Goal: Task Accomplishment & Management: Complete application form

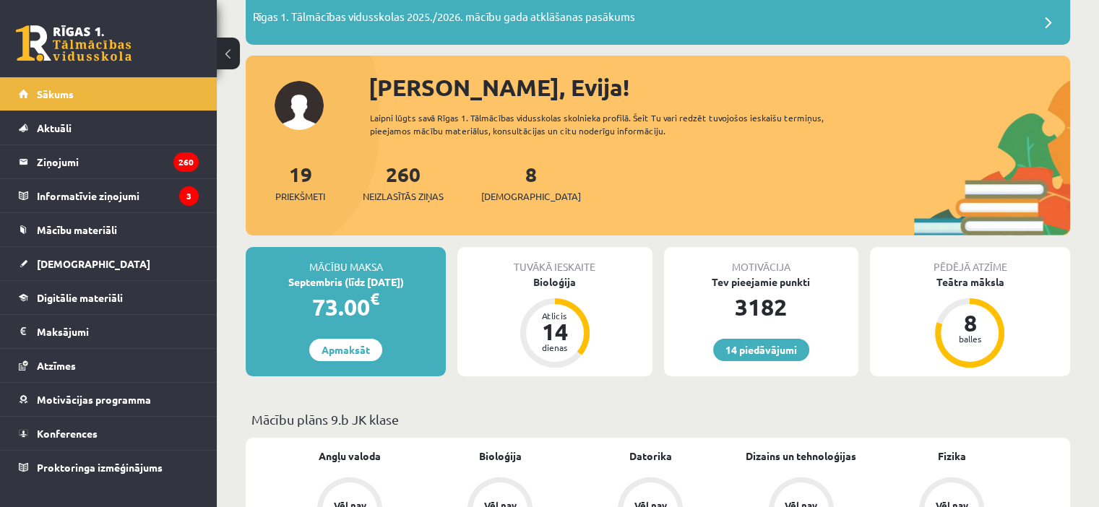
scroll to position [110, 0]
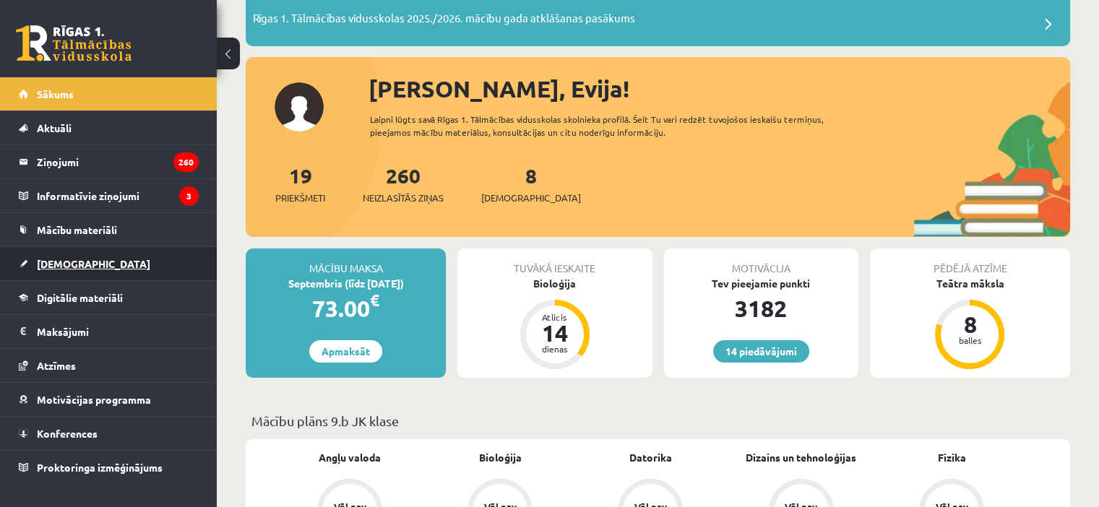
click at [133, 264] on link "[DEMOGRAPHIC_DATA]" at bounding box center [109, 263] width 180 height 33
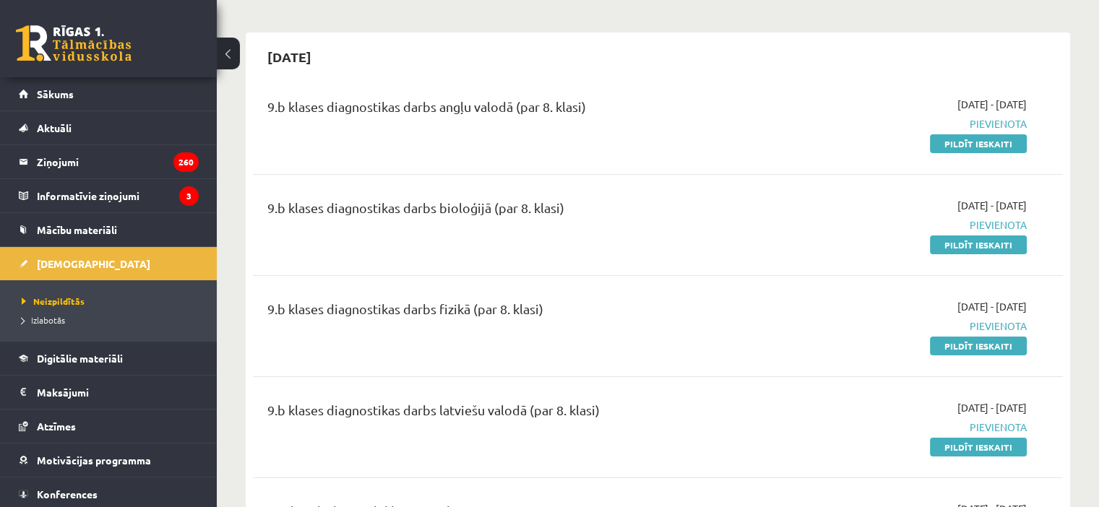
scroll to position [82, 0]
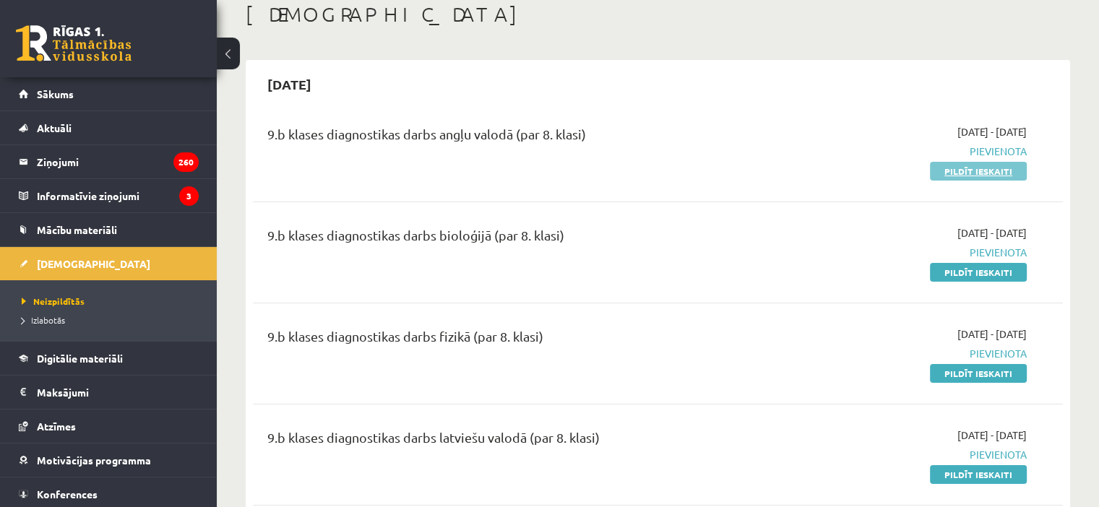
click at [979, 170] on link "Pildīt ieskaiti" at bounding box center [978, 171] width 97 height 19
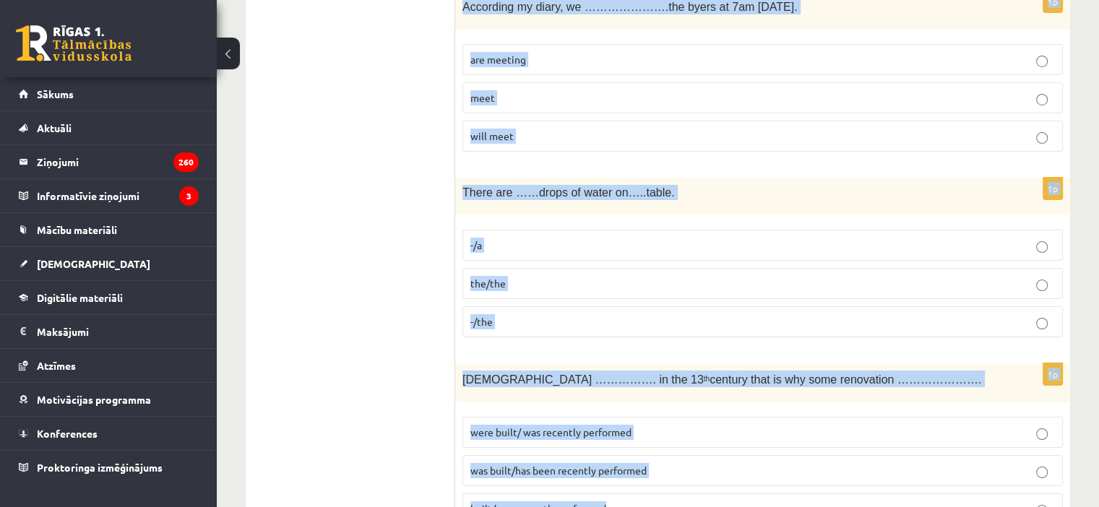
scroll to position [5213, 0]
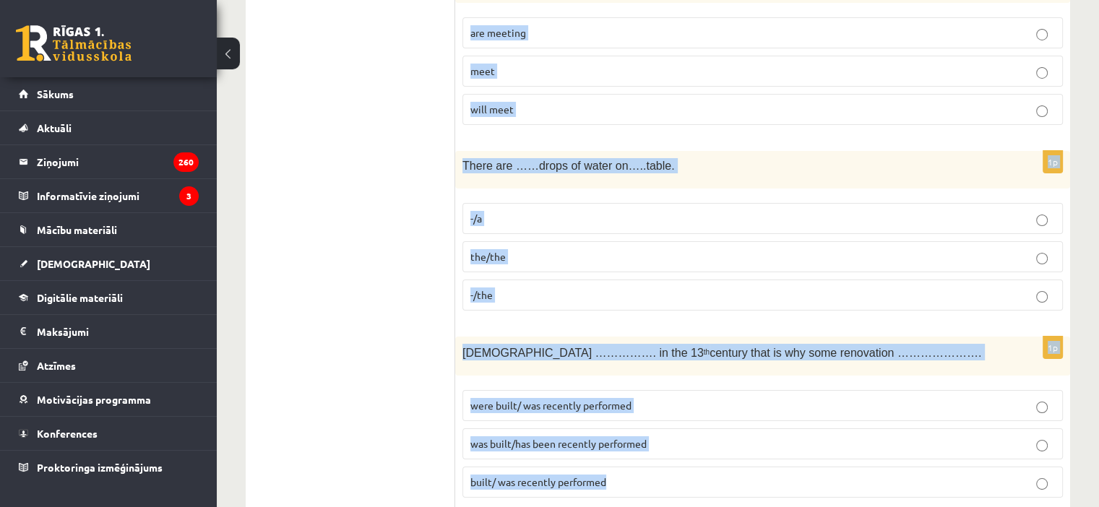
drag, startPoint x: 463, startPoint y: 32, endPoint x: 914, endPoint y: 540, distance: 679.5
copy form "Loremipsum do …….sitamet co ……..ADI. eli/sed d/eiu t/- 2i U labo etdolor ………….m…"
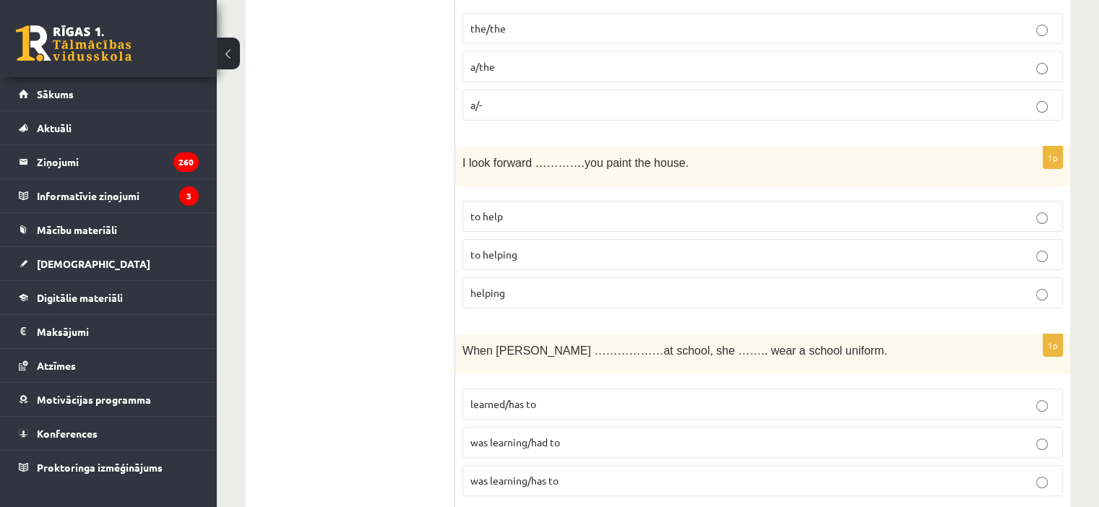
scroll to position [315, 0]
click at [626, 33] on p "the/the" at bounding box center [762, 27] width 584 height 15
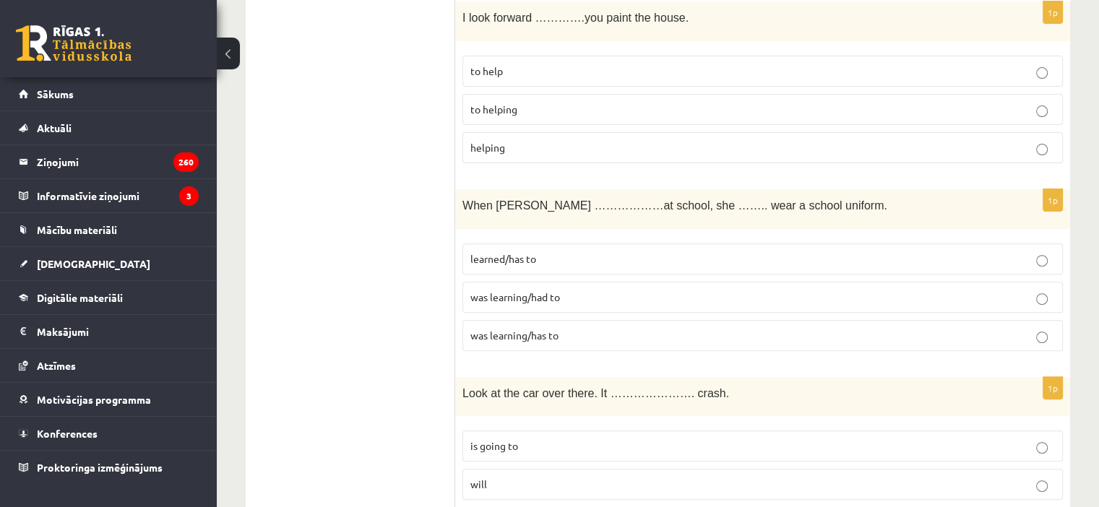
scroll to position [438, 0]
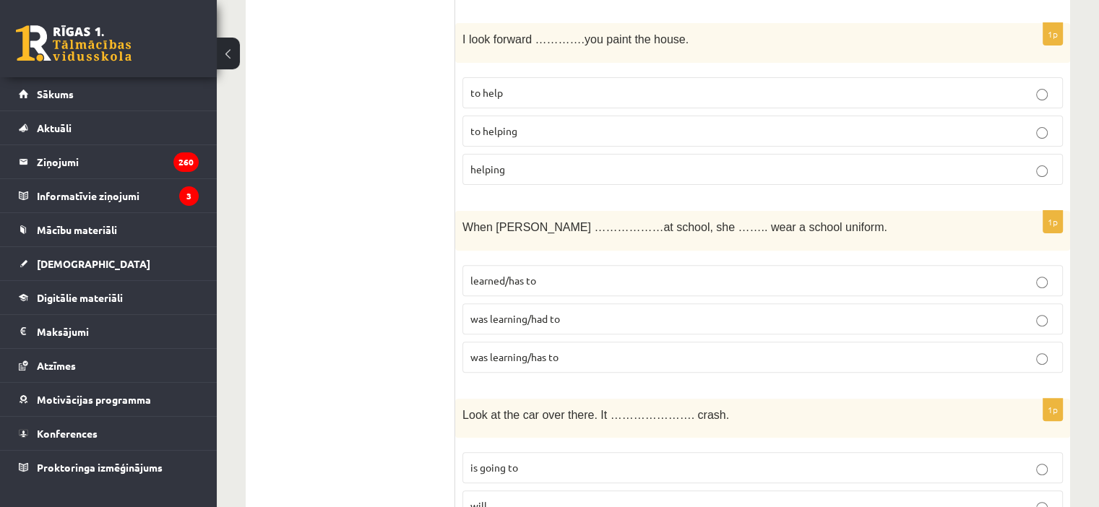
click at [587, 139] on label "to helping" at bounding box center [762, 131] width 600 height 31
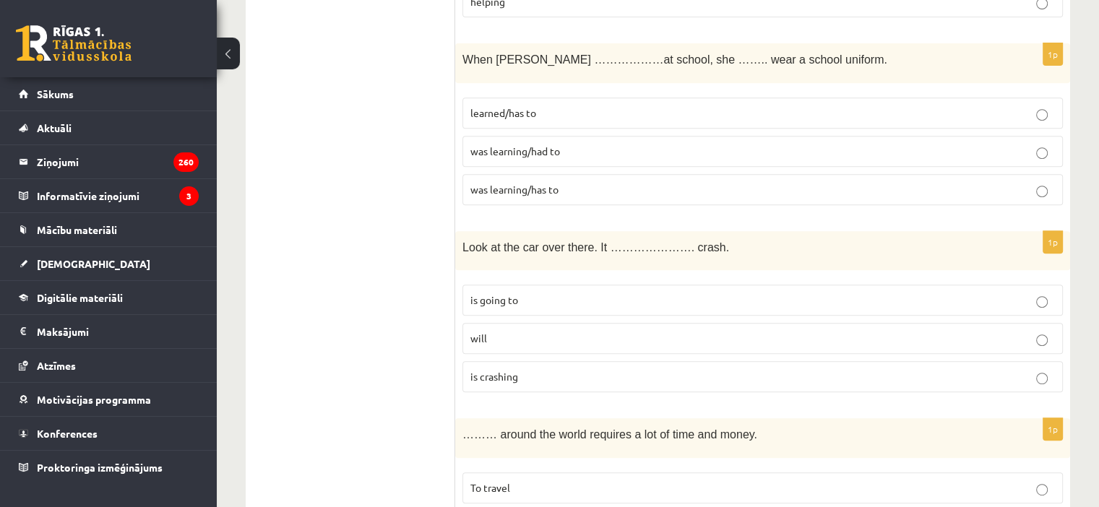
scroll to position [608, 0]
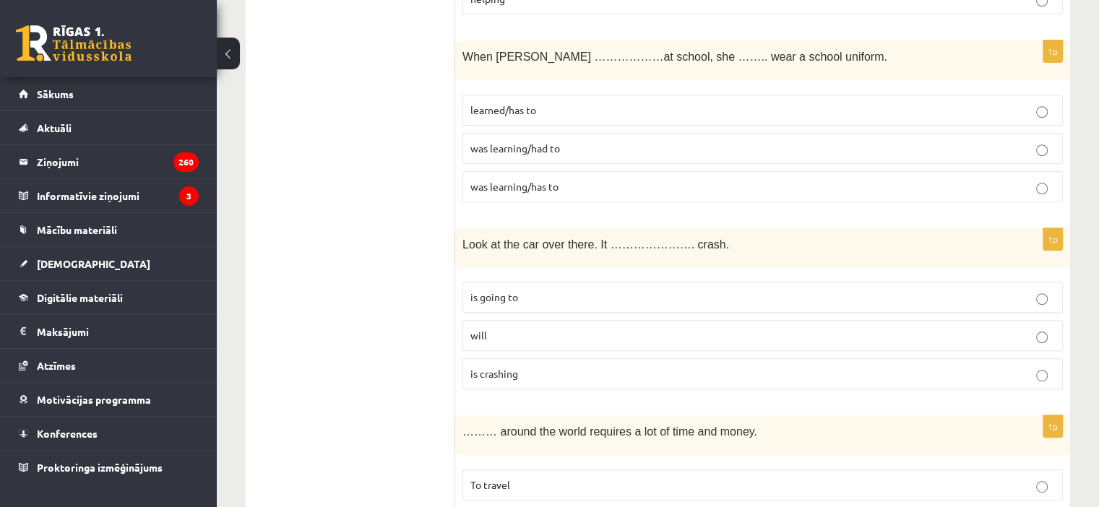
click at [574, 141] on p "was learning/had to" at bounding box center [762, 148] width 584 height 15
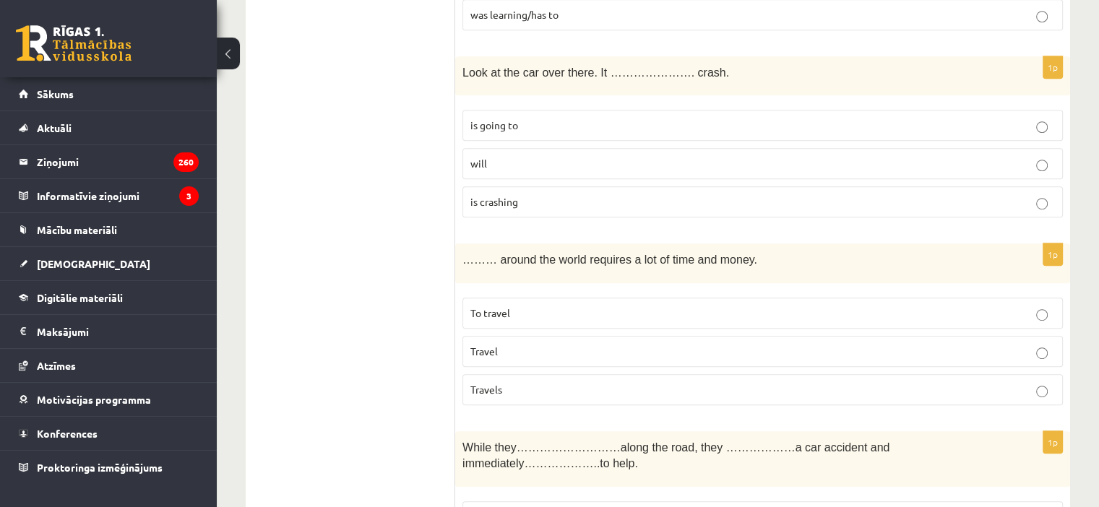
scroll to position [780, 0]
click at [577, 127] on p "is going to" at bounding box center [762, 125] width 584 height 15
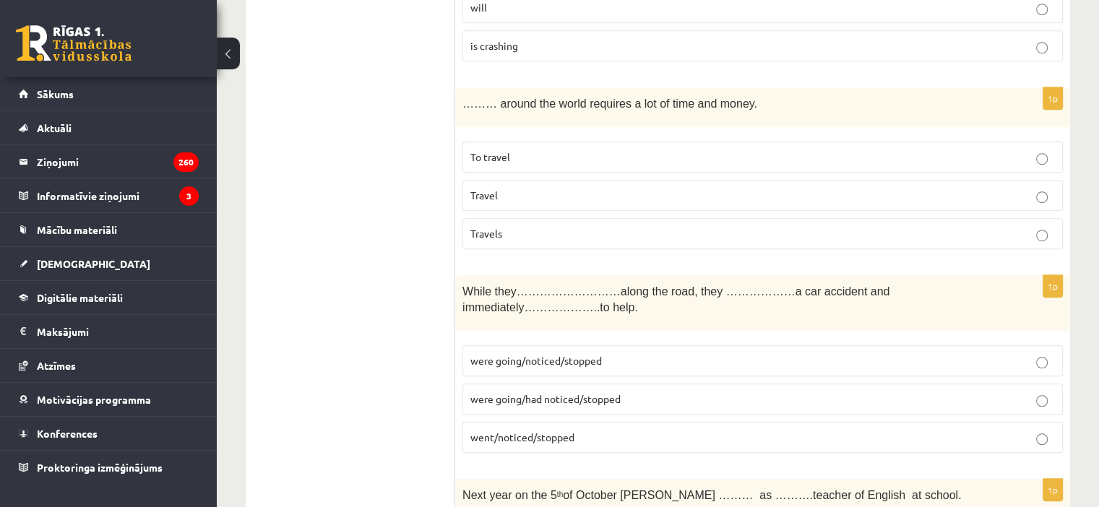
scroll to position [972, 0]
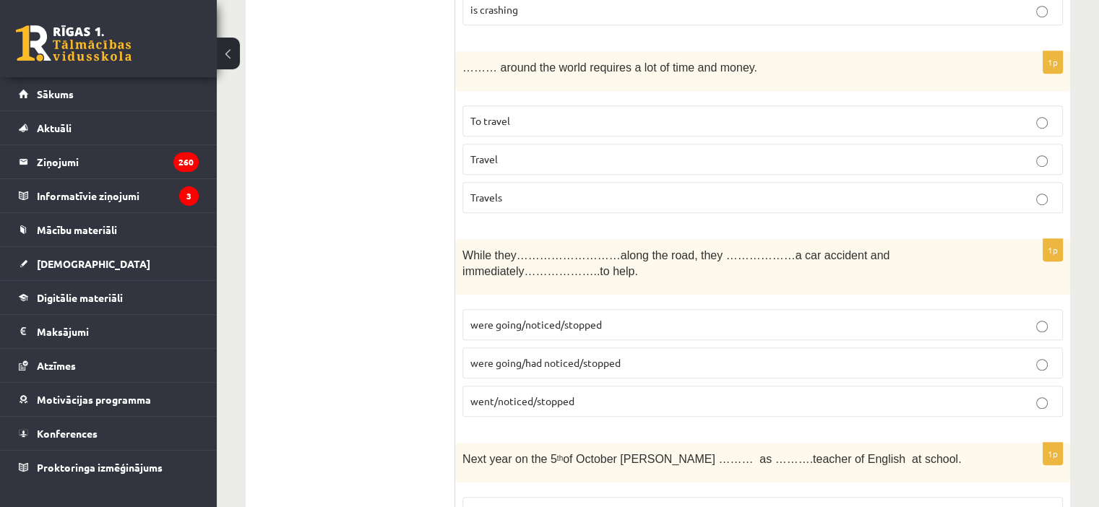
click at [592, 113] on p "To travel" at bounding box center [762, 120] width 584 height 15
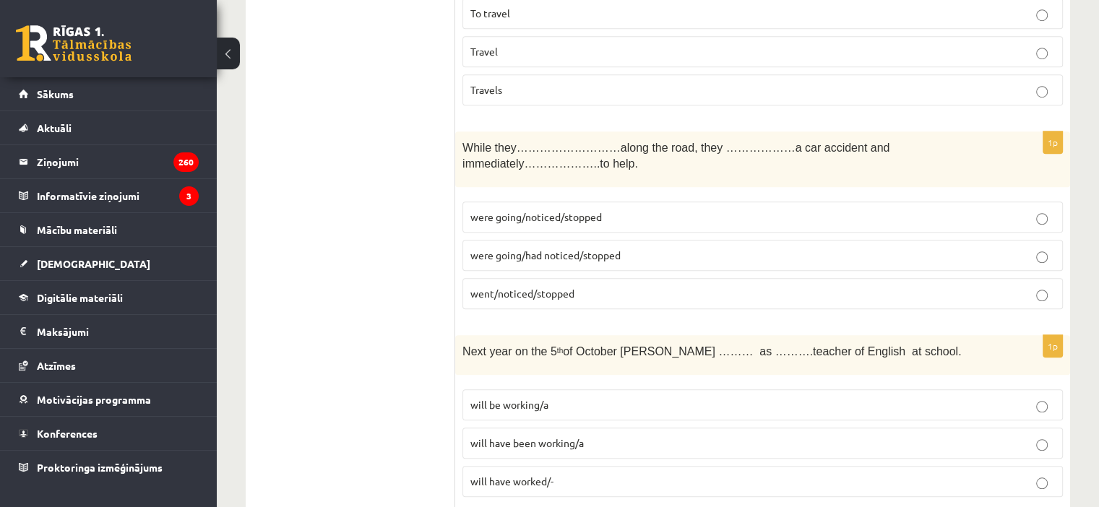
scroll to position [1086, 0]
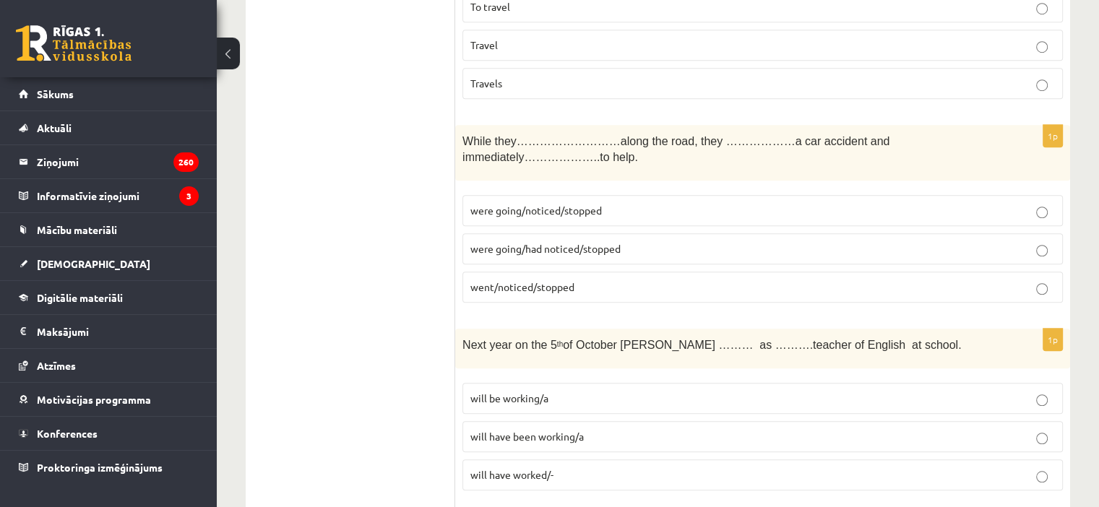
click at [567, 204] on span "were going/noticed/stopped" at bounding box center [535, 210] width 131 height 13
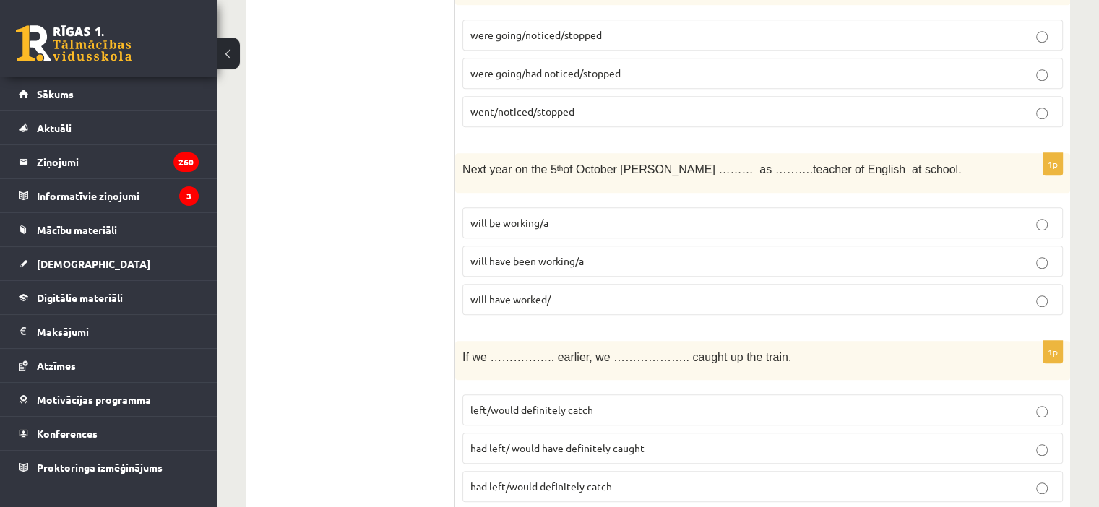
scroll to position [1264, 0]
click at [537, 214] on span "will be working/a" at bounding box center [509, 220] width 78 height 13
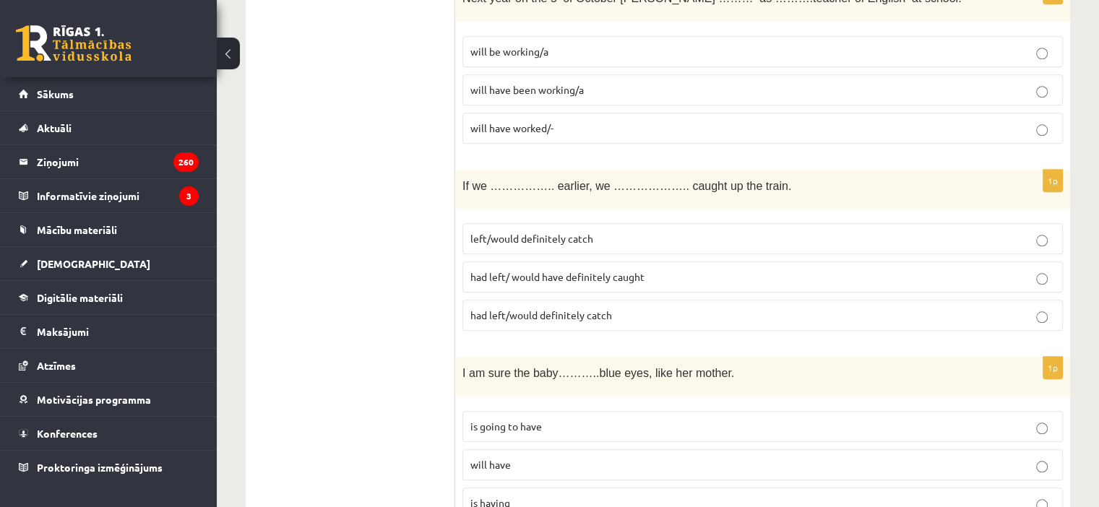
scroll to position [1456, 0]
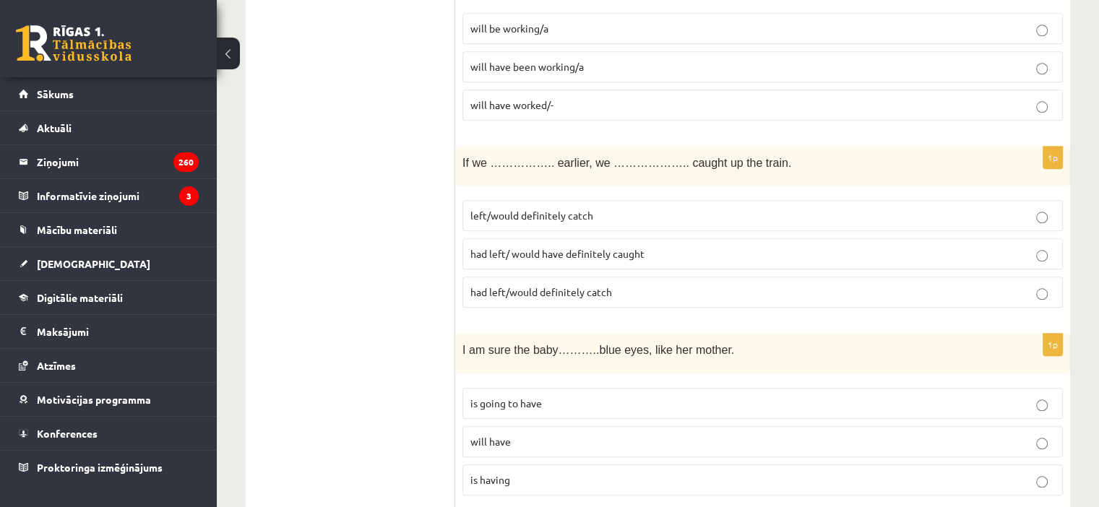
click at [558, 285] on span "had left/would definitely catch" at bounding box center [541, 291] width 142 height 13
click at [678, 246] on p "had left/ would have definitely caught" at bounding box center [762, 253] width 584 height 15
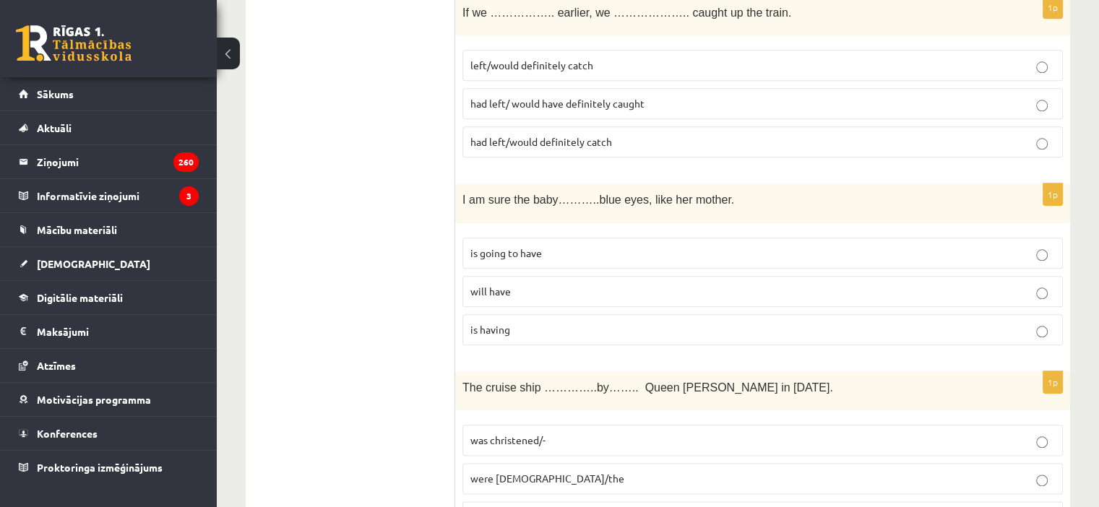
scroll to position [1608, 0]
click at [658, 282] on p "will have" at bounding box center [762, 289] width 584 height 15
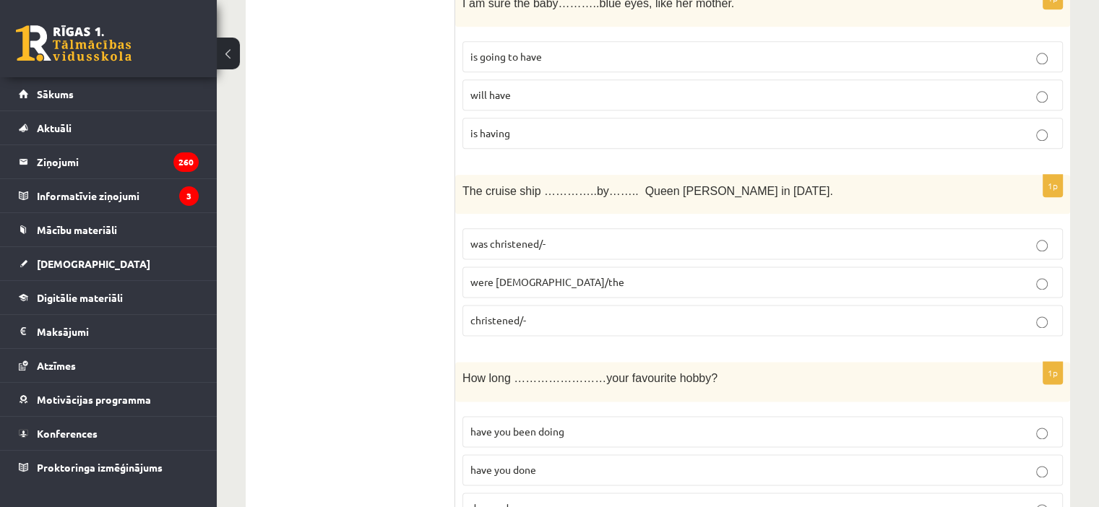
scroll to position [1812, 0]
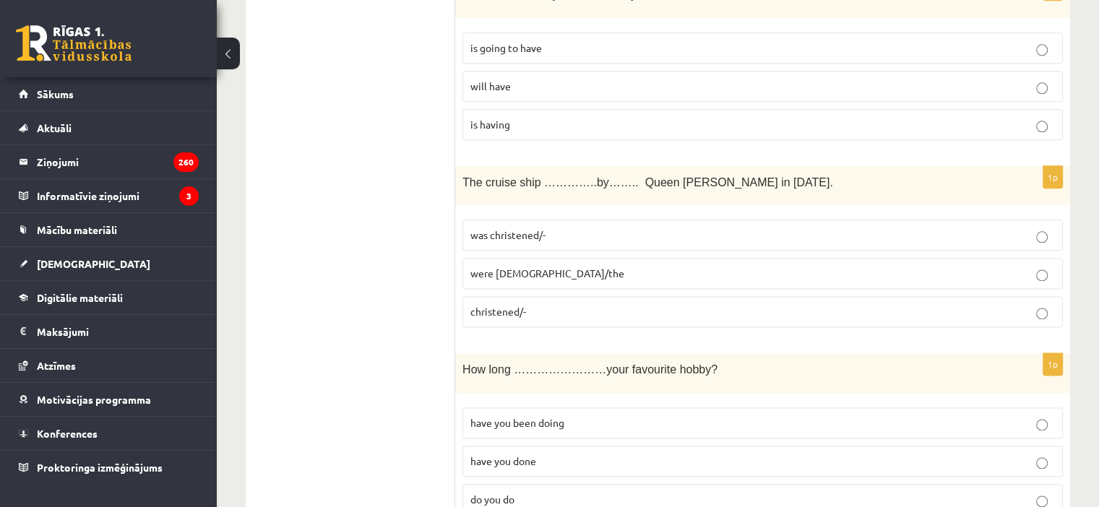
click at [567, 228] on p "was christened/-" at bounding box center [762, 235] width 584 height 15
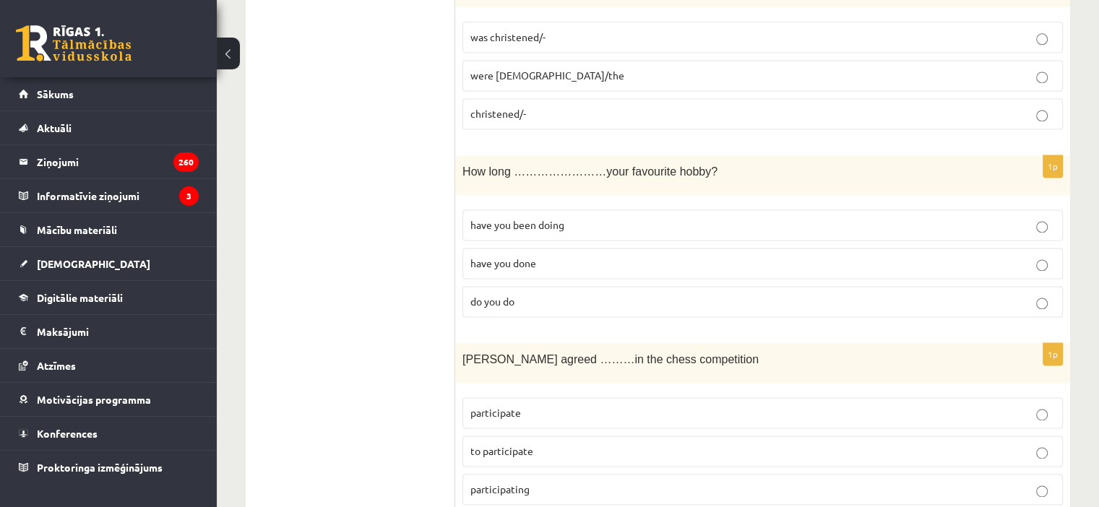
scroll to position [2028, 0]
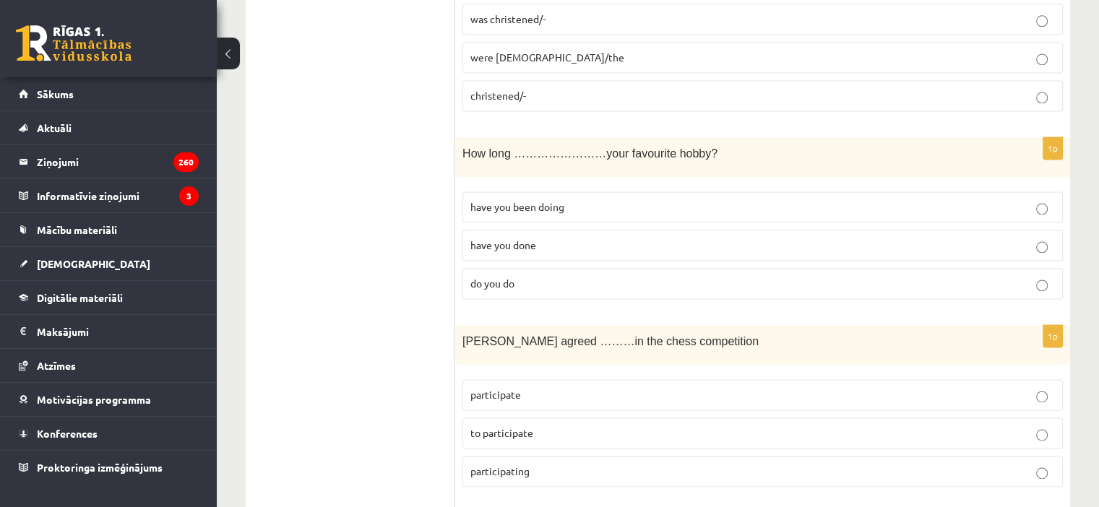
click at [568, 199] on p "have you been doing" at bounding box center [762, 206] width 584 height 15
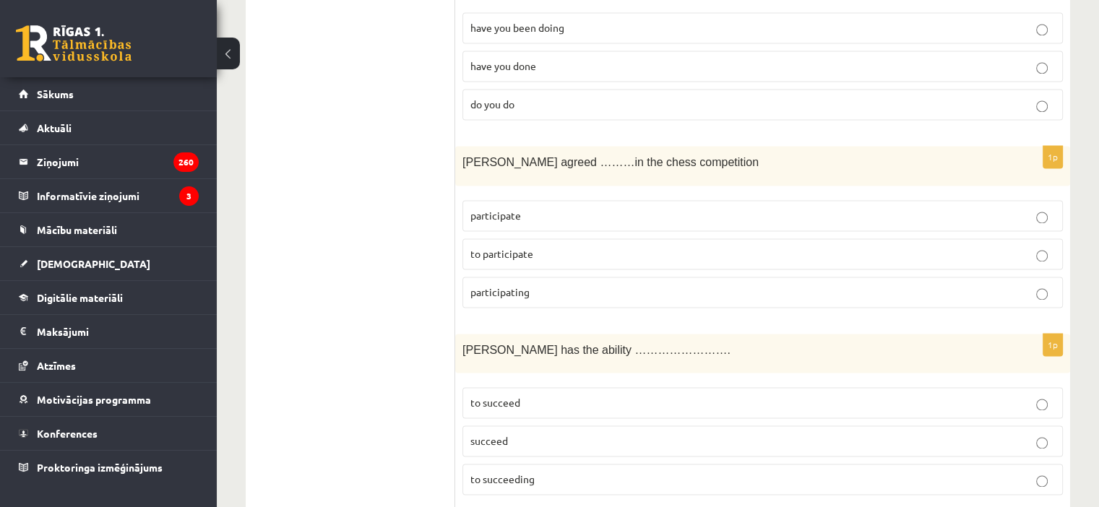
scroll to position [2207, 0]
click at [540, 246] on p "to participate" at bounding box center [762, 253] width 584 height 15
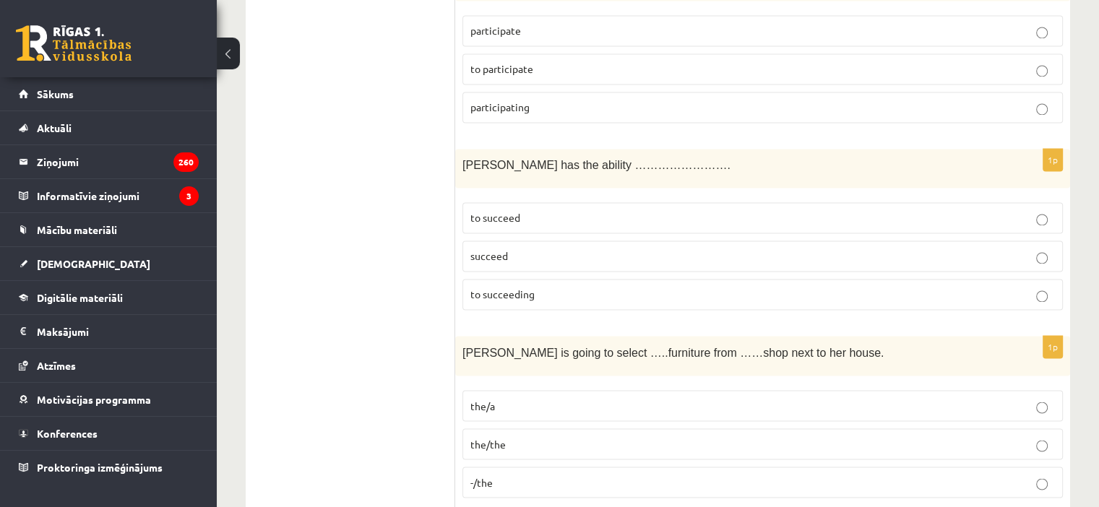
scroll to position [2392, 0]
click at [548, 209] on p "to succeed" at bounding box center [762, 216] width 584 height 15
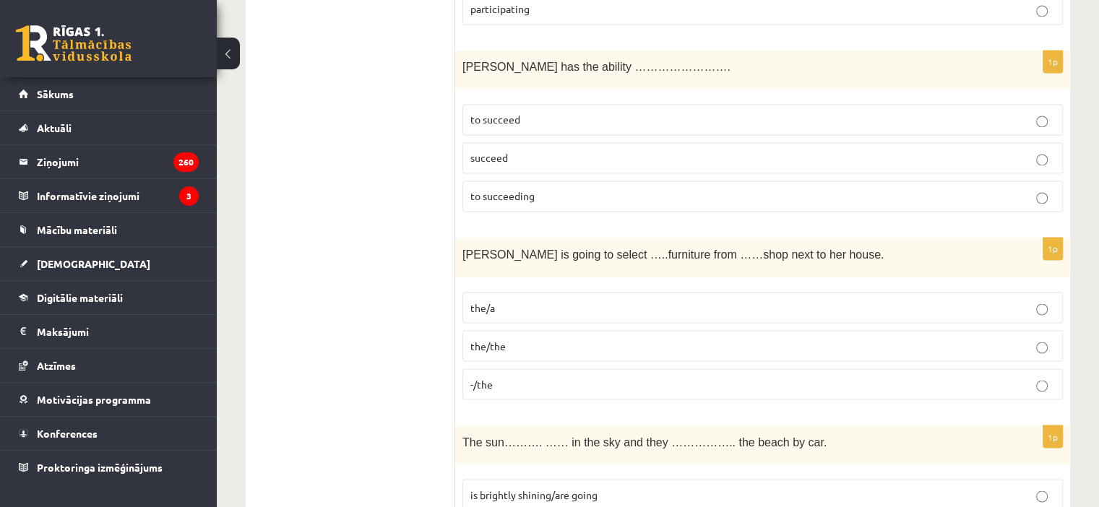
scroll to position [2491, 0]
click at [537, 291] on label "the/a" at bounding box center [762, 306] width 600 height 31
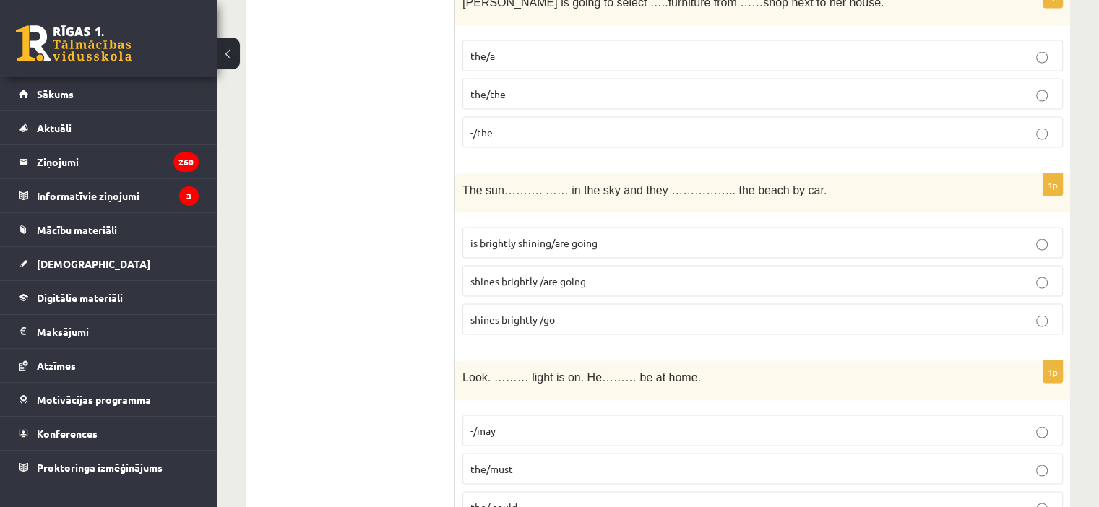
scroll to position [2742, 0]
click at [601, 265] on label "shines brightly /are going" at bounding box center [762, 280] width 600 height 31
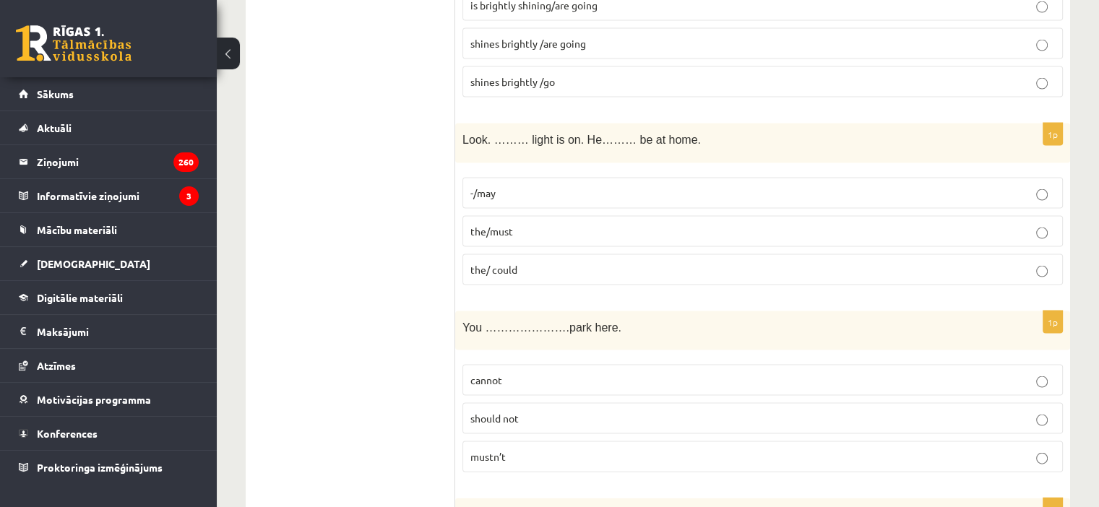
scroll to position [2984, 0]
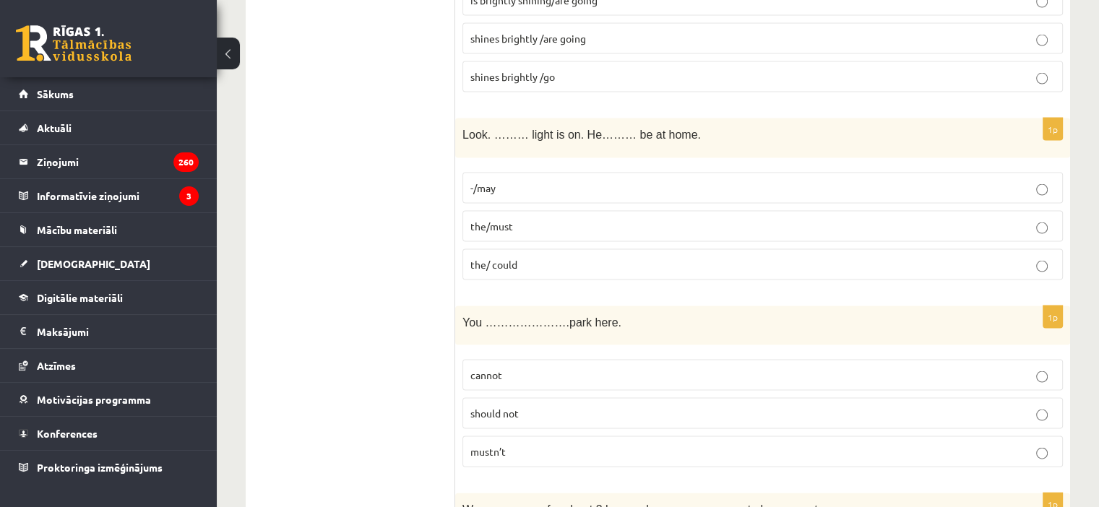
click at [587, 219] on p "the/must" at bounding box center [762, 226] width 584 height 15
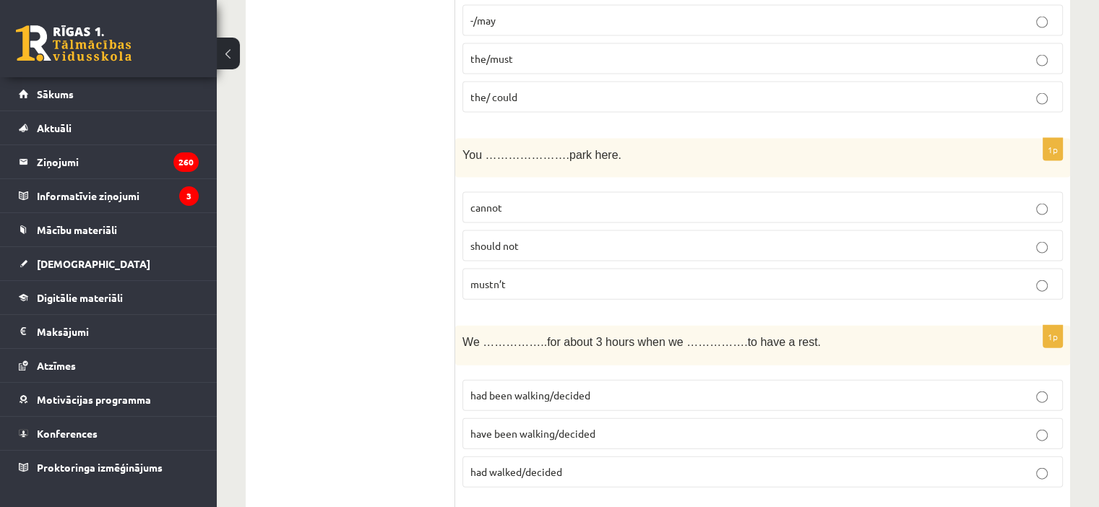
scroll to position [3152, 0]
click at [537, 276] on p "mustn’t" at bounding box center [762, 283] width 584 height 15
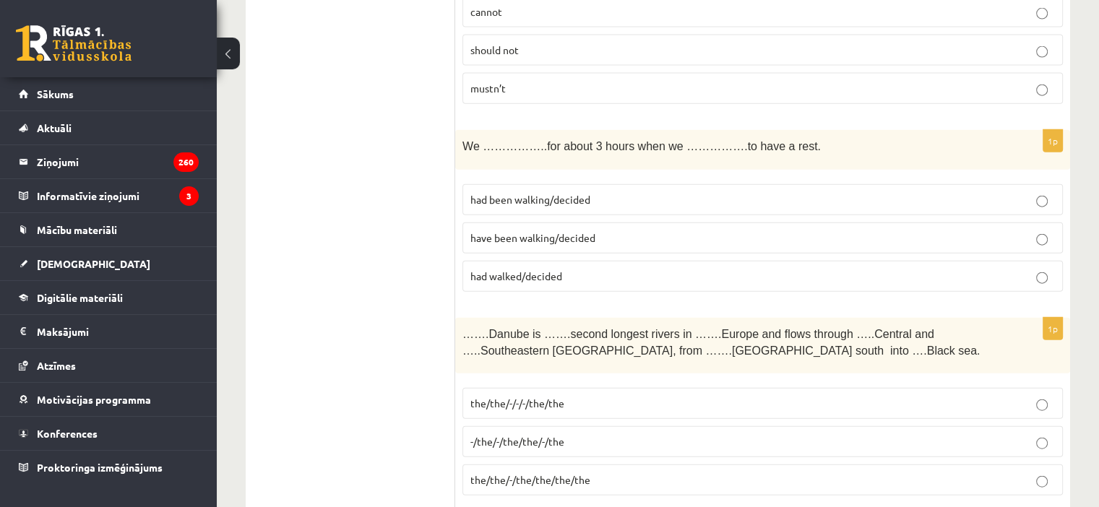
scroll to position [3357, 0]
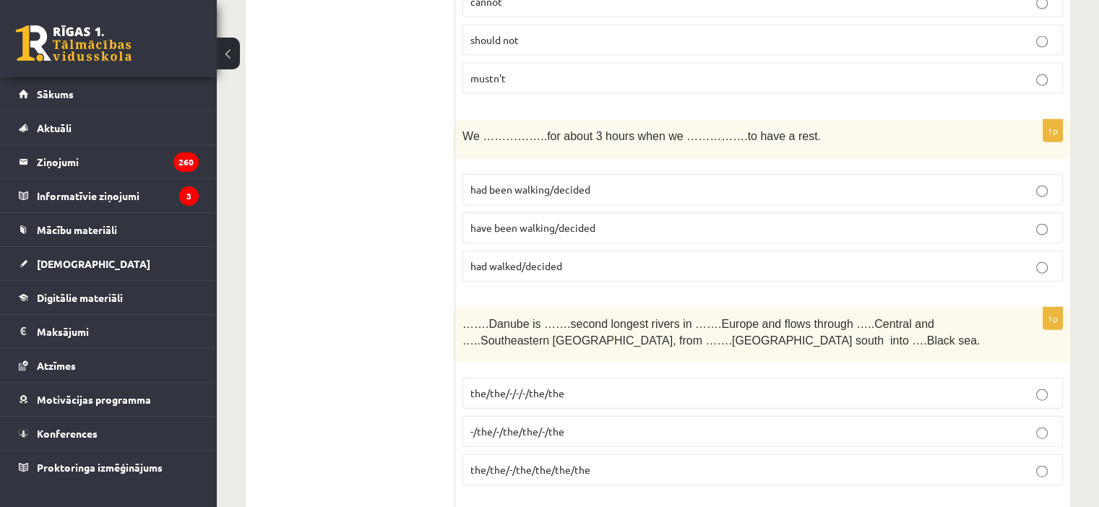
click at [552, 174] on label "had been walking/decided" at bounding box center [762, 189] width 600 height 31
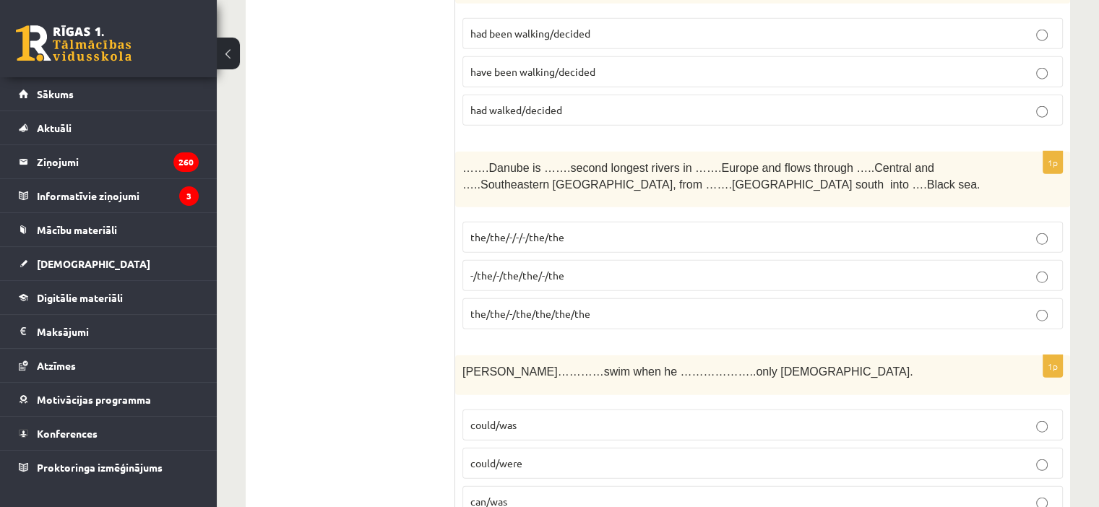
scroll to position [3573, 0]
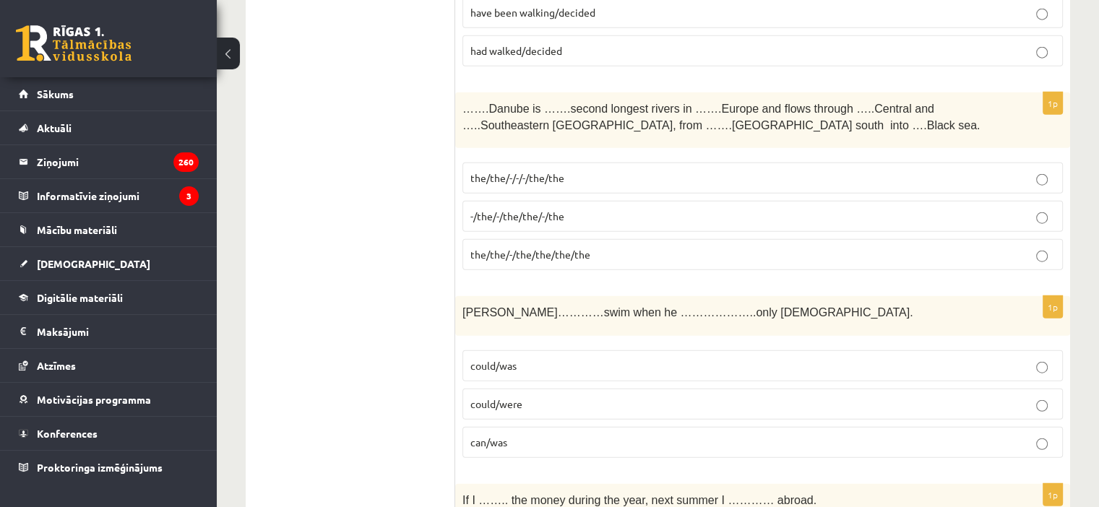
click at [601, 247] on p "the/the/-/the/the/the/the" at bounding box center [762, 254] width 584 height 15
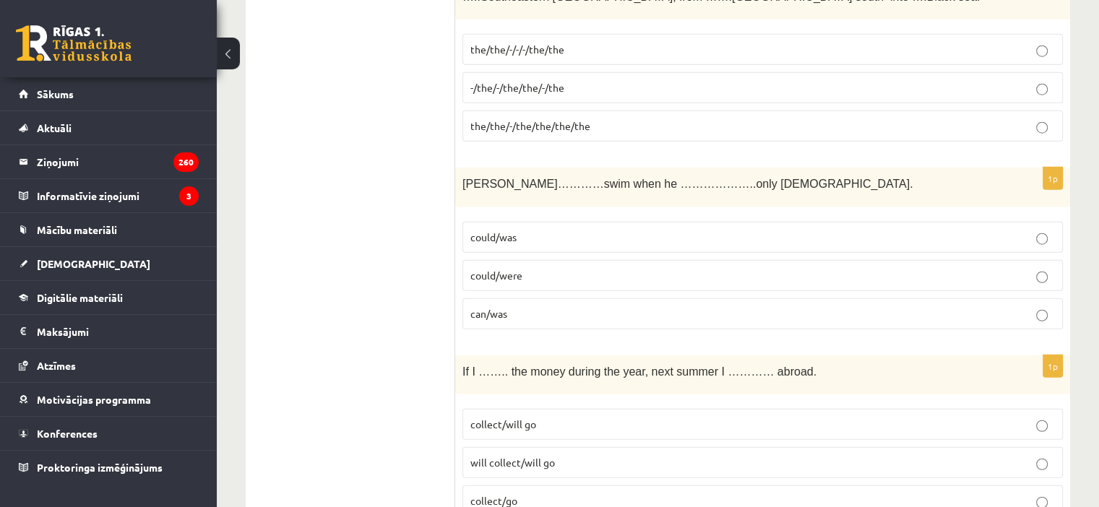
scroll to position [3701, 0]
click at [537, 222] on label "could/was" at bounding box center [762, 237] width 600 height 31
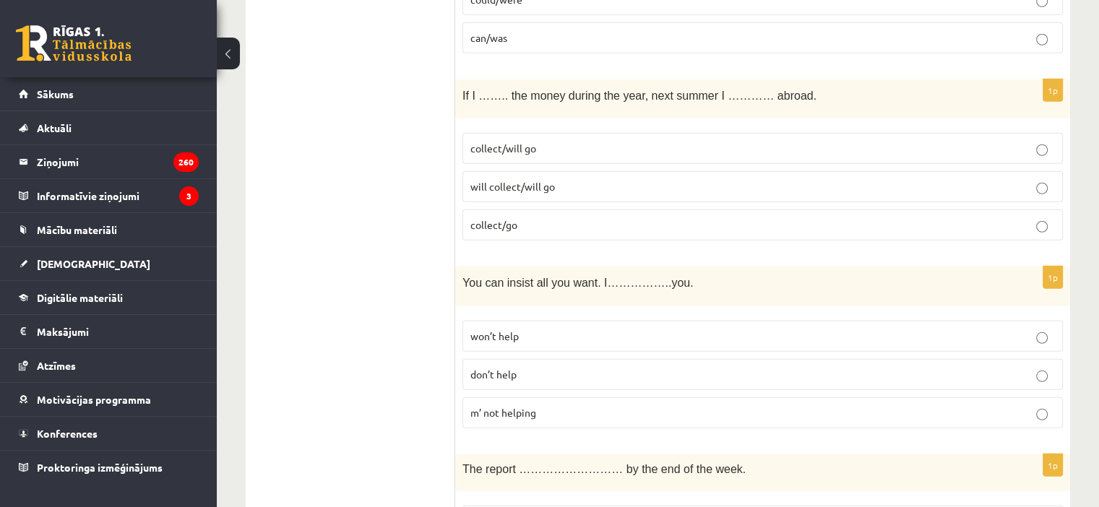
scroll to position [3978, 0]
click at [576, 132] on label "collect/will go" at bounding box center [762, 147] width 600 height 31
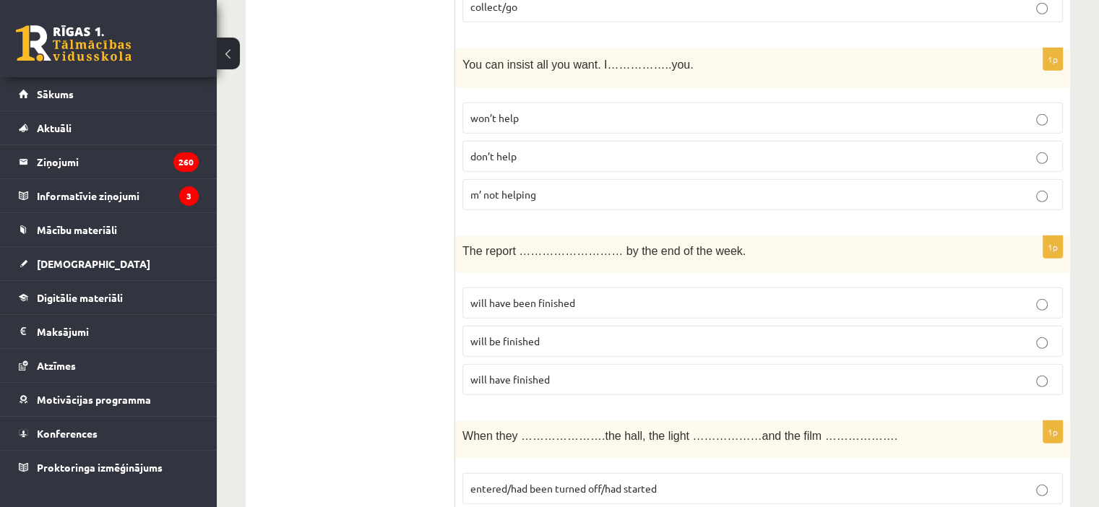
scroll to position [4200, 0]
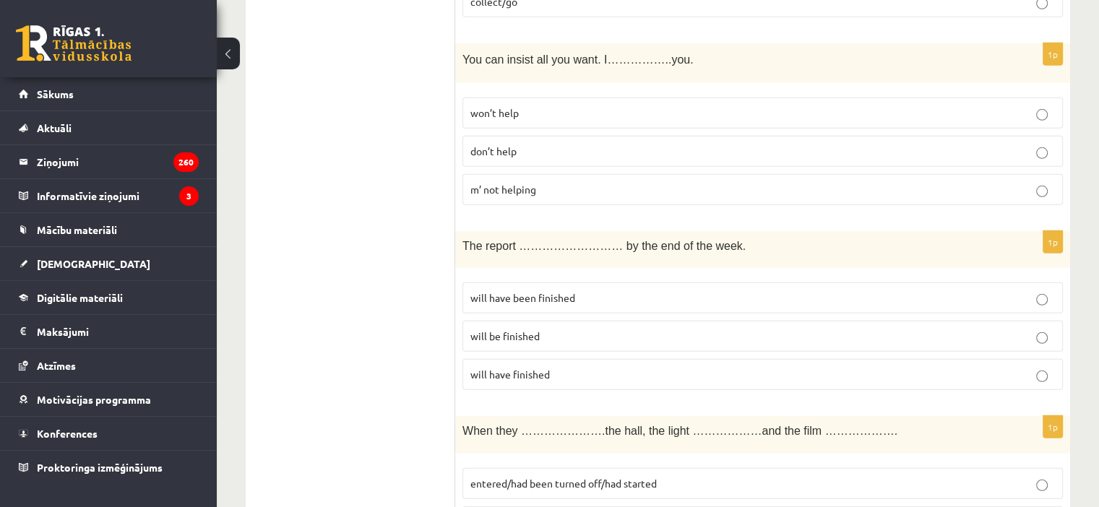
click at [535, 105] on p "won’t help" at bounding box center [762, 112] width 584 height 15
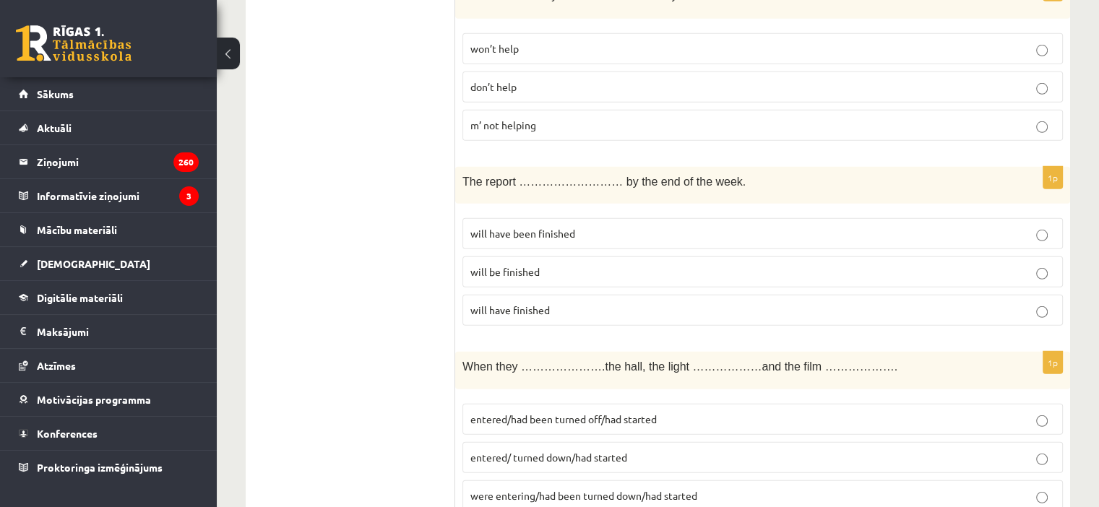
scroll to position [4304, 0]
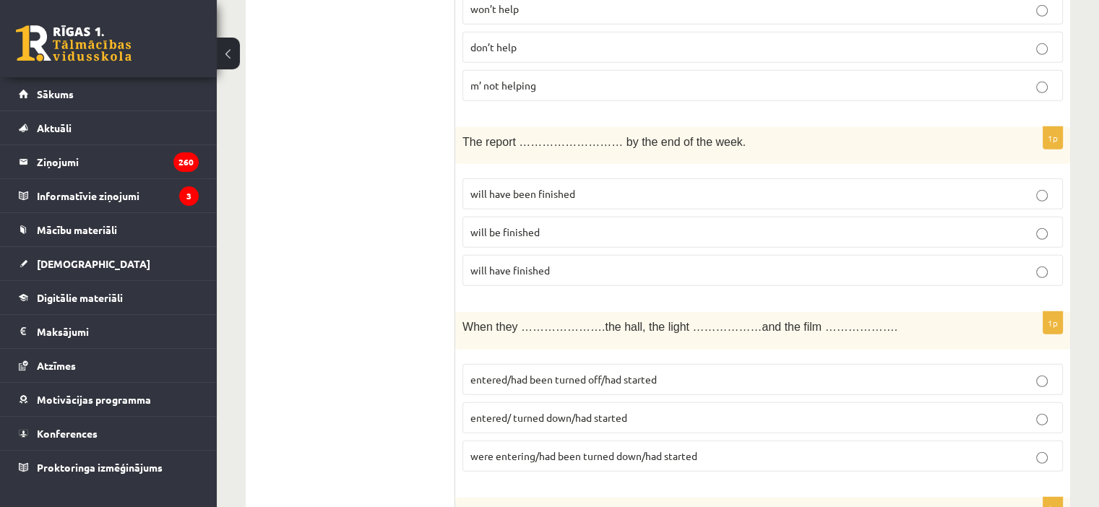
click at [548, 187] on span "will have been finished" at bounding box center [522, 193] width 105 height 13
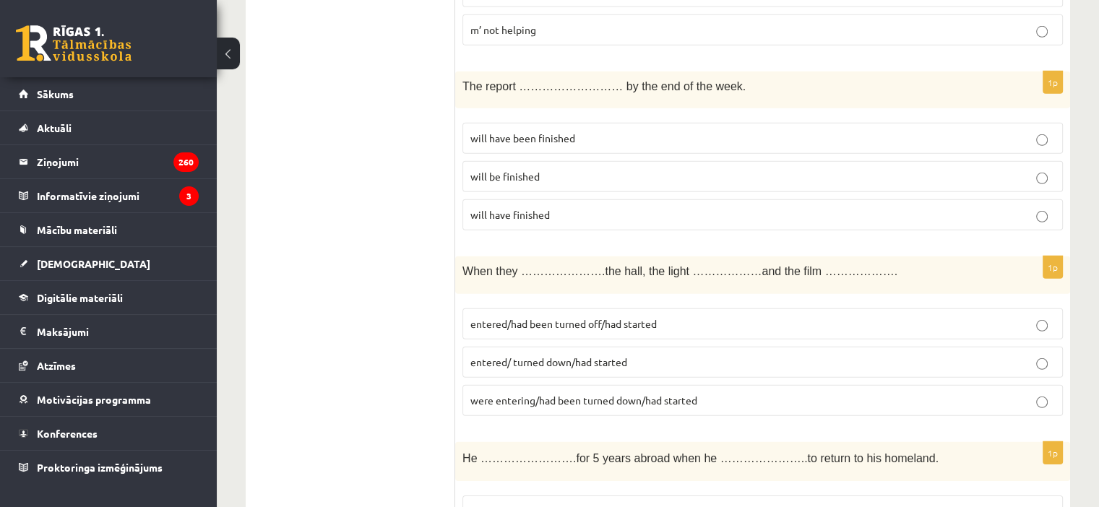
scroll to position [4366, 0]
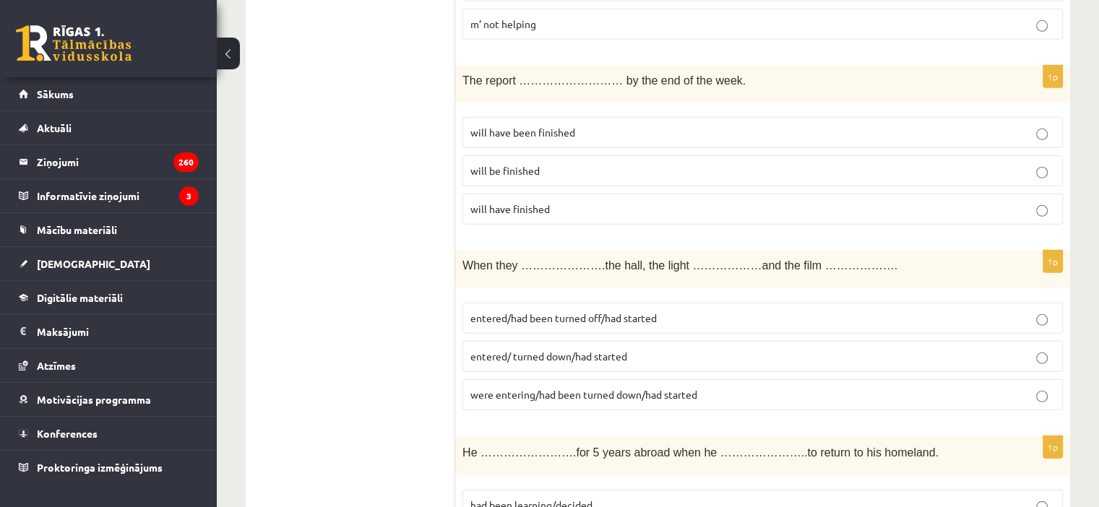
click at [636, 311] on span "entered/had been turned off/had started" at bounding box center [563, 317] width 186 height 13
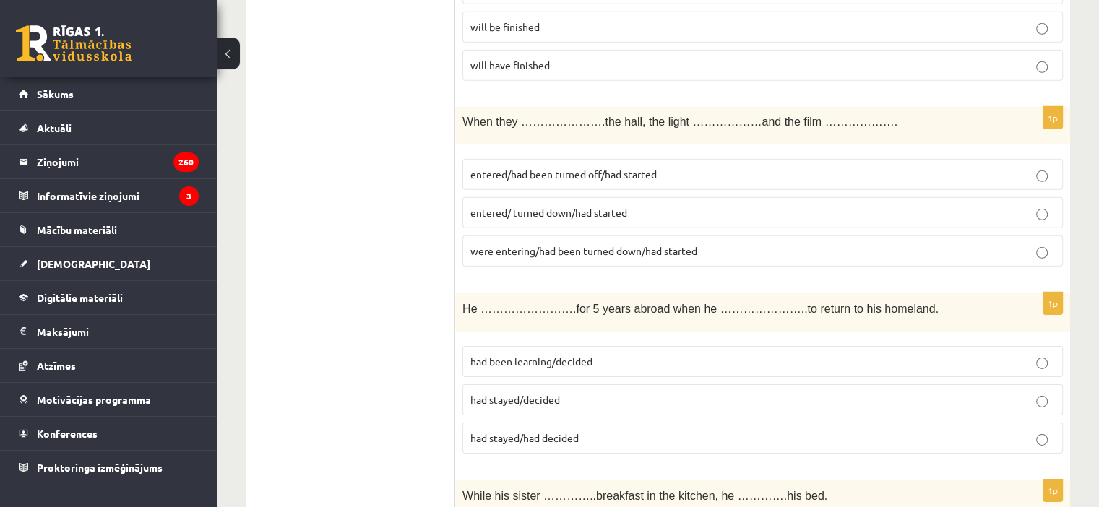
scroll to position [4510, 0]
click at [620, 384] on label "had stayed/decided" at bounding box center [762, 399] width 600 height 31
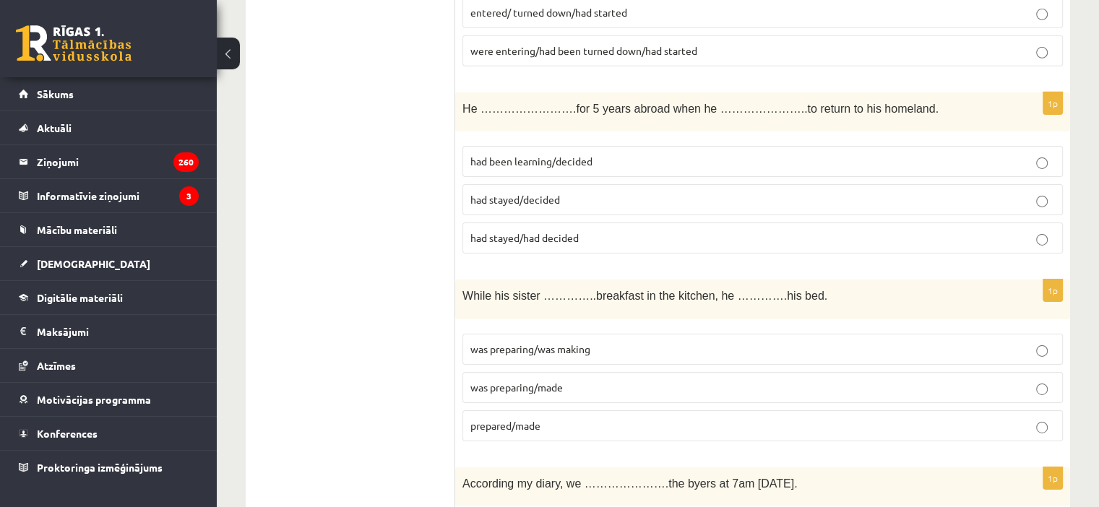
scroll to position [4712, 0]
click at [570, 340] on span "was preparing/was making" at bounding box center [530, 346] width 120 height 13
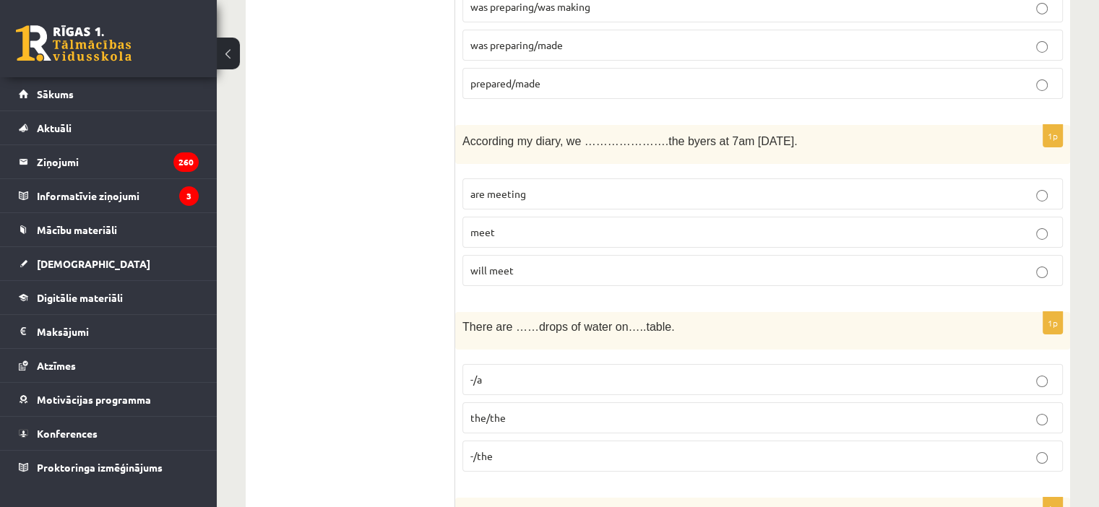
scroll to position [5062, 0]
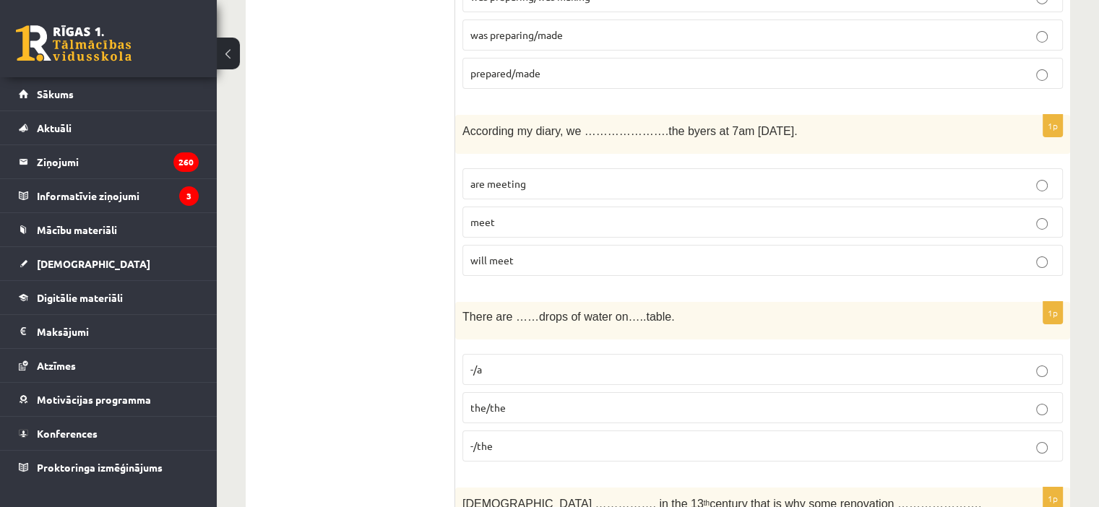
click at [522, 168] on label "are meeting" at bounding box center [762, 183] width 600 height 31
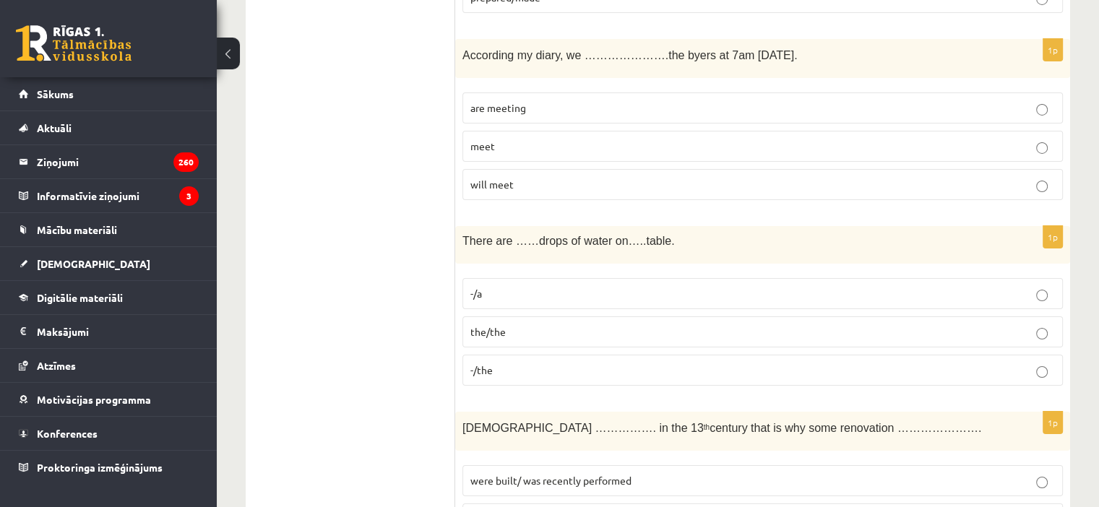
scroll to position [5137, 0]
click at [666, 306] on fieldset "-/a the/the -/the" at bounding box center [762, 331] width 600 height 119
click at [678, 363] on p "-/the" at bounding box center [762, 370] width 584 height 15
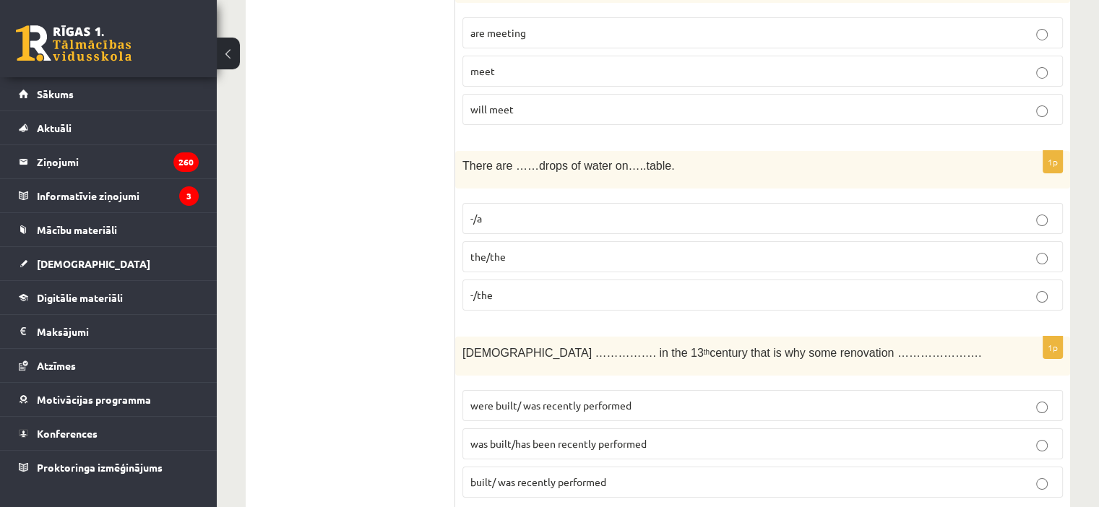
click at [550, 437] on span "was built/has been recently performed" at bounding box center [558, 443] width 176 height 13
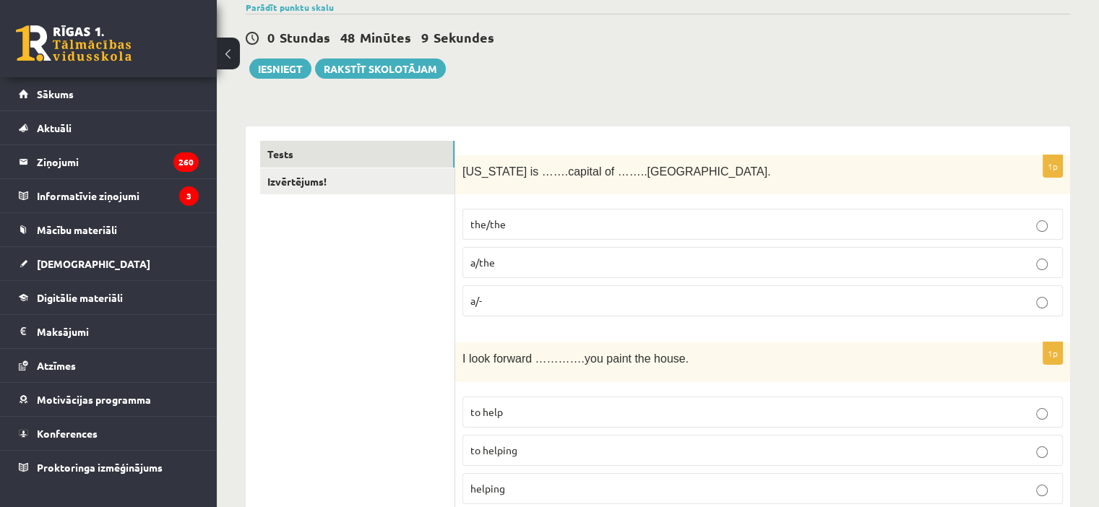
scroll to position [0, 0]
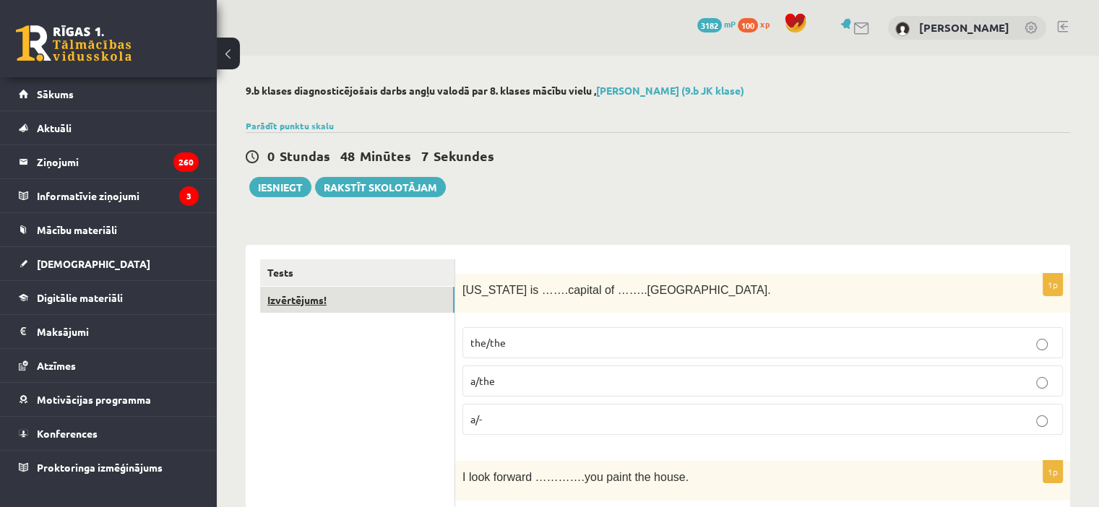
click at [404, 290] on link "Izvērtējums!" at bounding box center [357, 300] width 194 height 27
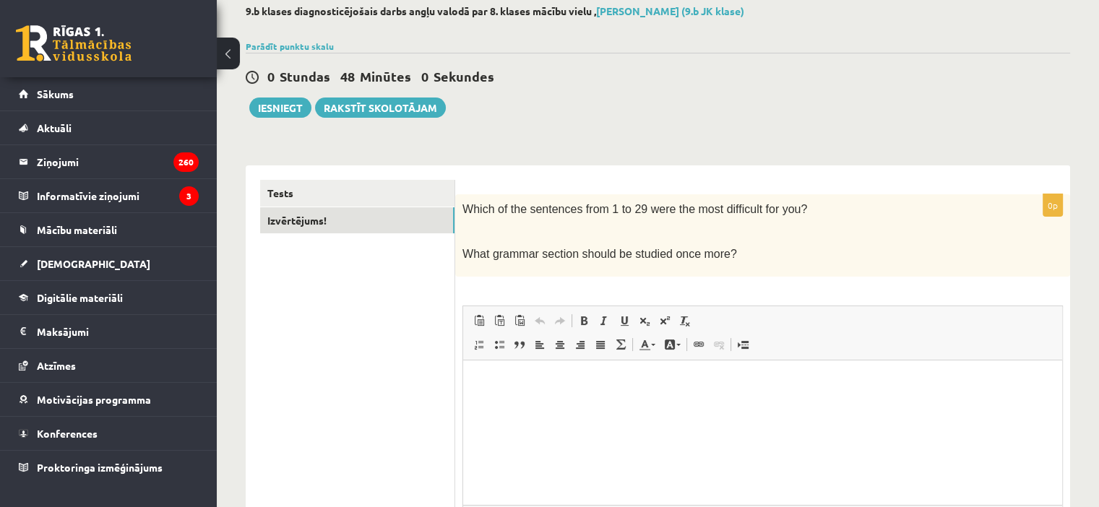
drag, startPoint x: 463, startPoint y: 195, endPoint x: 748, endPoint y: 254, distance: 290.5
click at [748, 254] on div "Which of the sentences from 1 to 29 were the most difficult for you? What gramm…" at bounding box center [762, 235] width 615 height 82
click at [334, 191] on link "Tests" at bounding box center [357, 193] width 194 height 27
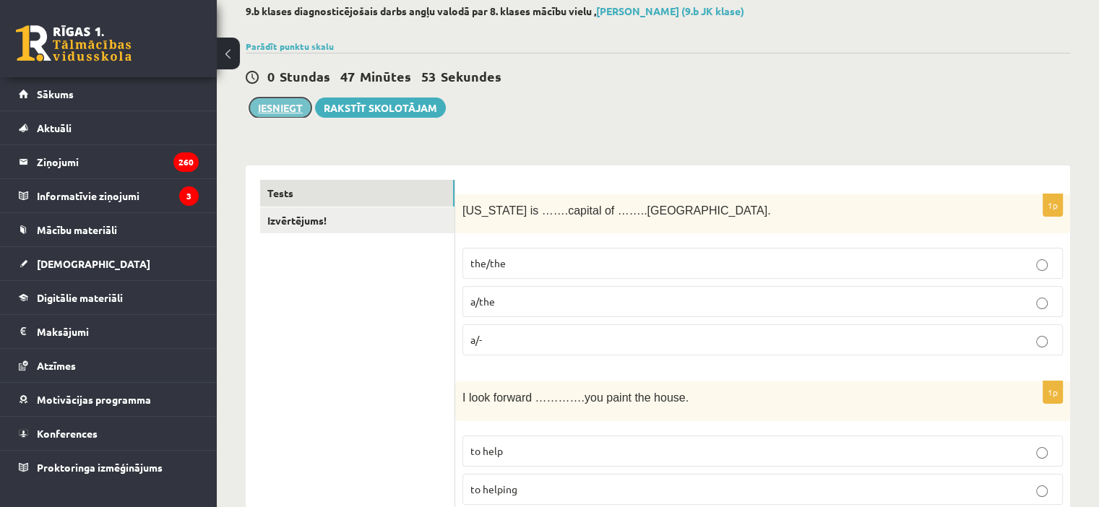
click at [274, 108] on button "Iesniegt" at bounding box center [280, 108] width 62 height 20
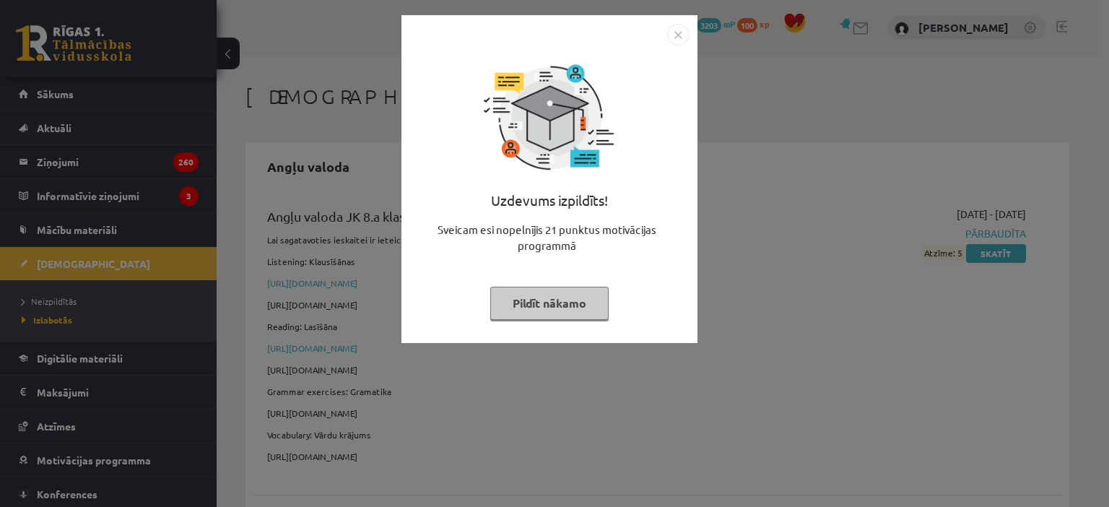
click at [576, 300] on button "Pildīt nākamo" at bounding box center [549, 303] width 118 height 33
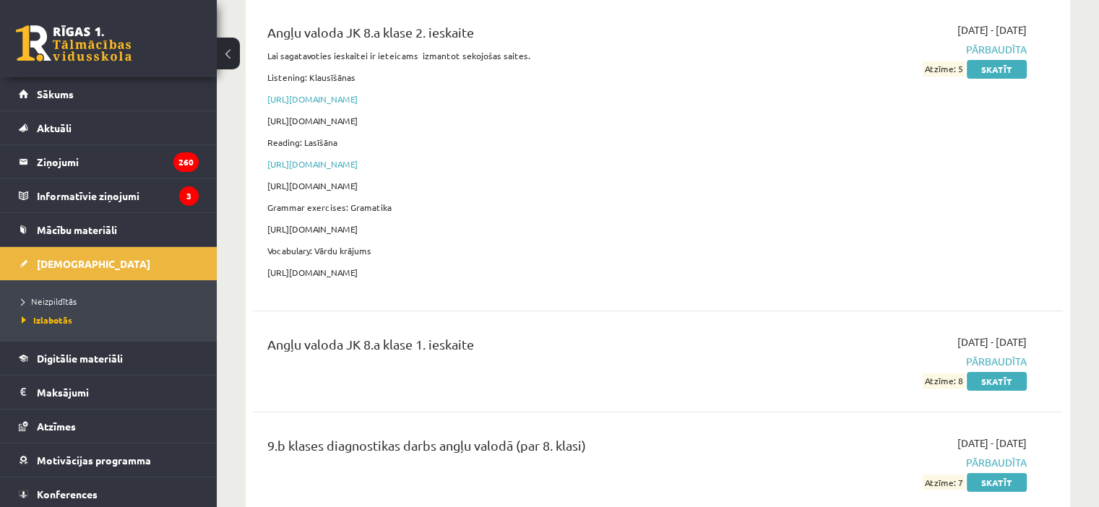
scroll to position [192, 0]
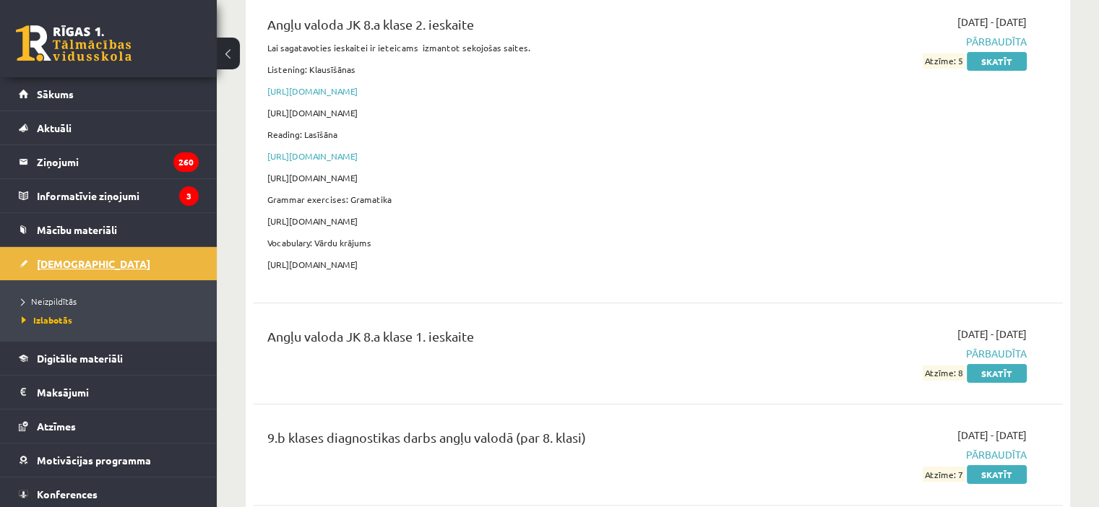
click at [116, 267] on link "[DEMOGRAPHIC_DATA]" at bounding box center [109, 263] width 180 height 33
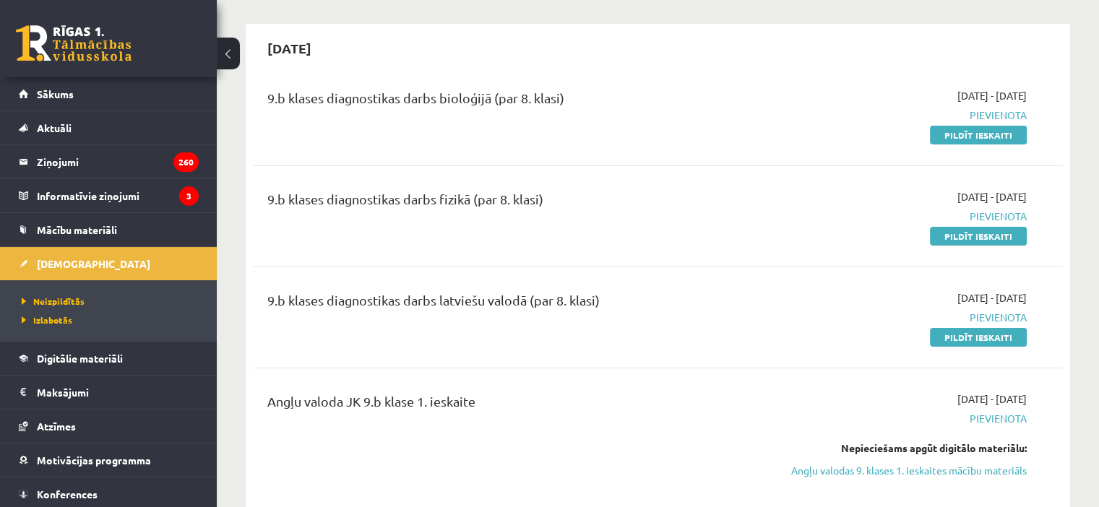
scroll to position [136, 0]
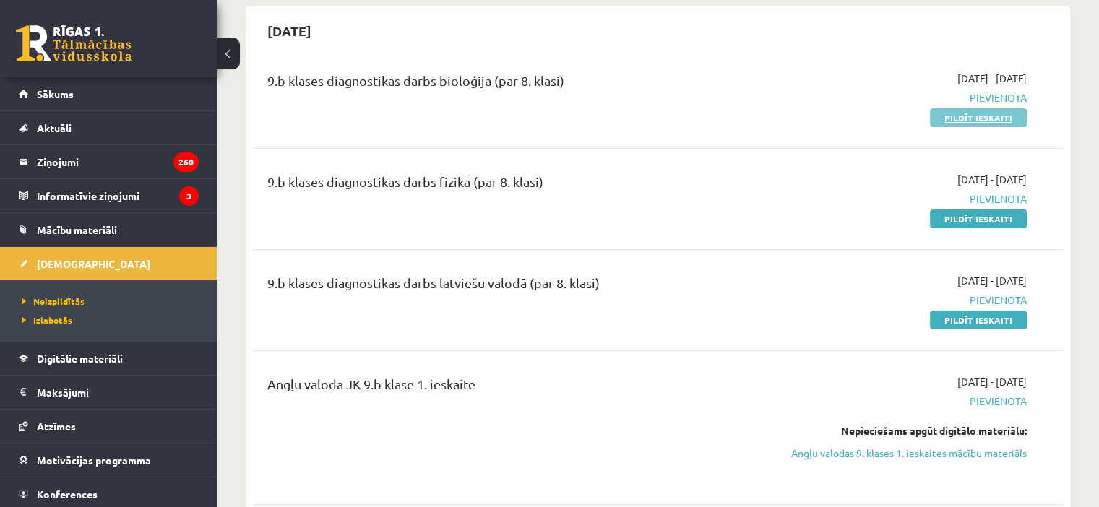
click at [948, 116] on link "Pildīt ieskaiti" at bounding box center [978, 117] width 97 height 19
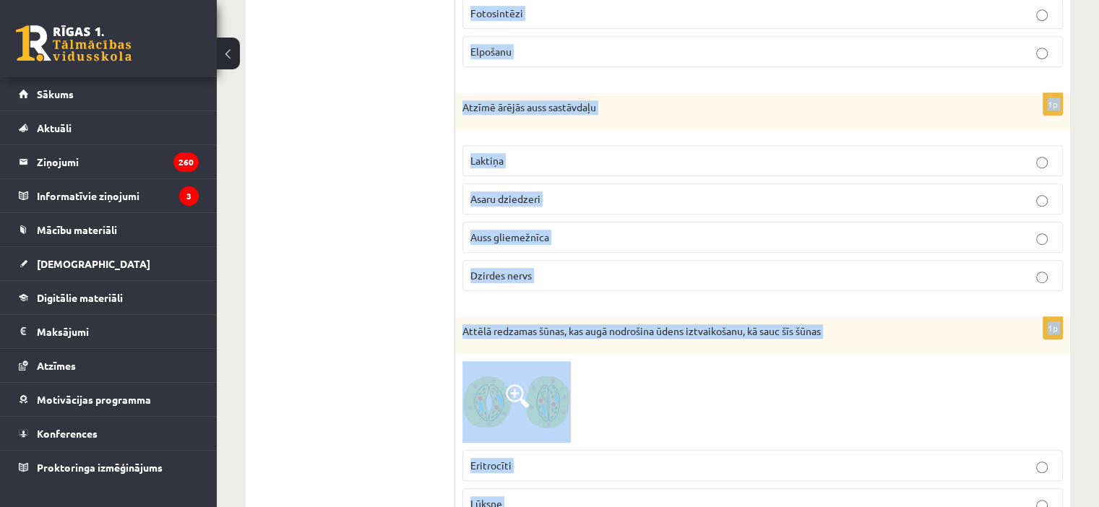
scroll to position [6944, 0]
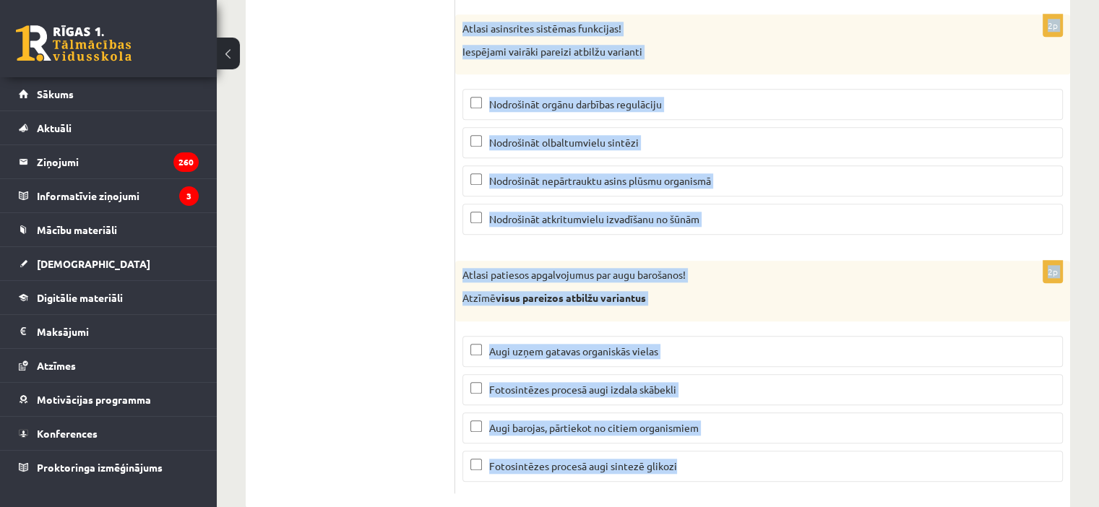
drag, startPoint x: 464, startPoint y: 116, endPoint x: 786, endPoint y: 540, distance: 533.1
copy form "Nosaki funkciju gremošanas orgānu sistēmas daļai! Aizkuņģa dziedzeris: Caur gļo…"
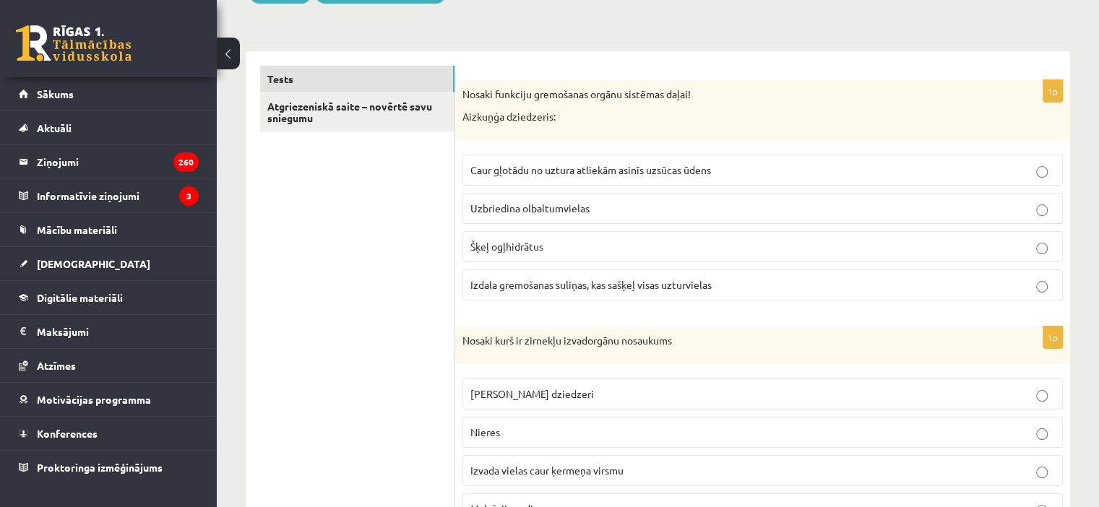
scroll to position [198, 0]
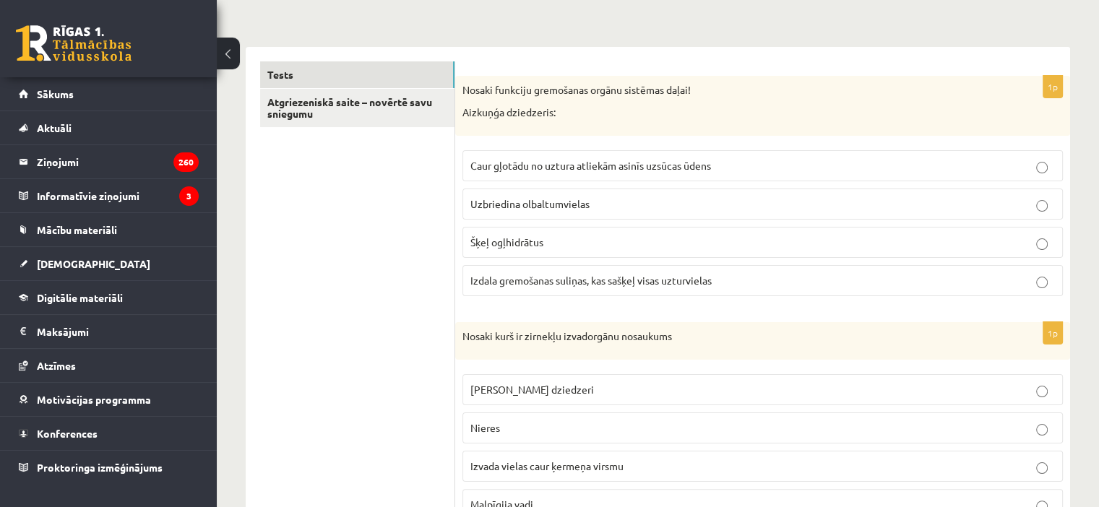
click at [997, 268] on label "Izdala gremošanas suliņas, kas sašķeļ visas uzturvielas" at bounding box center [762, 280] width 600 height 31
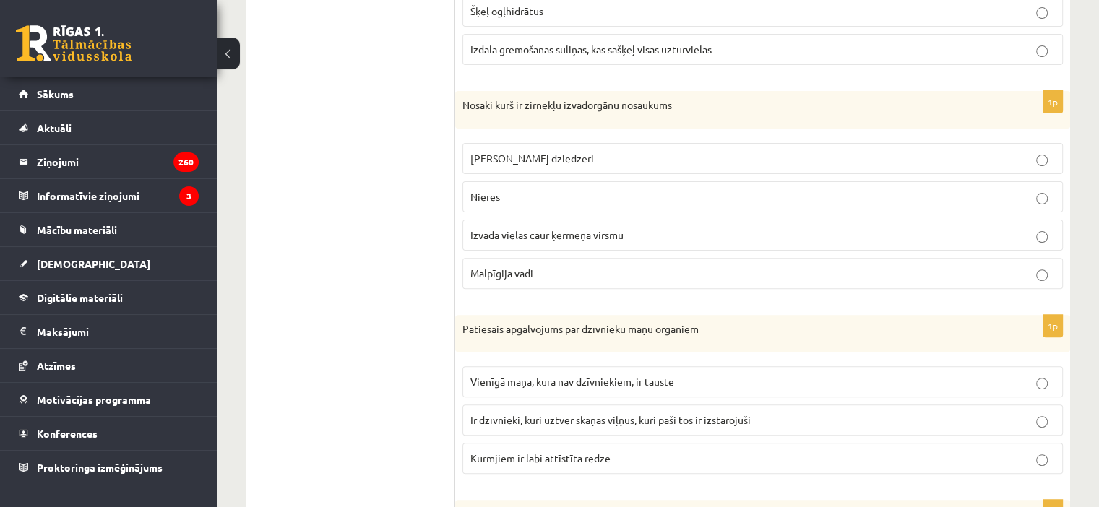
scroll to position [428, 0]
click at [601, 267] on p "Malpīgija vadi" at bounding box center [762, 274] width 584 height 15
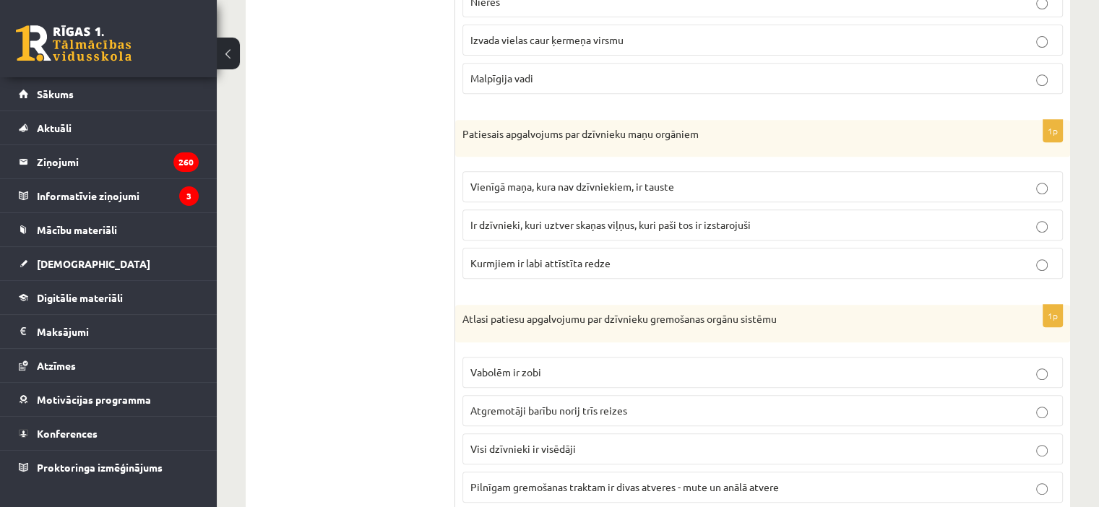
scroll to position [627, 0]
click at [630, 215] on span "Ir dzīvnieki, kuri uztver skaņas viļņus, kuri paši tos ir izstarojuši" at bounding box center [610, 221] width 280 height 13
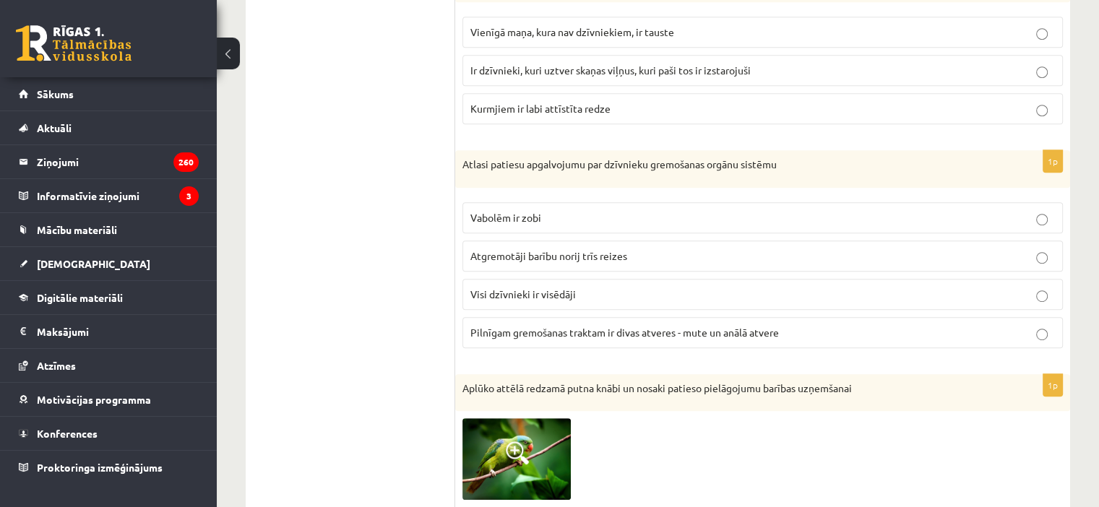
scroll to position [810, 0]
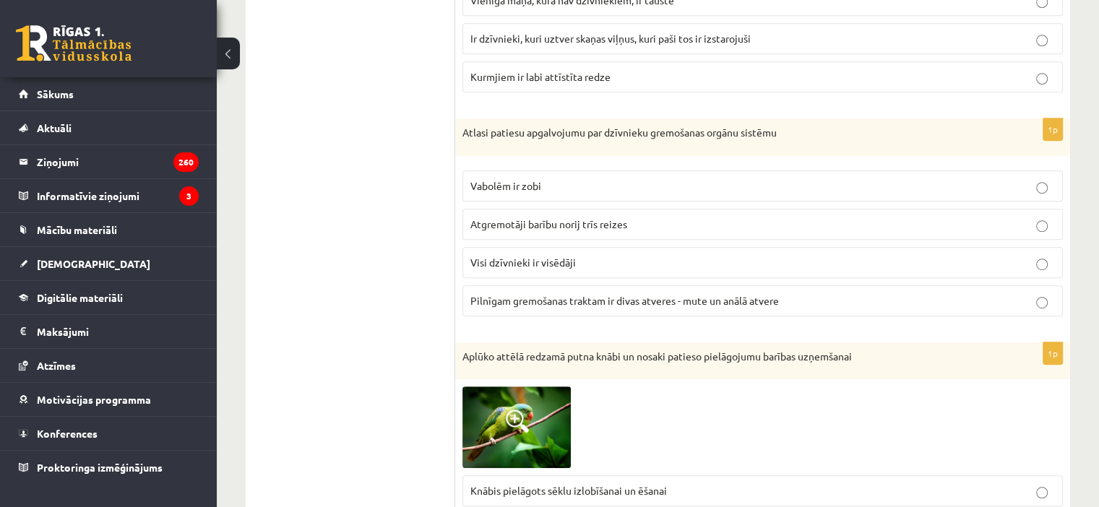
click at [654, 300] on span "Pilnīgam gremošanas traktam ir divas atveres - mute un anālā atvere" at bounding box center [624, 300] width 308 height 13
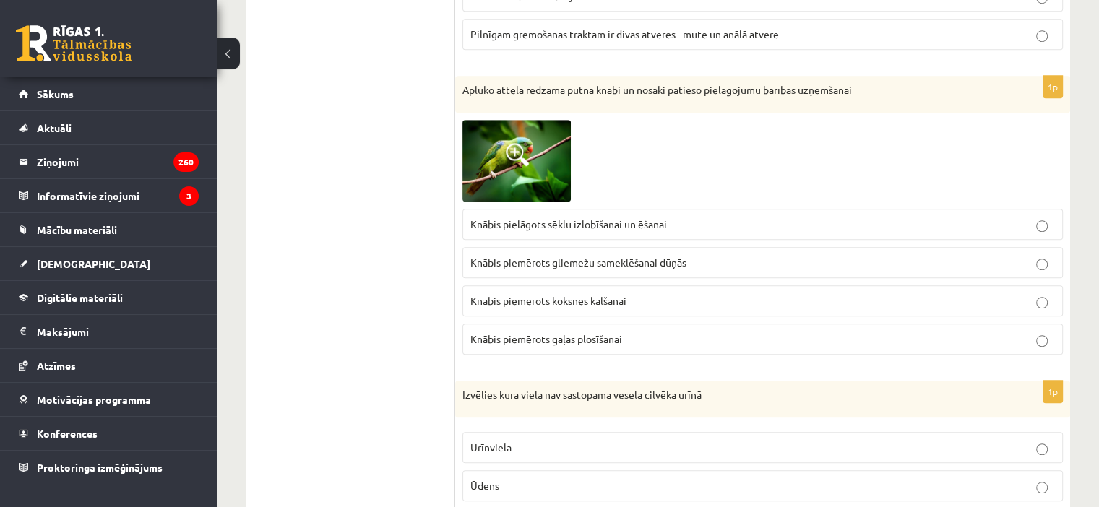
scroll to position [1082, 0]
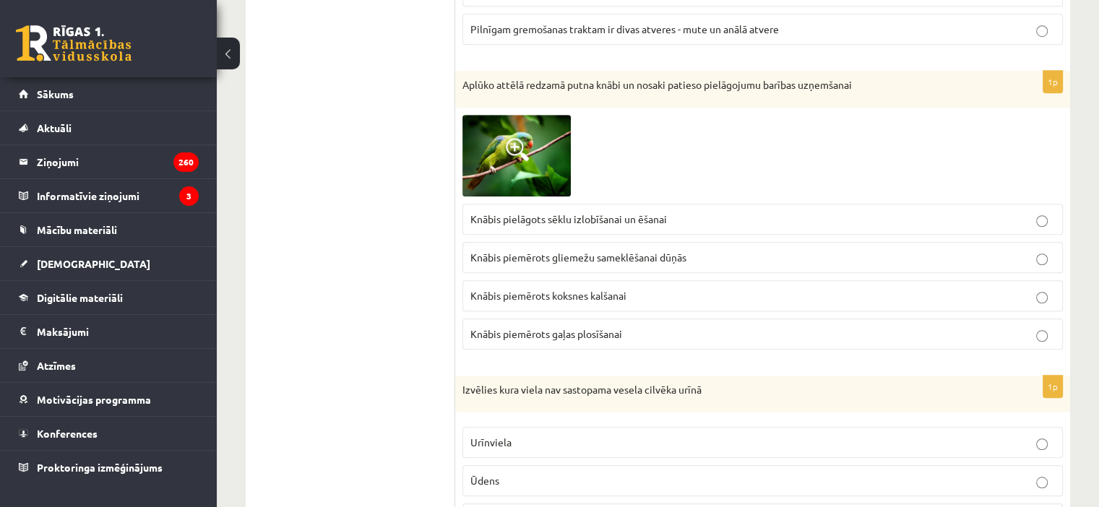
click at [622, 217] on span "Knābis pielāgots sēklu izlobīšanai un ēšanai" at bounding box center [568, 218] width 196 height 13
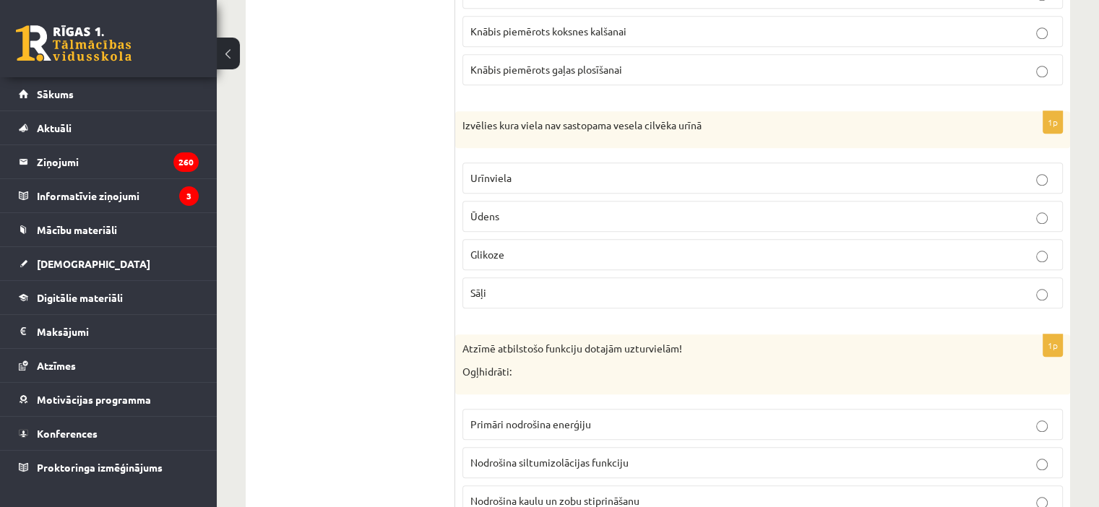
scroll to position [1358, 0]
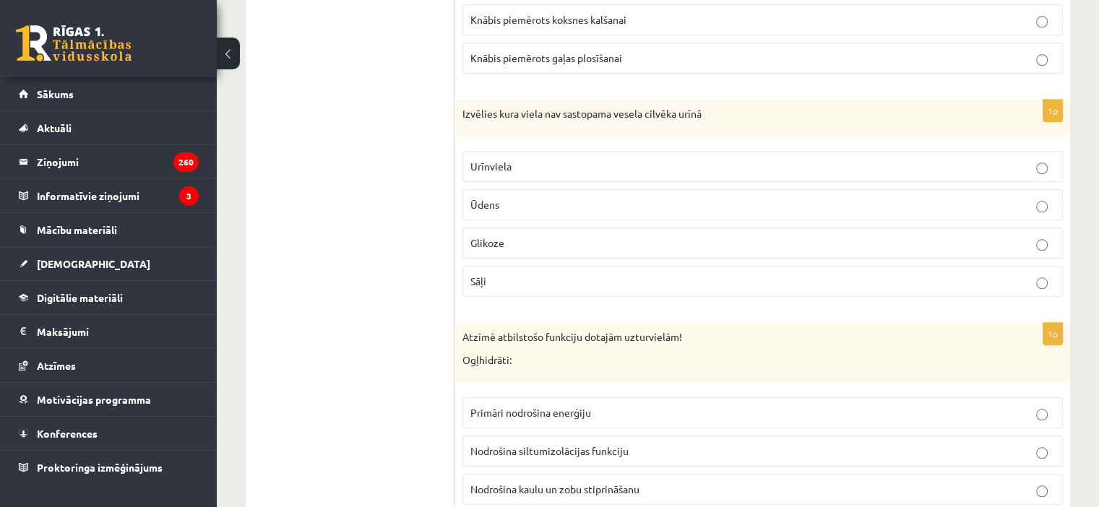
click at [555, 242] on p "Glikoze" at bounding box center [762, 242] width 584 height 15
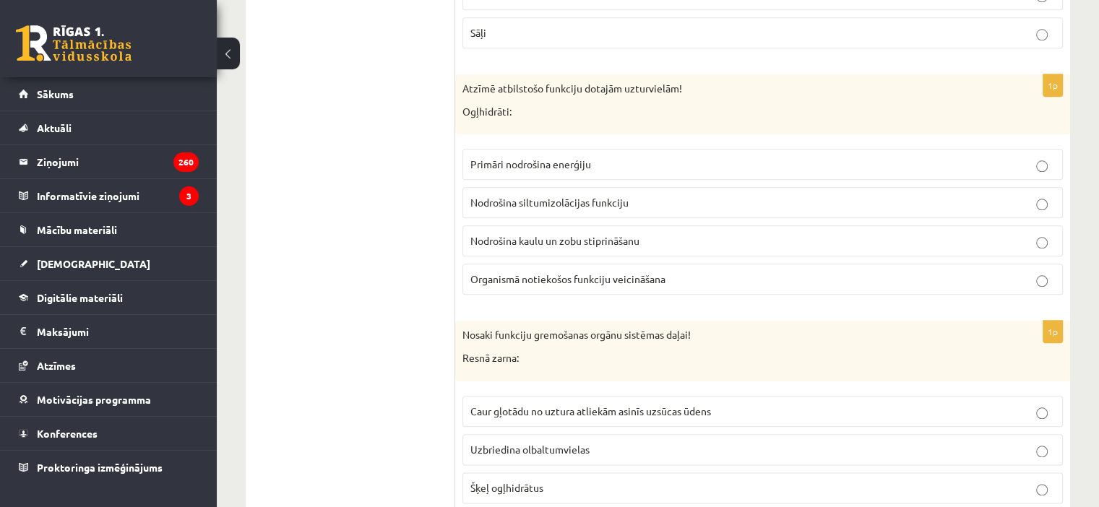
scroll to position [1608, 0]
click at [615, 155] on p "Primāri nodrošina enerģiju" at bounding box center [762, 162] width 584 height 15
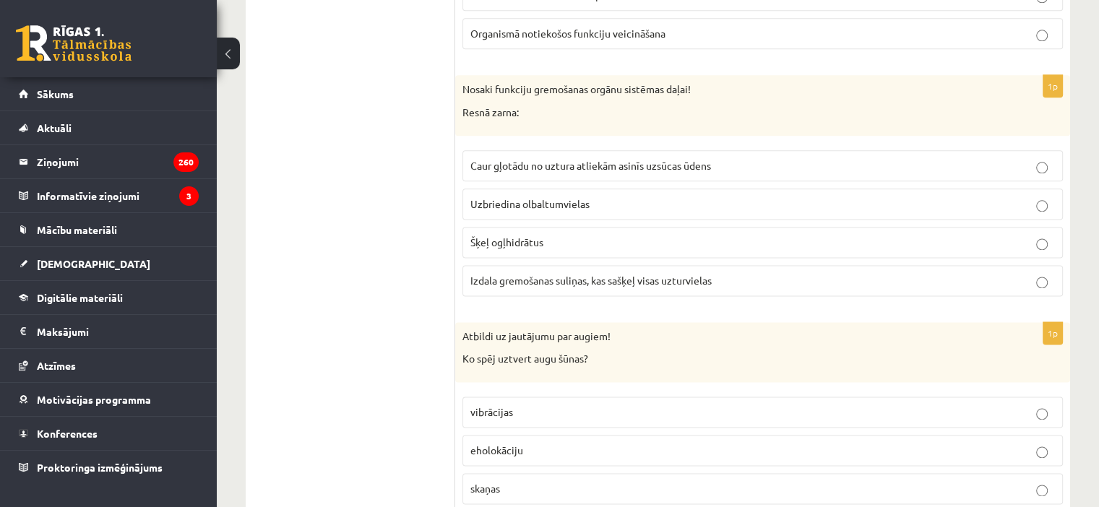
scroll to position [1852, 0]
click at [514, 196] on p "Uzbriedina olbaltumvielas" at bounding box center [762, 203] width 584 height 15
click at [843, 168] on label "Caur gļotādu no uztura atliekām asinīs uzsūcas ūdens" at bounding box center [762, 165] width 600 height 31
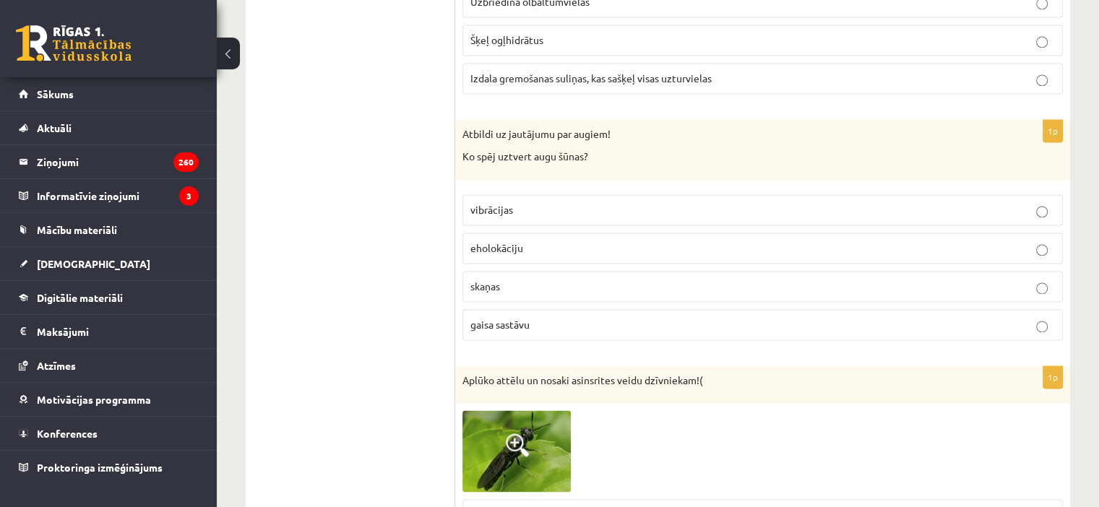
scroll to position [2062, 0]
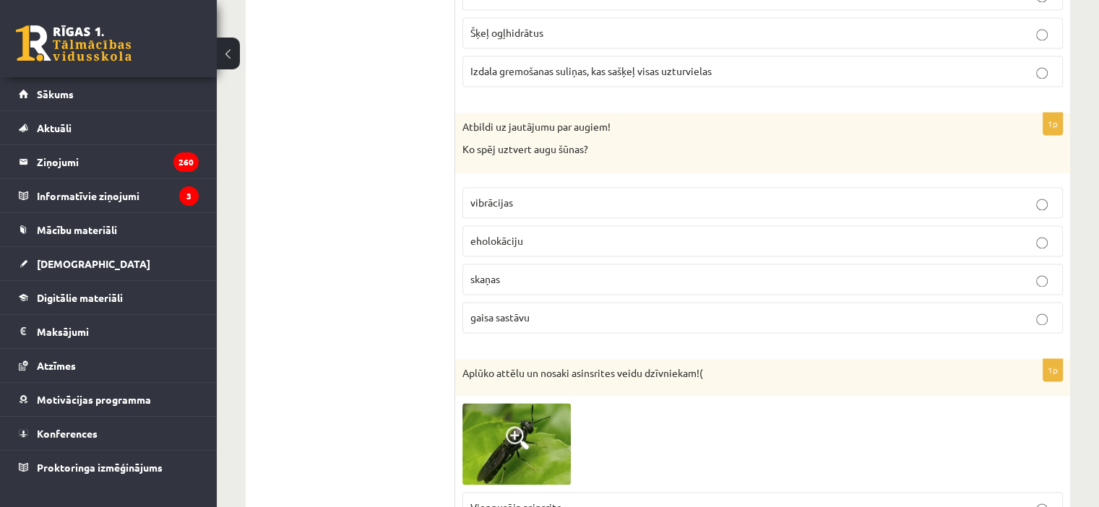
click at [658, 310] on p "gaisa sastāvu" at bounding box center [762, 317] width 584 height 15
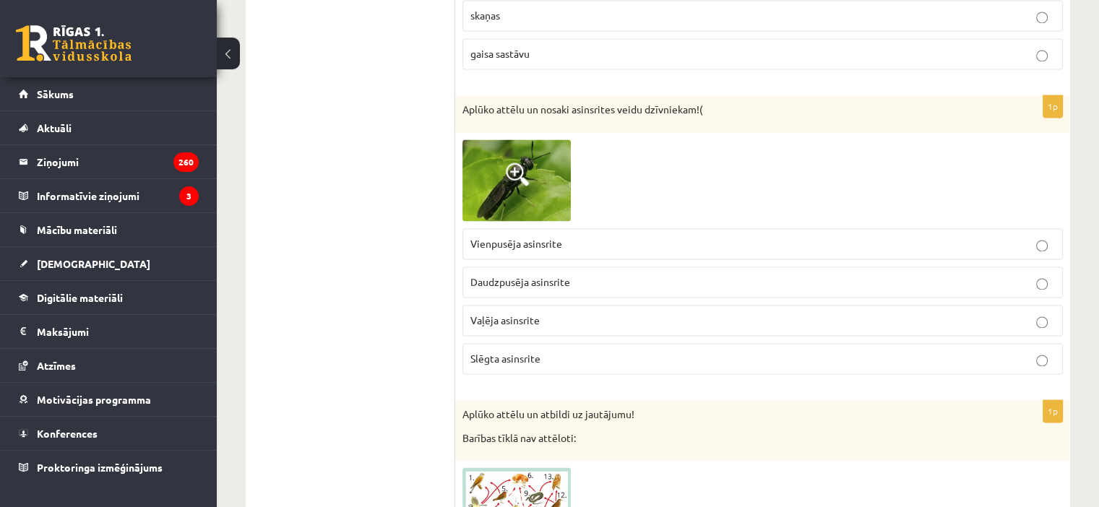
scroll to position [2327, 0]
click at [522, 160] on span at bounding box center [517, 171] width 23 height 23
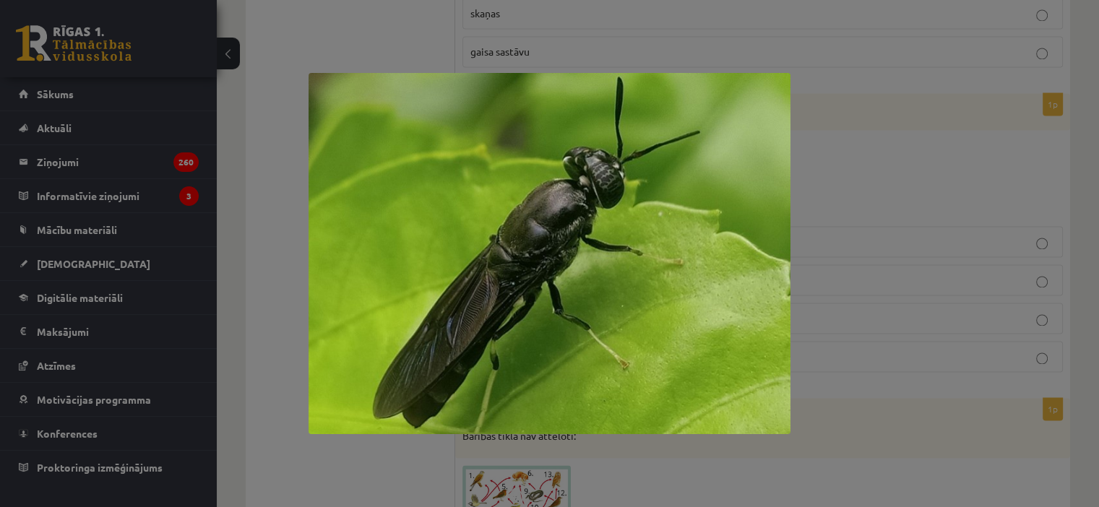
click at [901, 141] on div at bounding box center [549, 253] width 1099 height 507
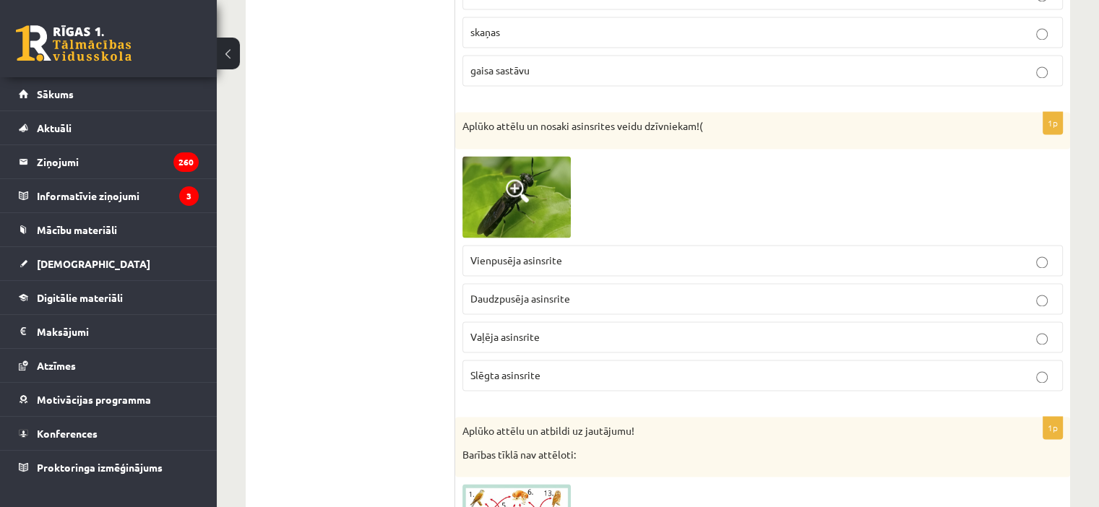
scroll to position [2306, 0]
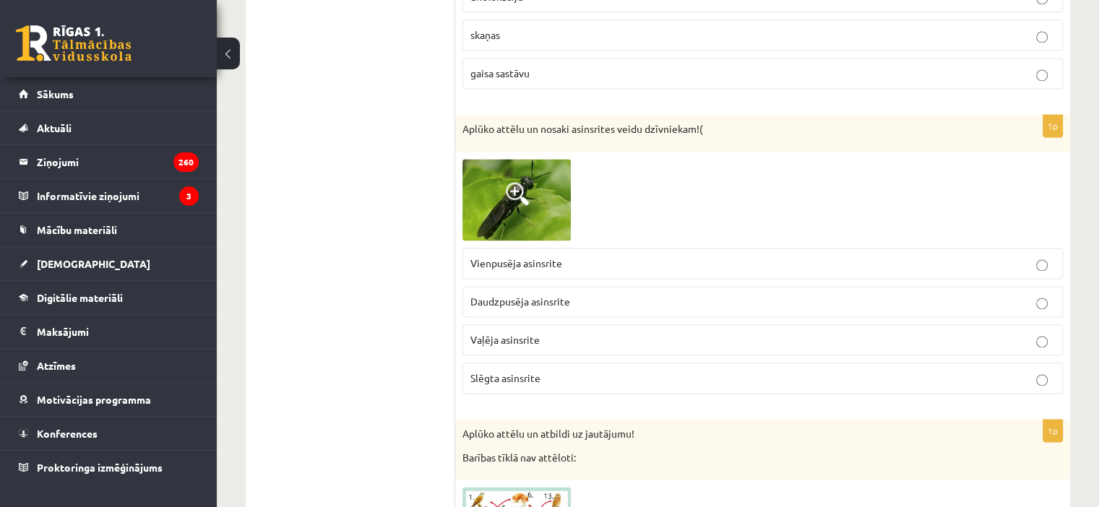
click at [505, 189] on img at bounding box center [516, 200] width 108 height 82
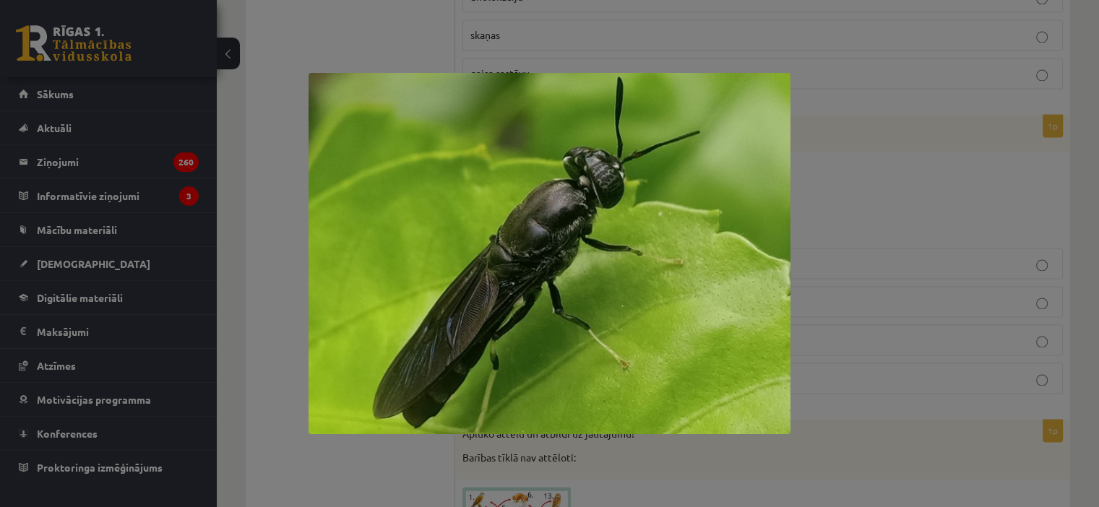
click at [337, 446] on div at bounding box center [549, 253] width 1099 height 507
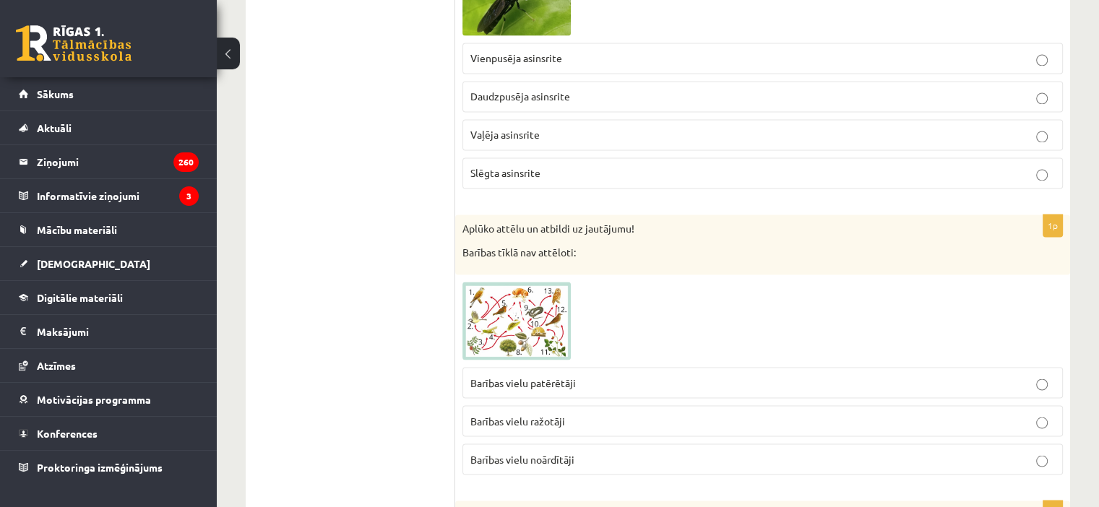
scroll to position [2473, 0]
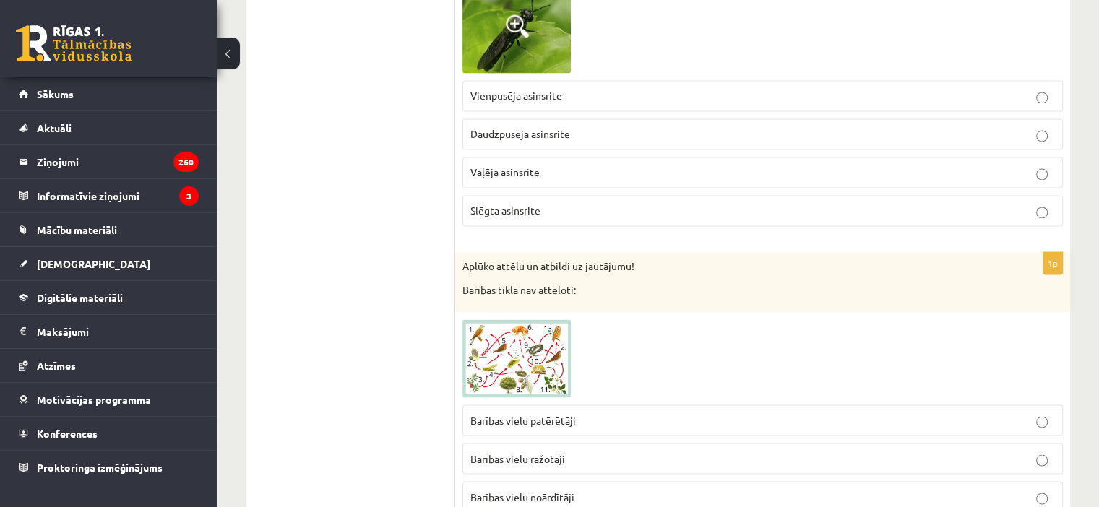
drag, startPoint x: 527, startPoint y: 345, endPoint x: 523, endPoint y: 333, distance: 12.8
click at [523, 342] on span at bounding box center [517, 353] width 23 height 23
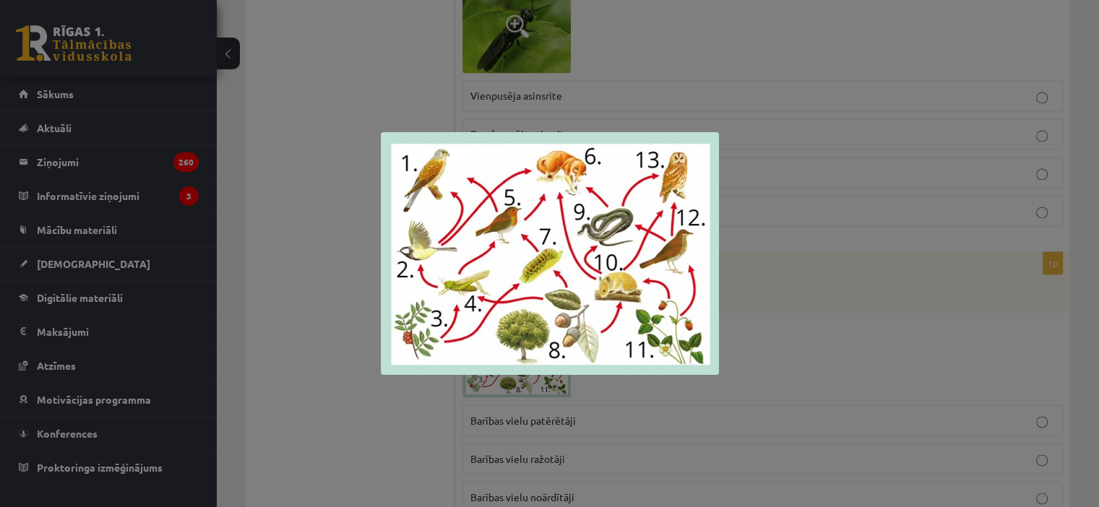
click at [523, 333] on img at bounding box center [550, 253] width 338 height 243
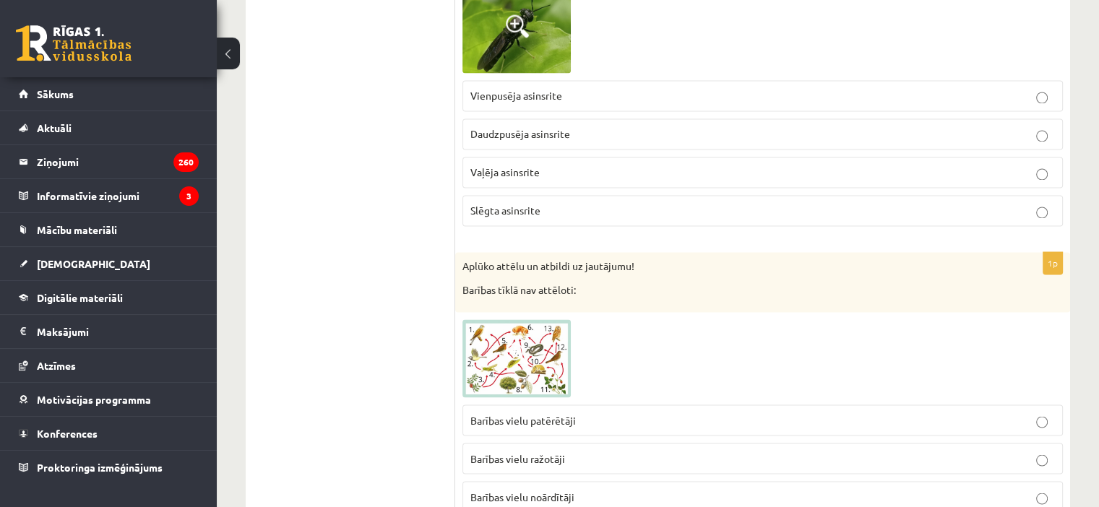
click at [521, 360] on img at bounding box center [516, 358] width 108 height 78
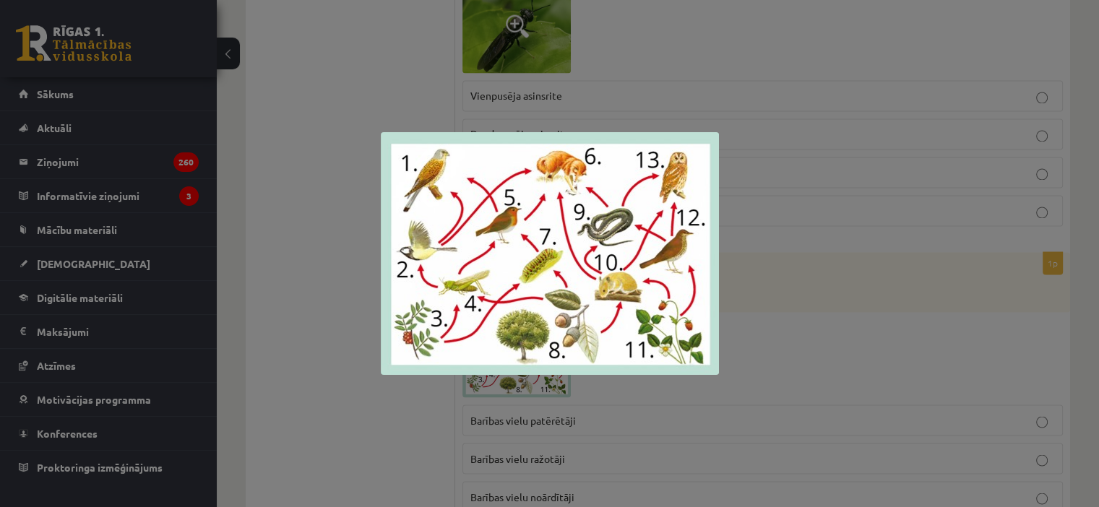
click at [402, 381] on div at bounding box center [549, 253] width 1099 height 507
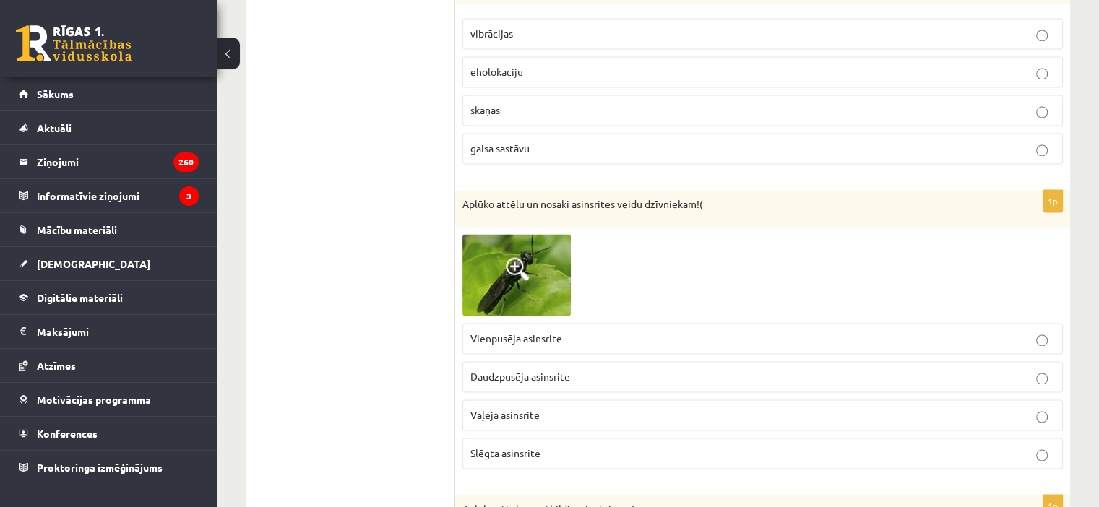
scroll to position [2294, 0]
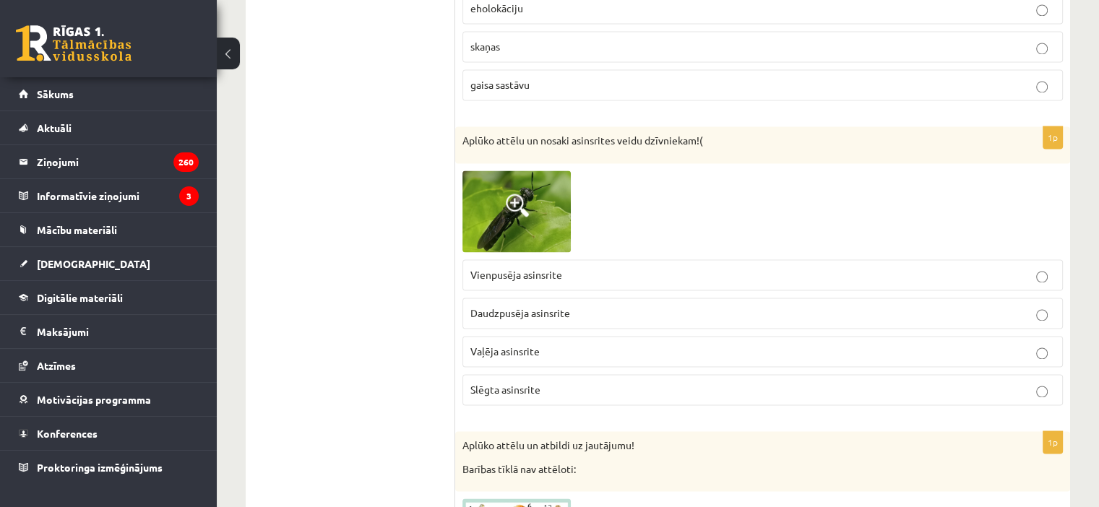
click at [576, 349] on label "Vaļēja asinsrite" at bounding box center [762, 351] width 600 height 31
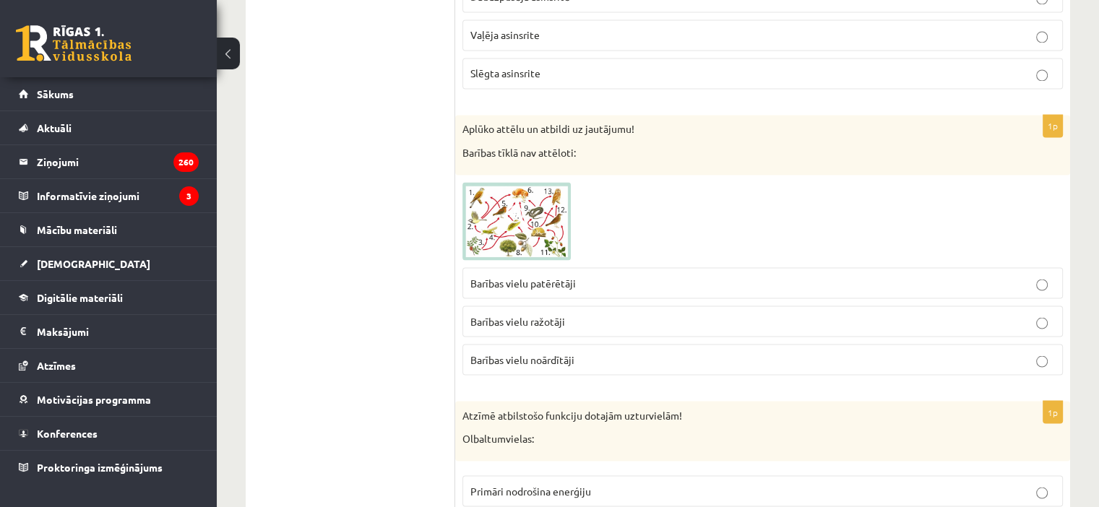
scroll to position [2614, 0]
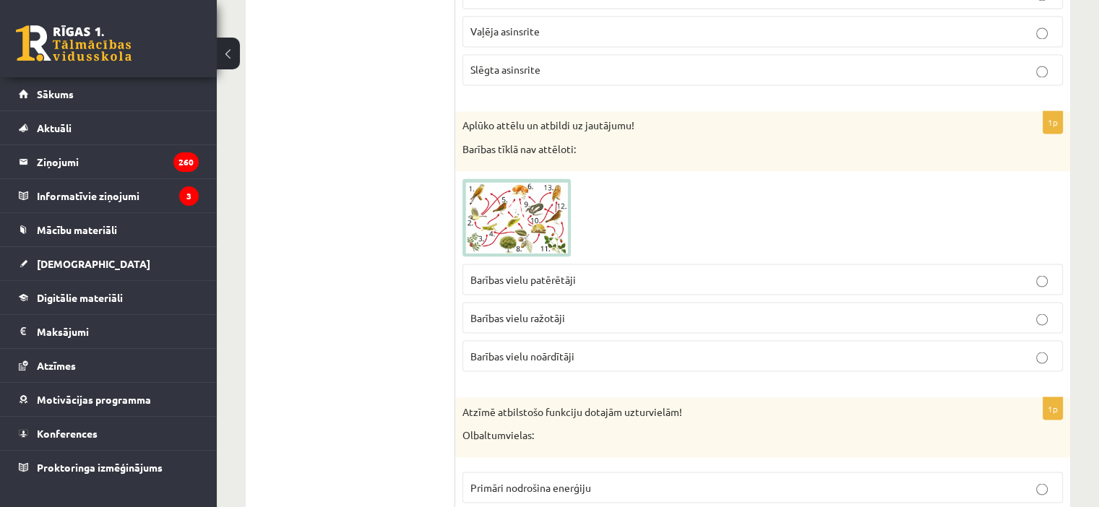
click at [621, 340] on label "Barības vielu noārdītāji" at bounding box center [762, 355] width 600 height 31
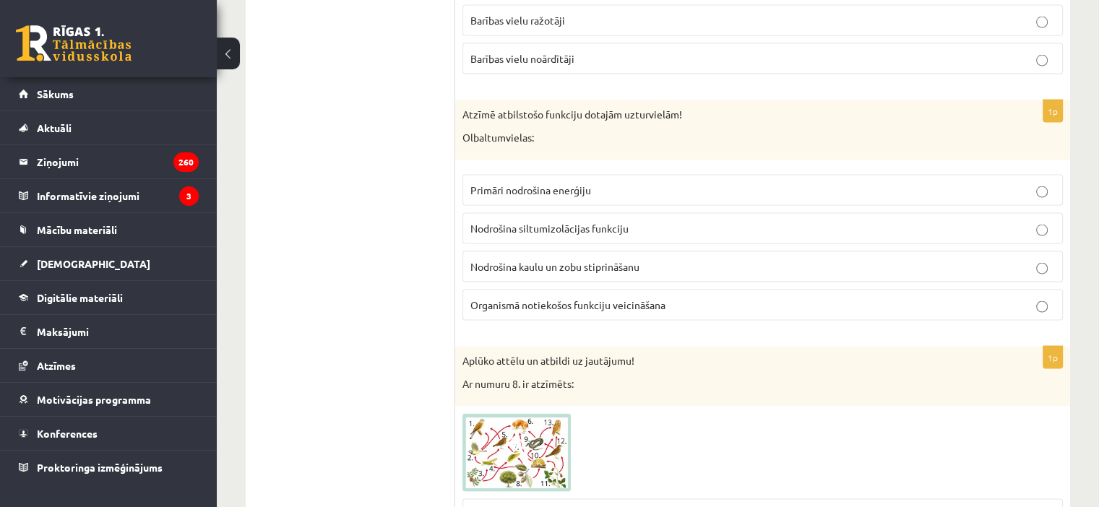
scroll to position [2912, 0]
click at [552, 289] on label "Organismā notiekošos funkciju veicināšana" at bounding box center [762, 304] width 600 height 31
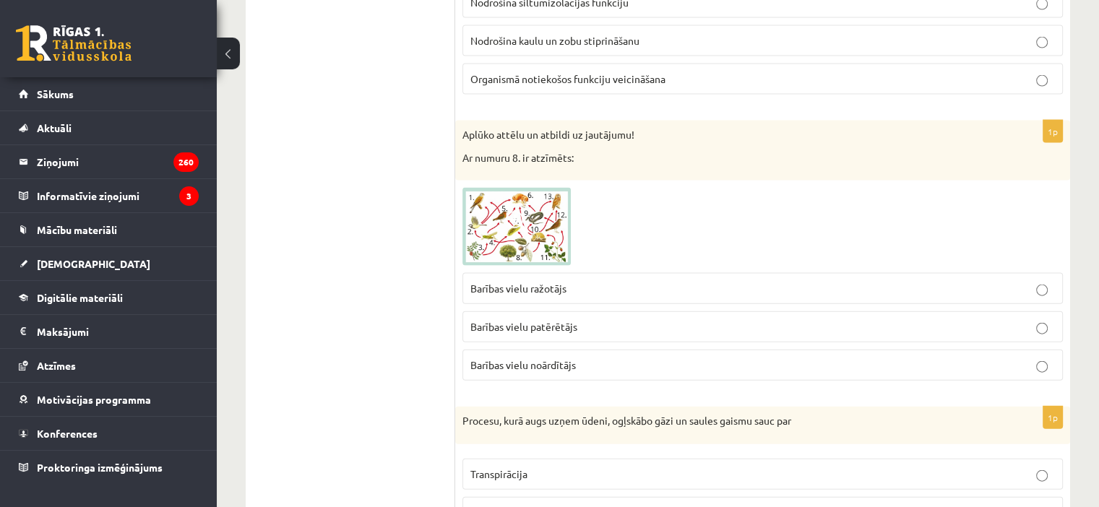
scroll to position [3155, 0]
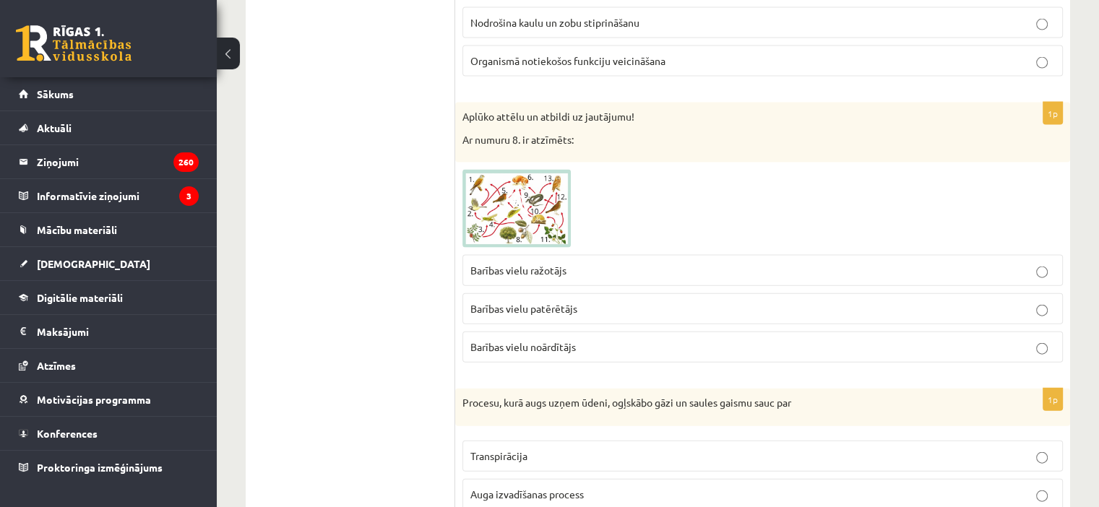
click at [529, 203] on img at bounding box center [516, 209] width 108 height 78
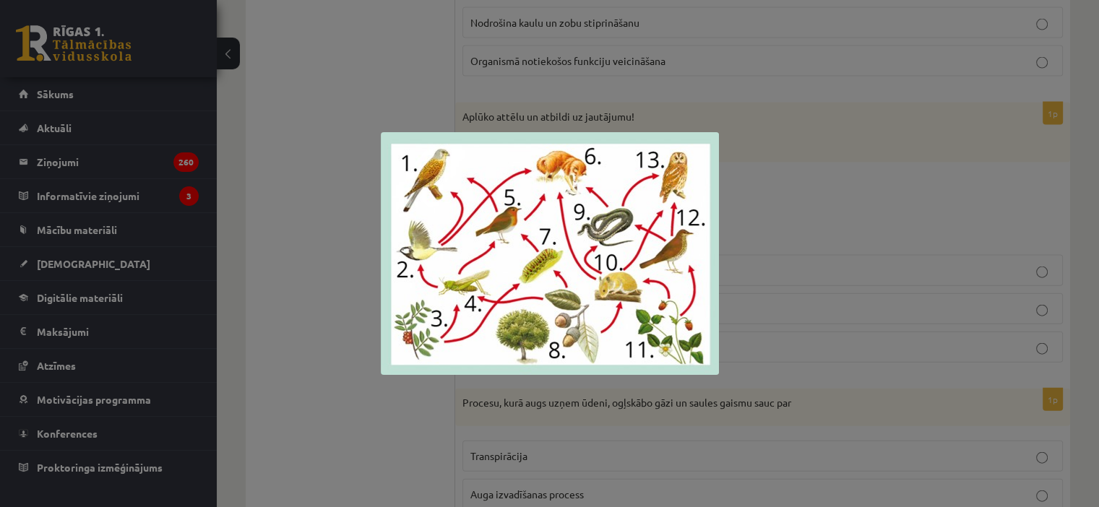
click at [428, 409] on div at bounding box center [549, 253] width 1099 height 507
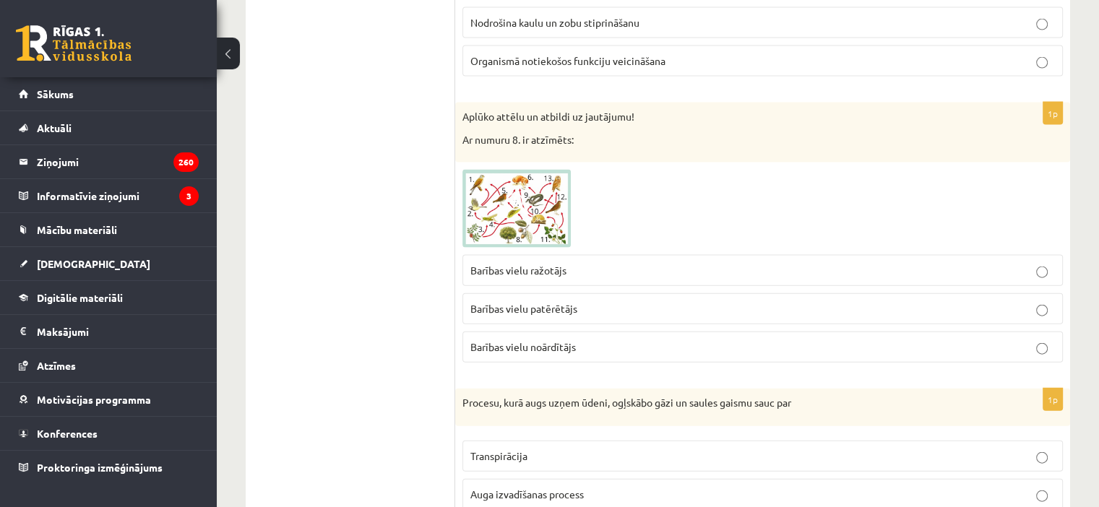
click at [567, 263] on p "Barības vielu ražotājs" at bounding box center [762, 270] width 584 height 15
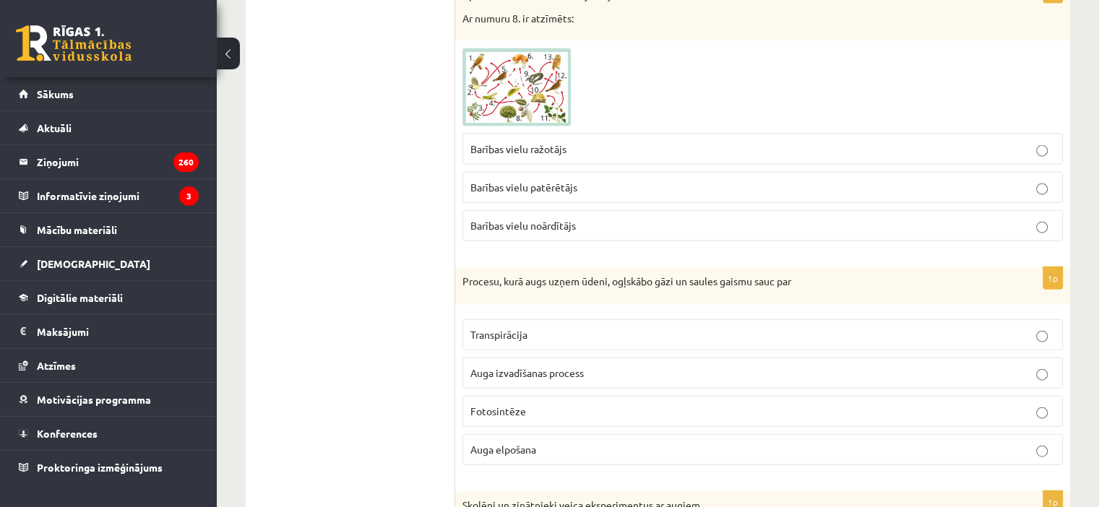
scroll to position [3362, 0]
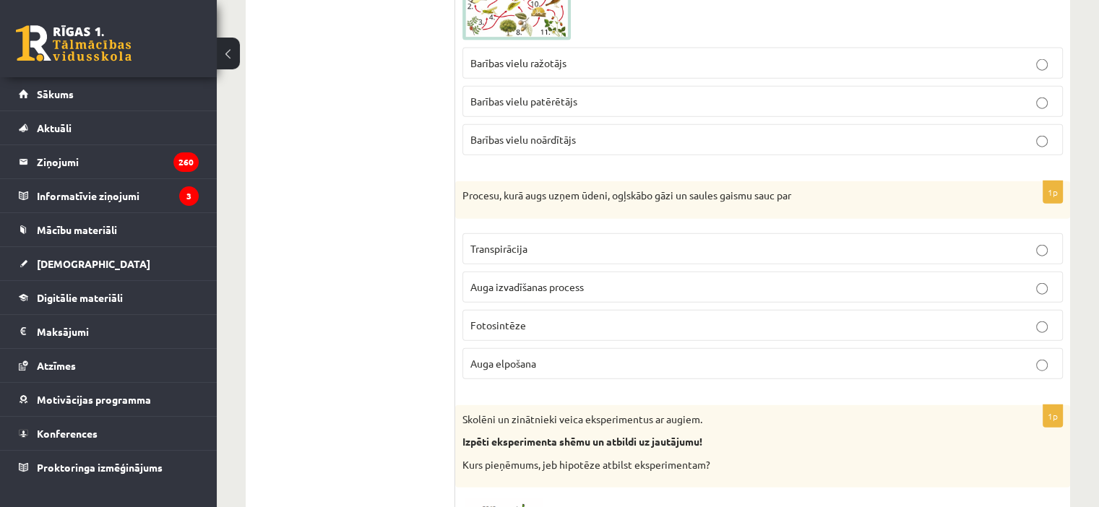
click at [575, 322] on label "Fotosintēze" at bounding box center [762, 325] width 600 height 31
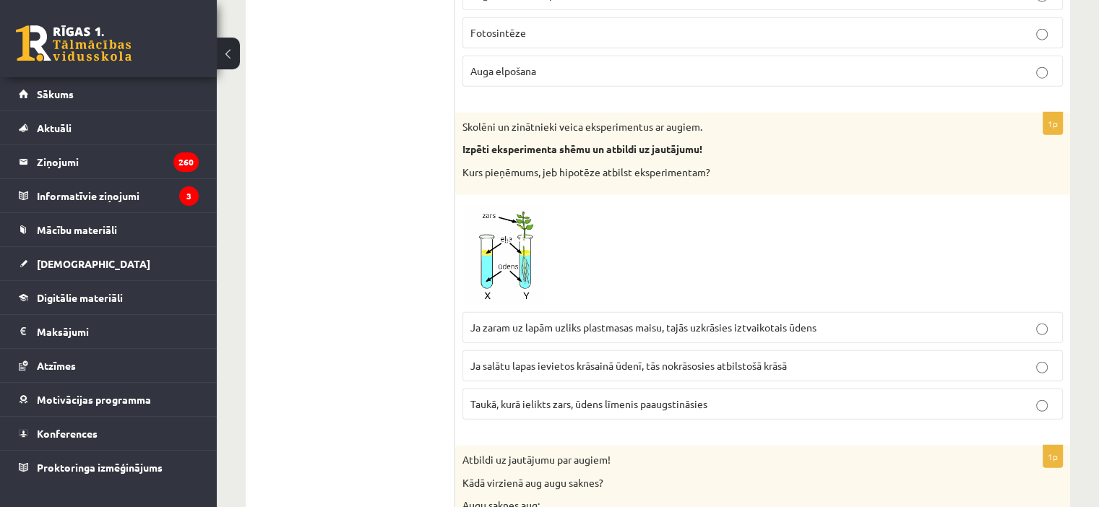
scroll to position [3672, 0]
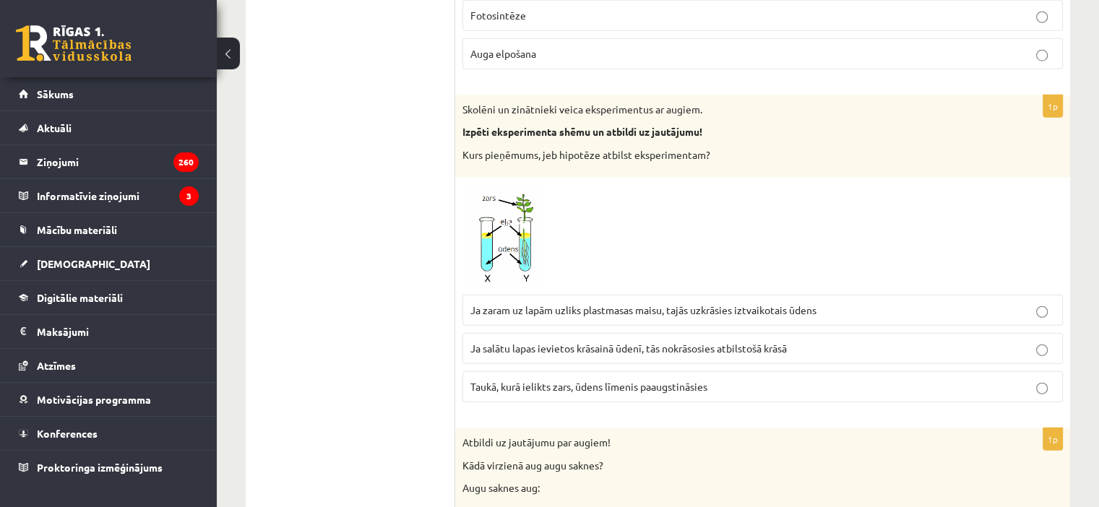
click at [512, 208] on span at bounding box center [517, 219] width 23 height 23
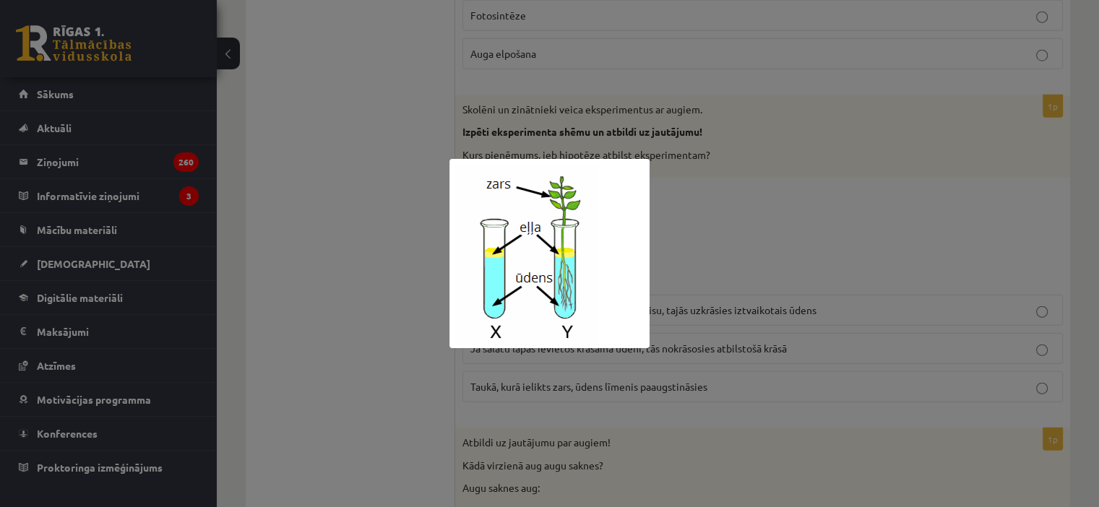
click at [407, 260] on div at bounding box center [549, 253] width 1099 height 507
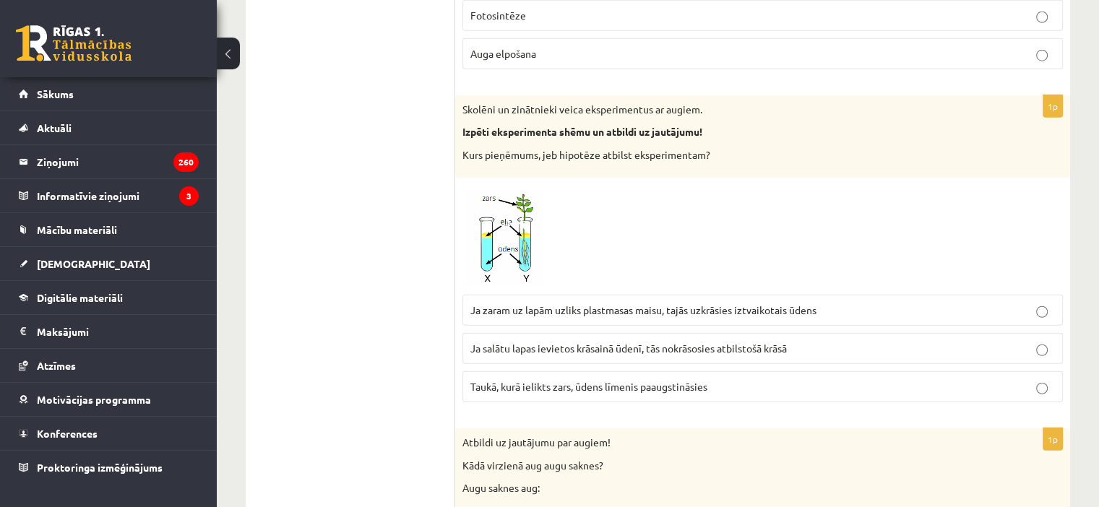
click at [501, 220] on img at bounding box center [516, 236] width 108 height 103
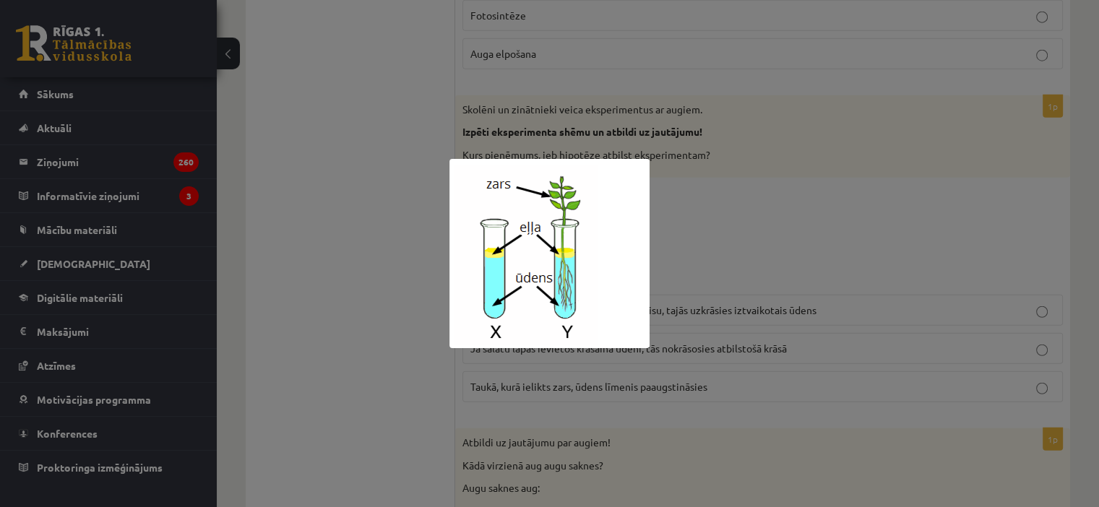
click at [457, 300] on img at bounding box center [549, 253] width 200 height 189
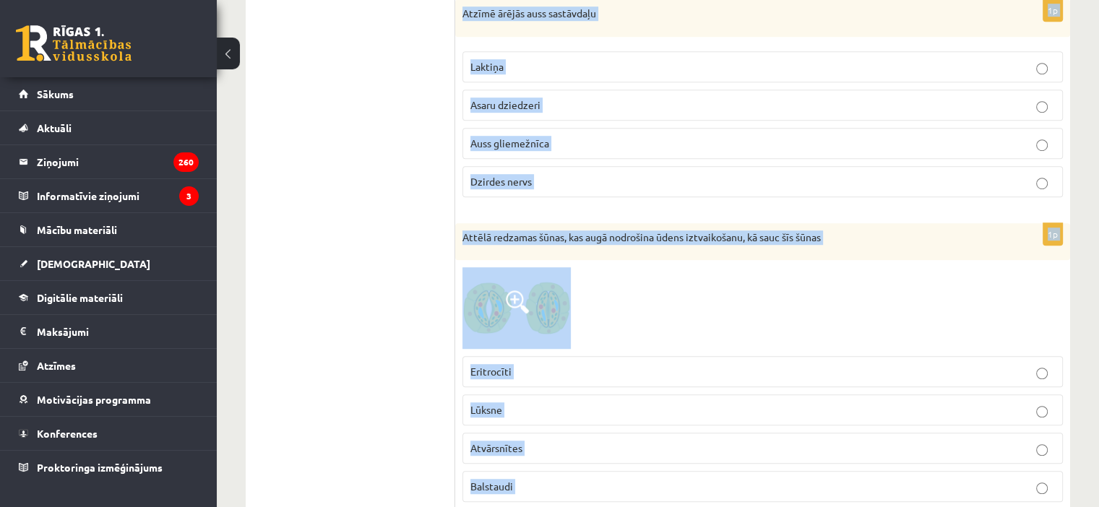
scroll to position [6944, 0]
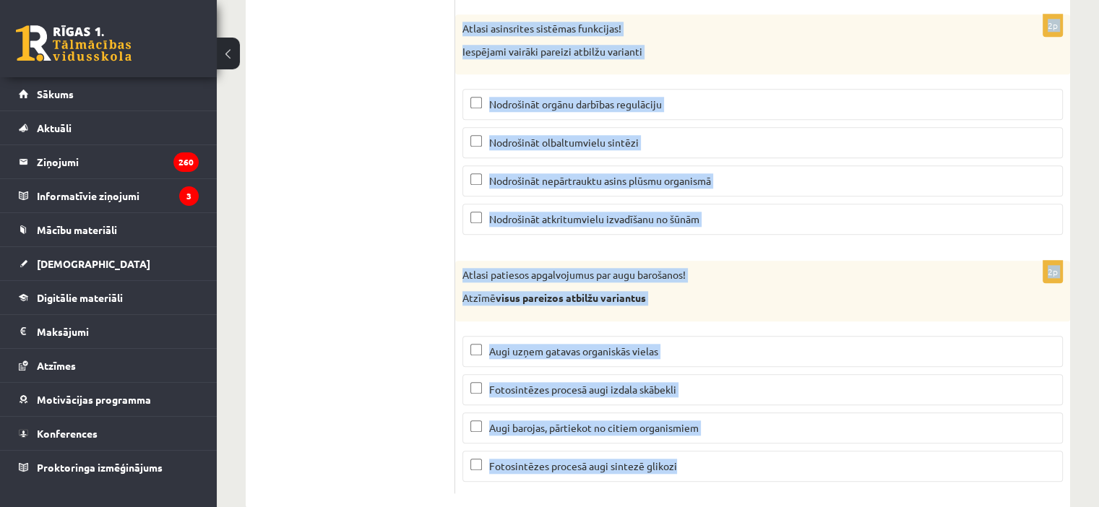
drag, startPoint x: 456, startPoint y: 114, endPoint x: 696, endPoint y: 540, distance: 489.4
copy form "Skolēni un zinātnieki veica eksperimentus ar augiem. Izpēti eksperimenta shēmu …"
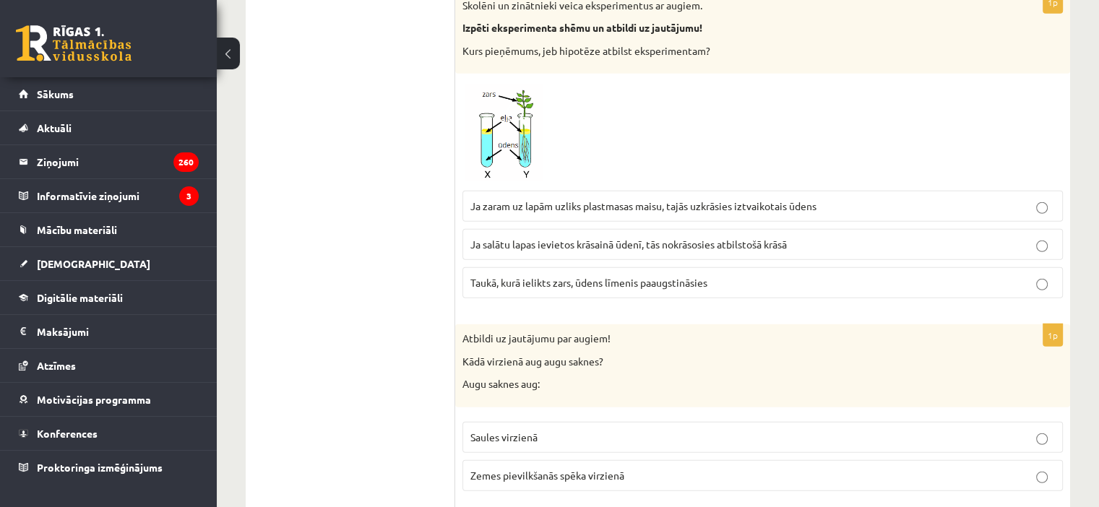
scroll to position [3774, 0]
click at [638, 239] on p "Ja salātu lapas ievietos krāsainā ūdenī, tās nokrāsosies atbilstošā krāsā" at bounding box center [762, 246] width 584 height 15
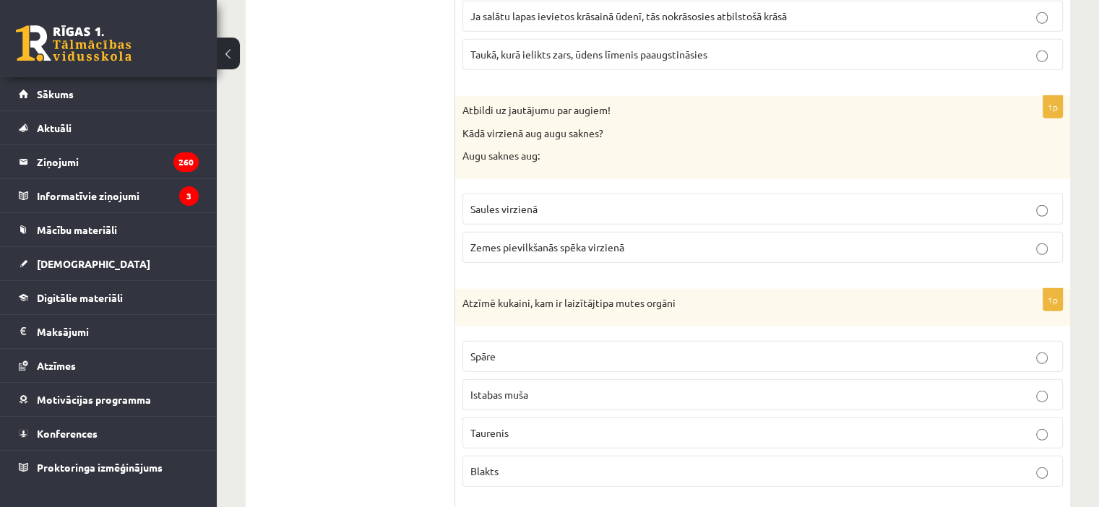
scroll to position [4005, 0]
click at [581, 240] on p "Zemes pievilkšanās spēka virzienā" at bounding box center [762, 247] width 584 height 15
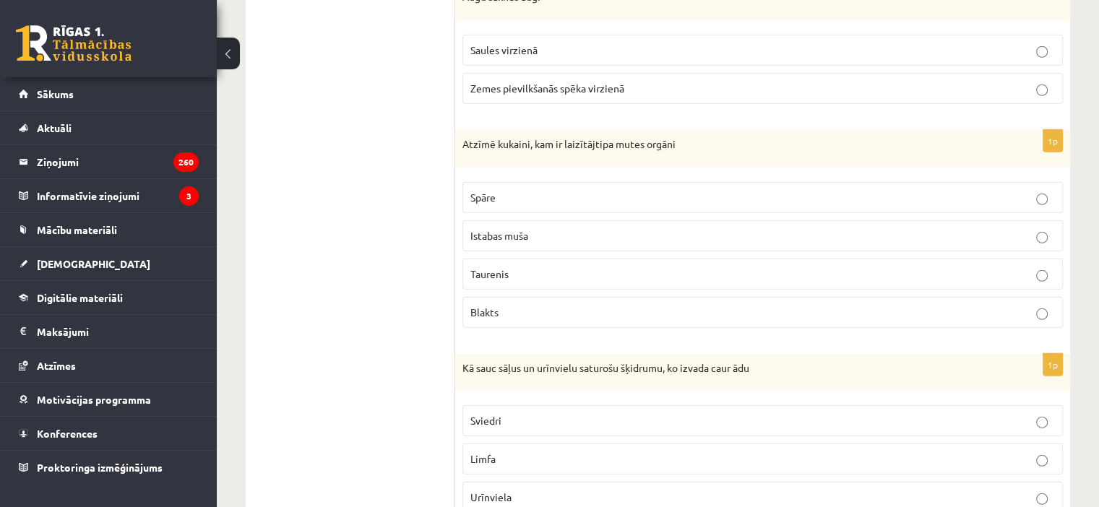
scroll to position [4166, 0]
click at [579, 225] on p "Istabas muša" at bounding box center [762, 232] width 584 height 15
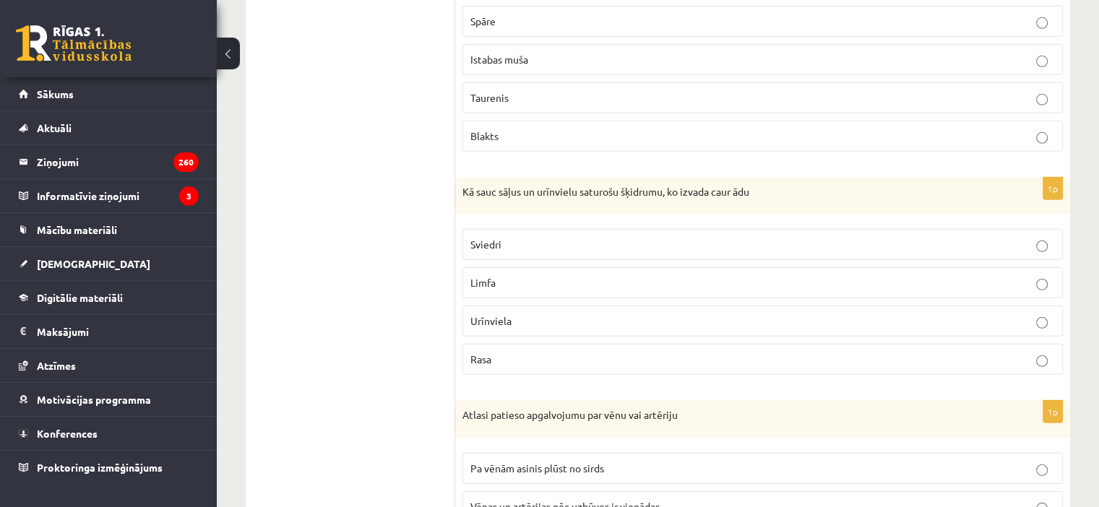
scroll to position [4343, 0]
click at [509, 234] on p "Sviedri" at bounding box center [762, 241] width 584 height 15
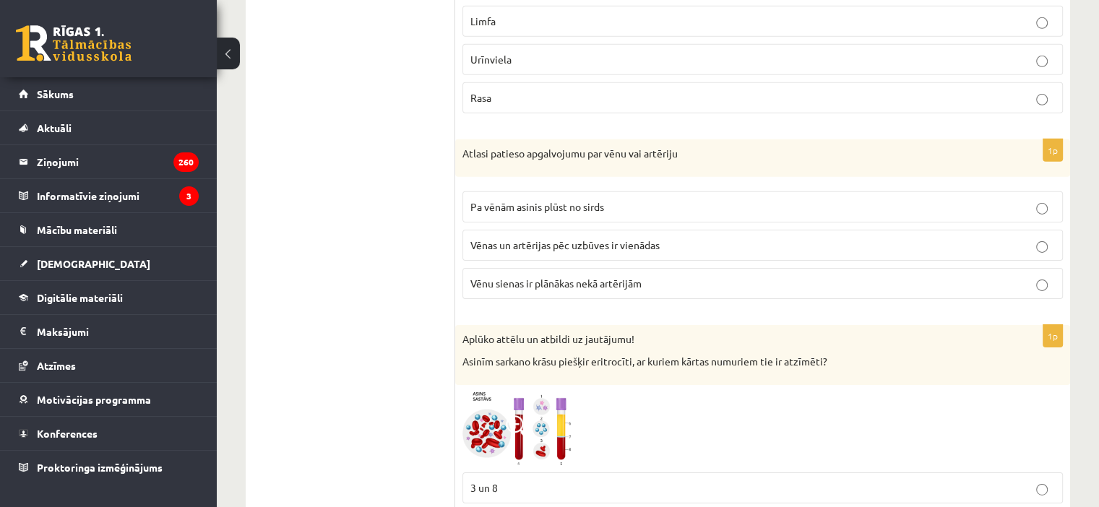
scroll to position [4603, 0]
click at [598, 267] on label "Vēnu sienas ir plānākas nekā artērijām" at bounding box center [762, 282] width 600 height 31
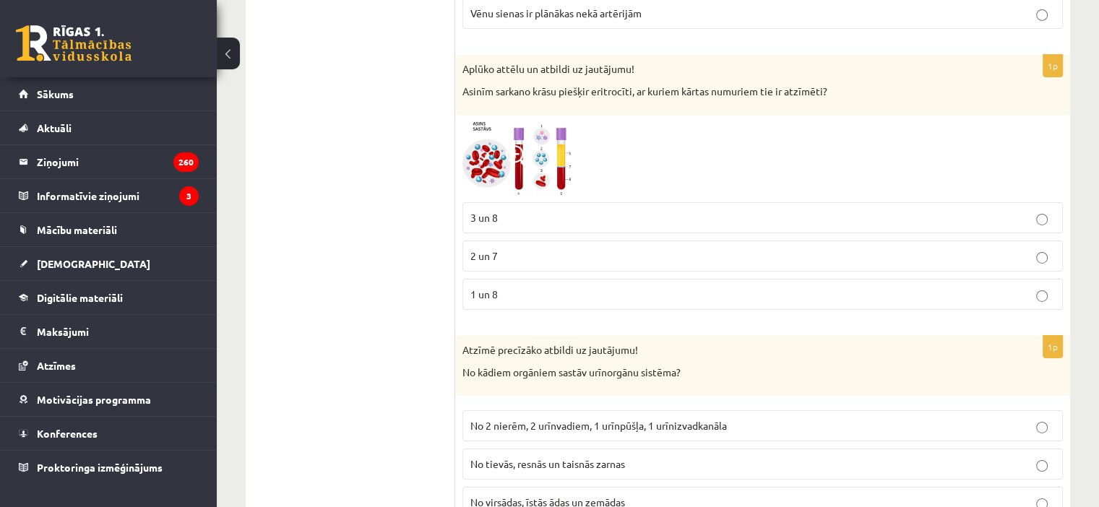
scroll to position [4872, 0]
drag, startPoint x: 511, startPoint y: 119, endPoint x: 396, endPoint y: 356, distance: 263.3
click at [537, 121] on img at bounding box center [516, 157] width 108 height 73
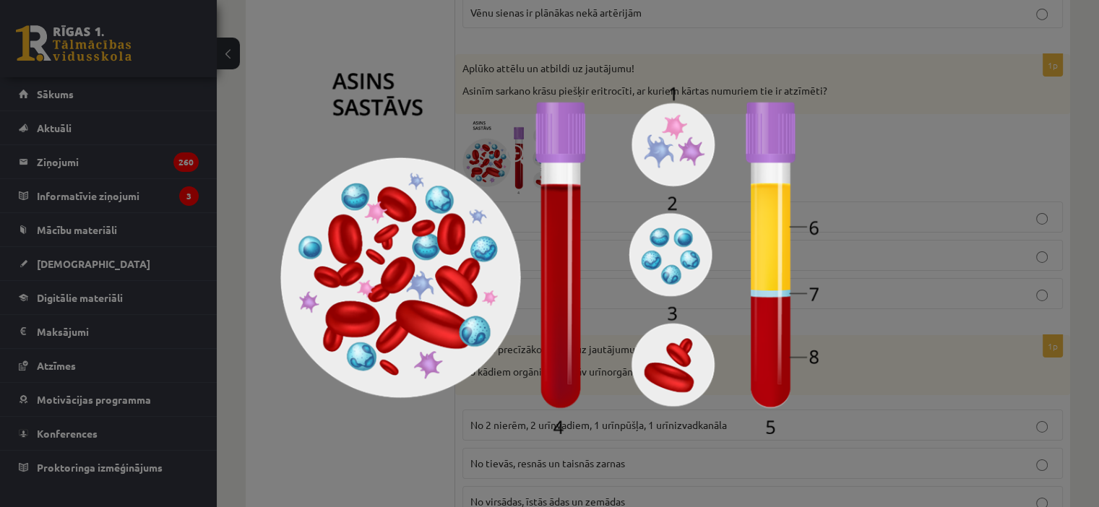
click at [559, 251] on img at bounding box center [549, 253] width 538 height 361
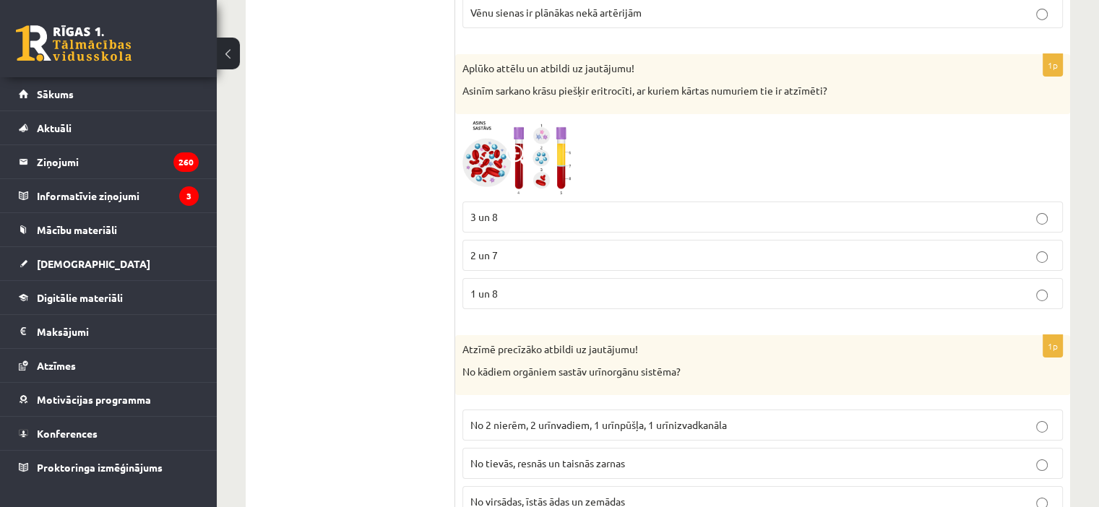
click at [506, 121] on img at bounding box center [516, 157] width 108 height 73
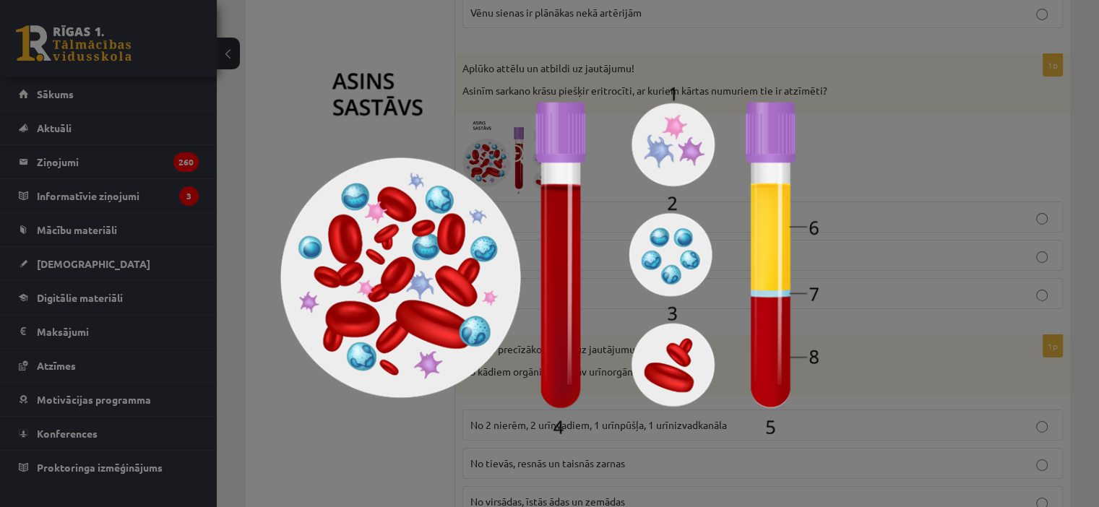
click at [549, 202] on img at bounding box center [549, 253] width 538 height 361
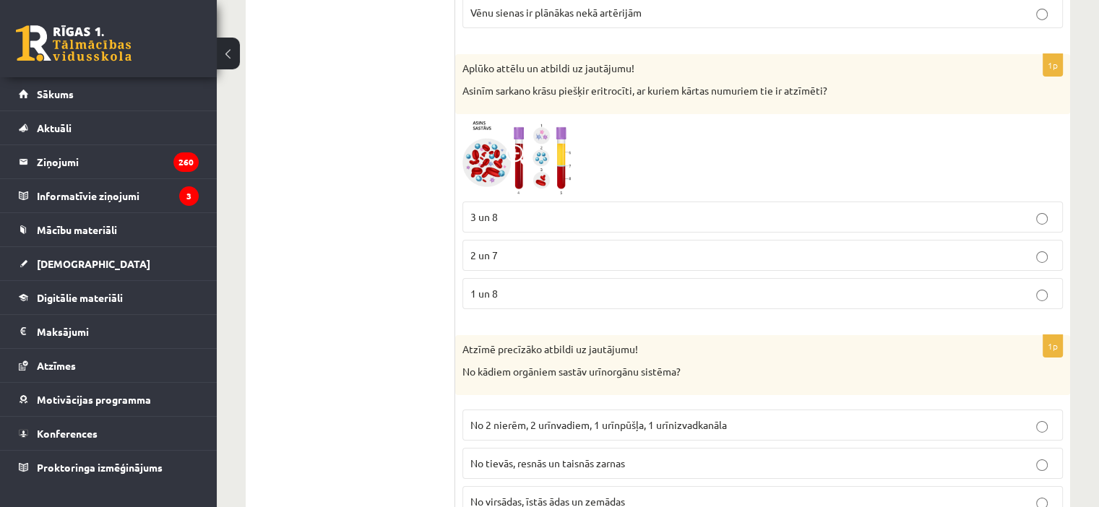
click at [532, 154] on img at bounding box center [516, 157] width 108 height 73
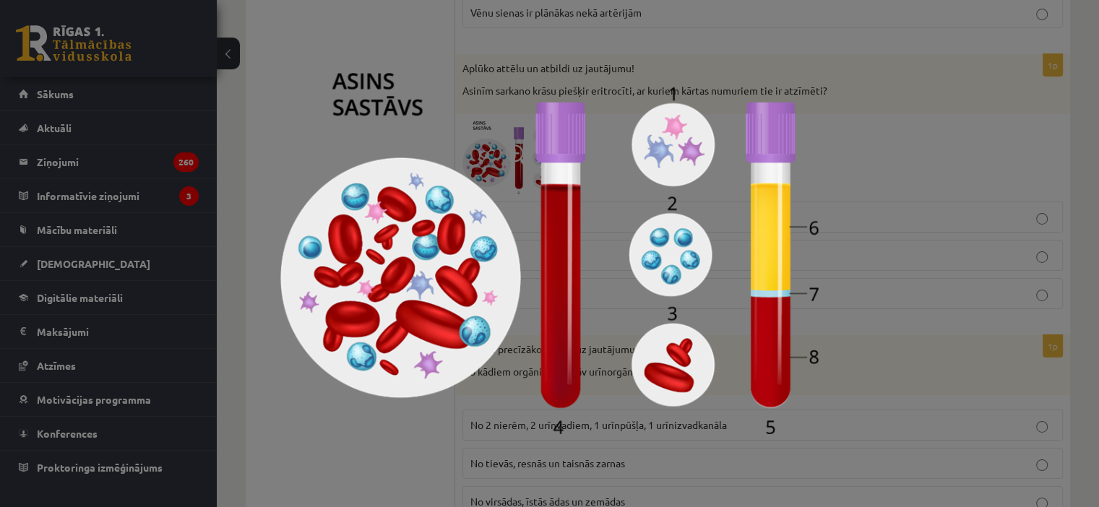
click at [321, 131] on img at bounding box center [549, 253] width 538 height 361
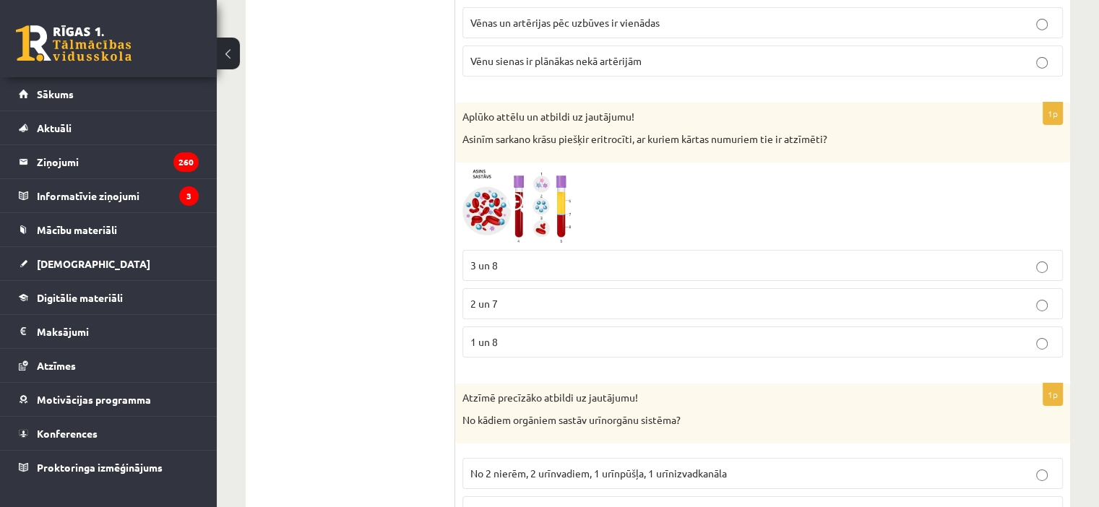
scroll to position [4819, 0]
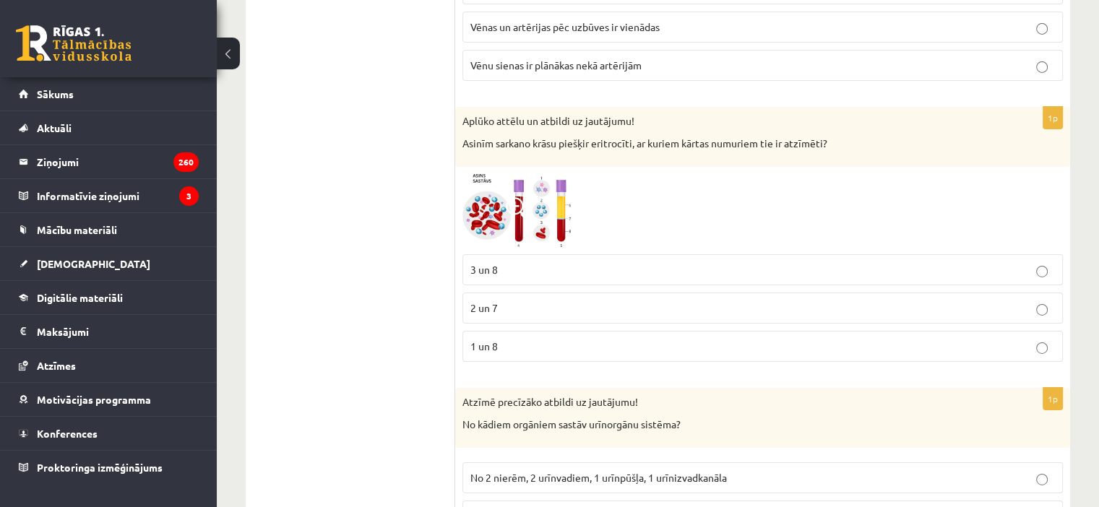
click at [506, 300] on p "2 un 7" at bounding box center [762, 307] width 584 height 15
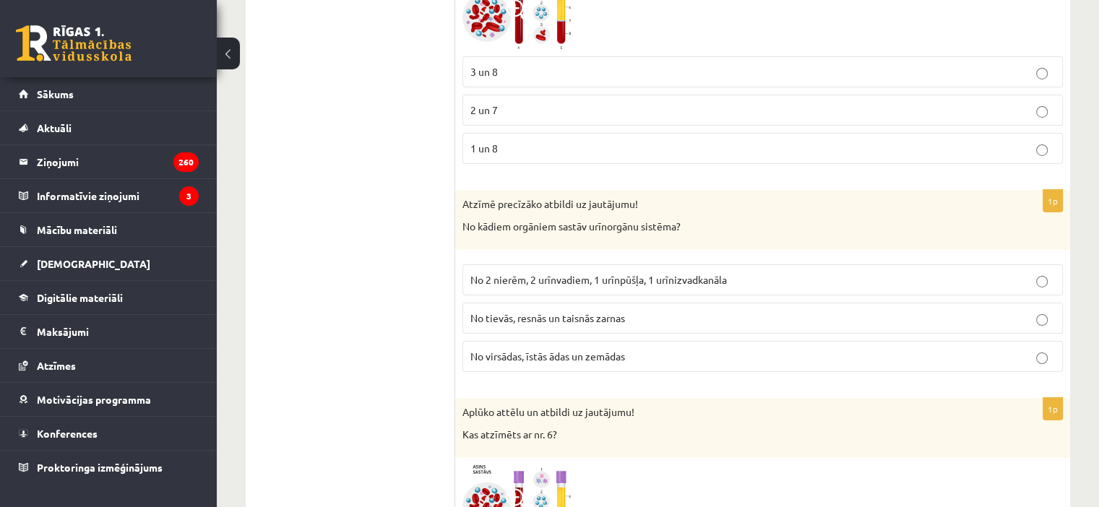
scroll to position [5050, 0]
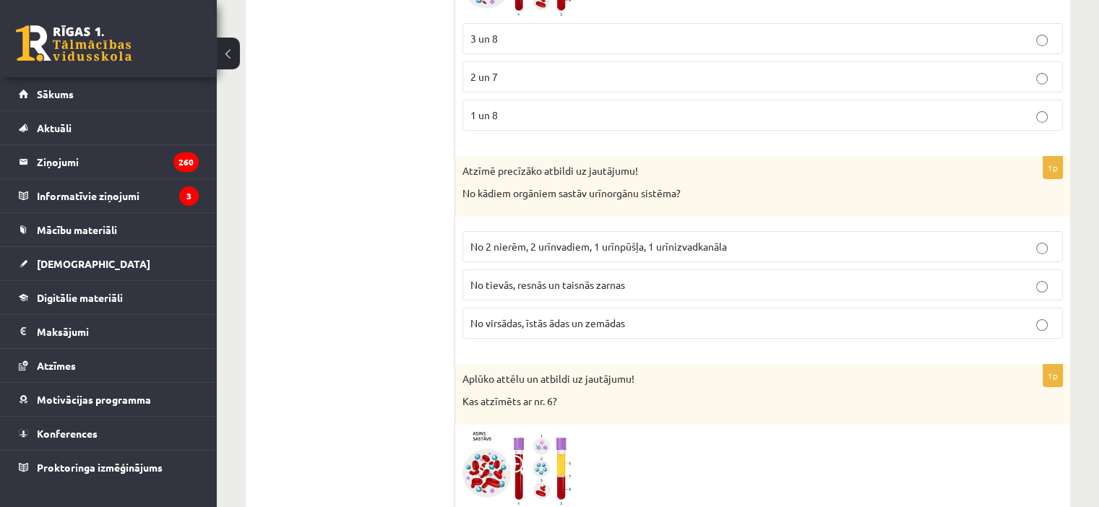
click at [558, 231] on label "No 2 nierēm, 2 urīnvadiem, 1 urīnpūšļa, 1 urīnizvadkanāla" at bounding box center [762, 246] width 600 height 31
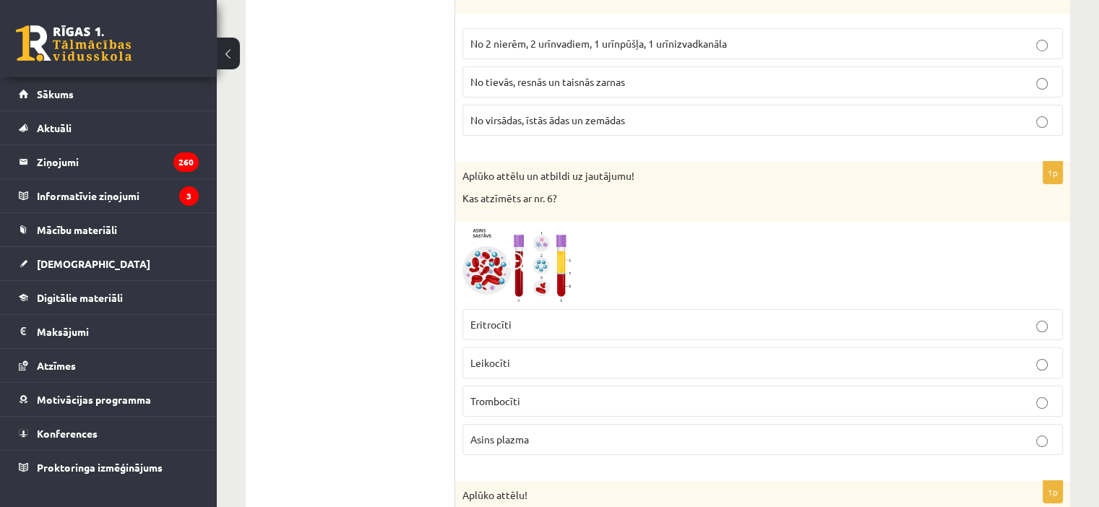
scroll to position [5273, 0]
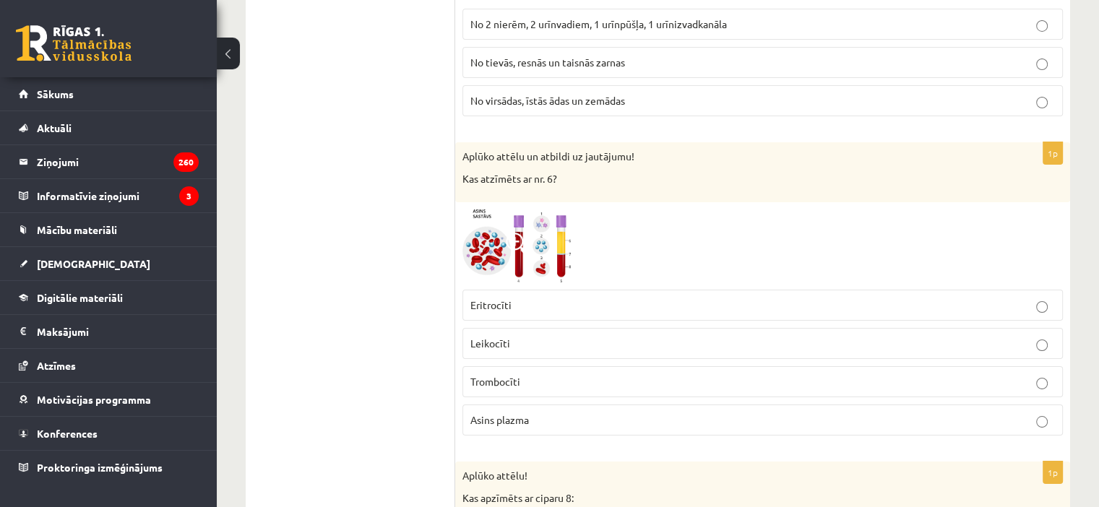
click at [536, 215] on img at bounding box center [516, 245] width 108 height 73
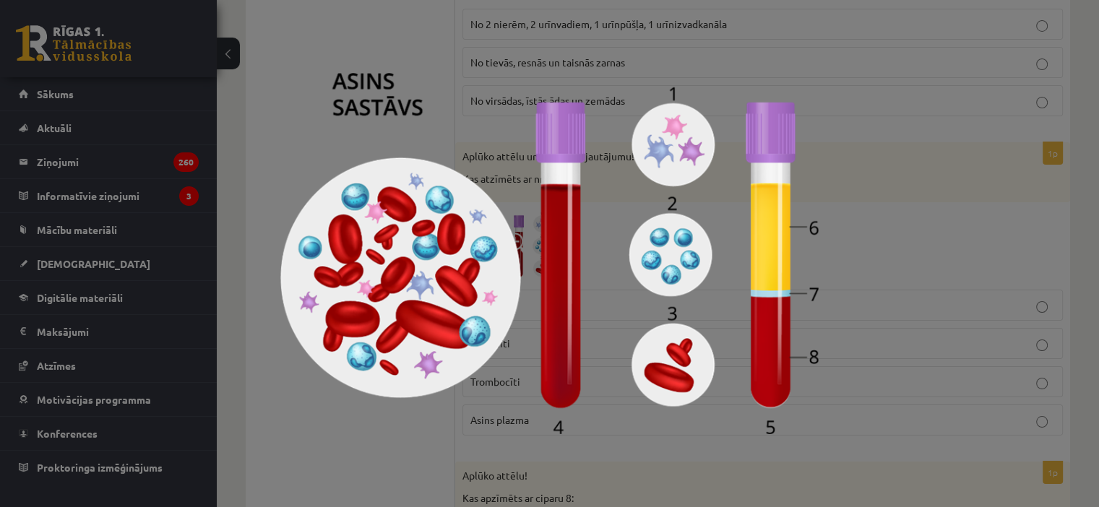
drag, startPoint x: 536, startPoint y: 215, endPoint x: 360, endPoint y: 449, distance: 293.0
click at [360, 449] on div at bounding box center [549, 253] width 1099 height 507
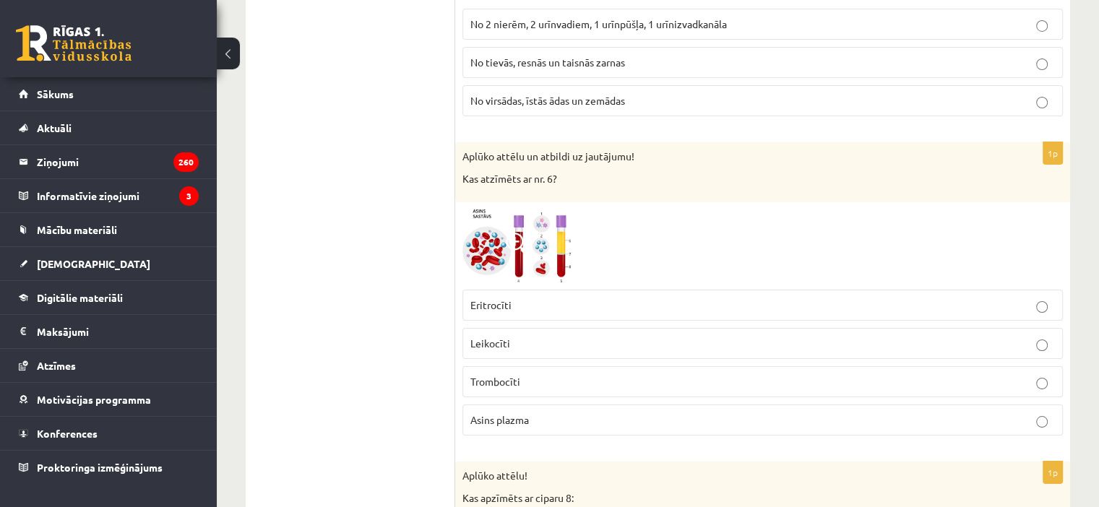
click at [558, 374] on p "Trombocīti" at bounding box center [762, 381] width 584 height 15
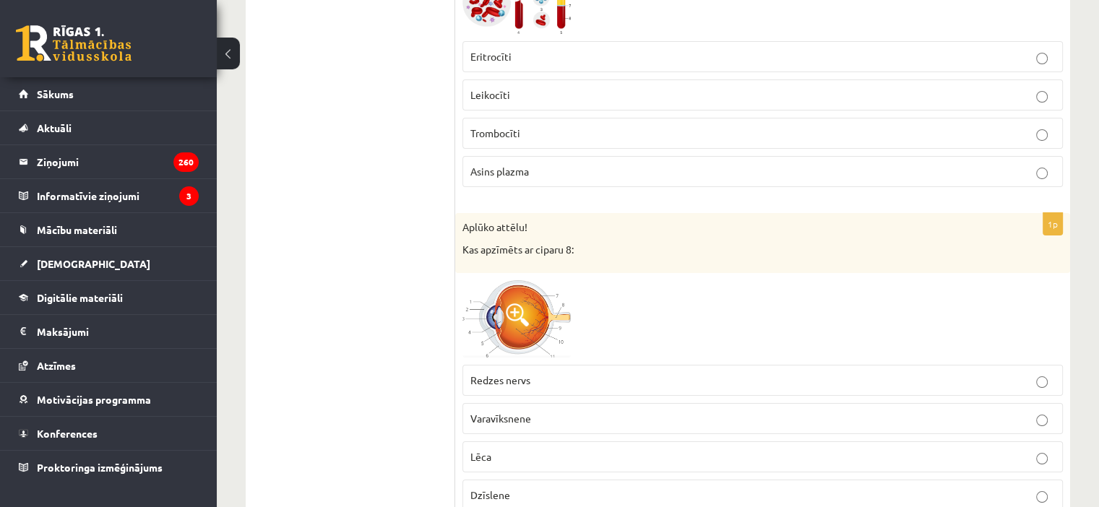
scroll to position [5651, 0]
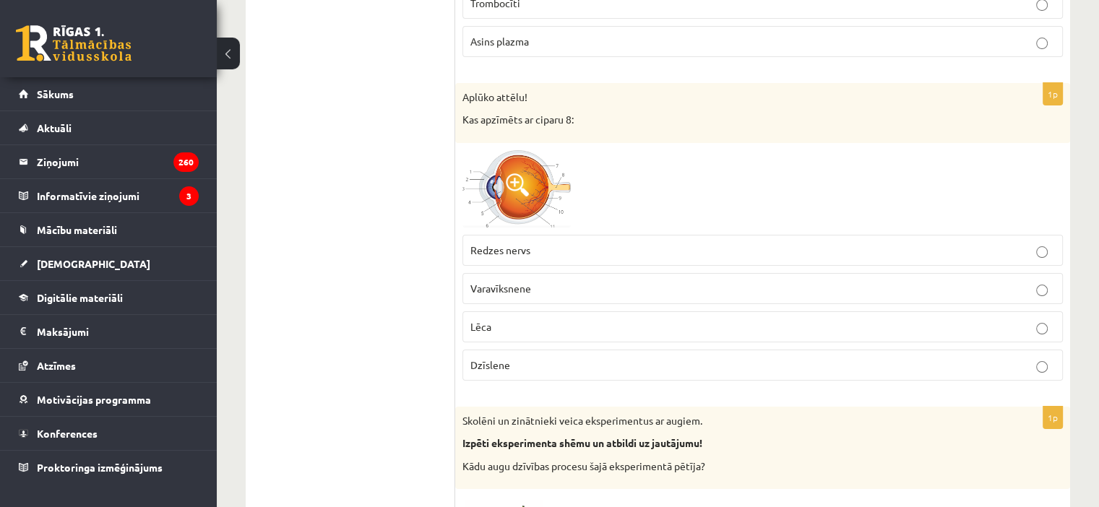
click at [516, 150] on img at bounding box center [516, 188] width 108 height 77
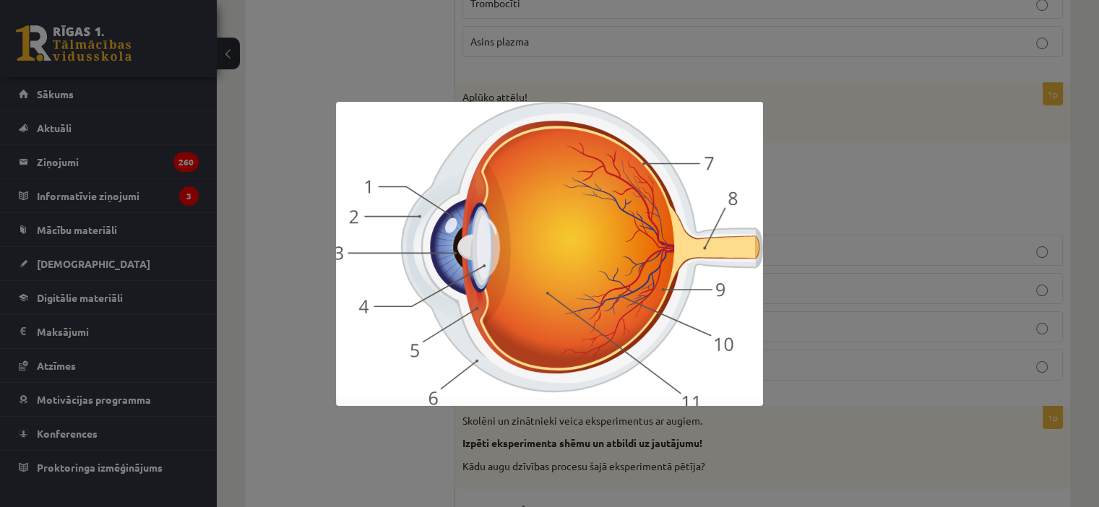
click at [403, 440] on div at bounding box center [549, 253] width 1099 height 507
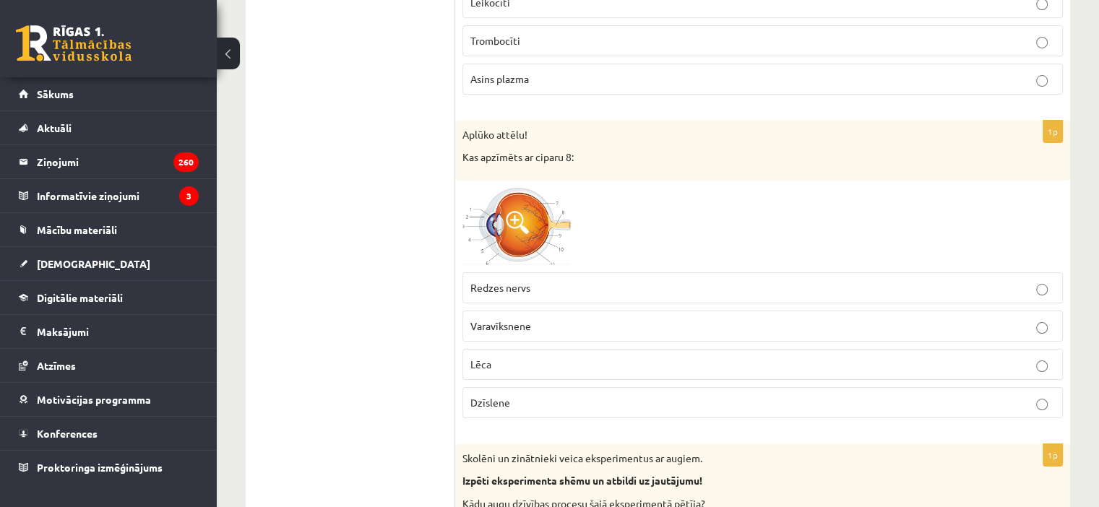
scroll to position [5606, 0]
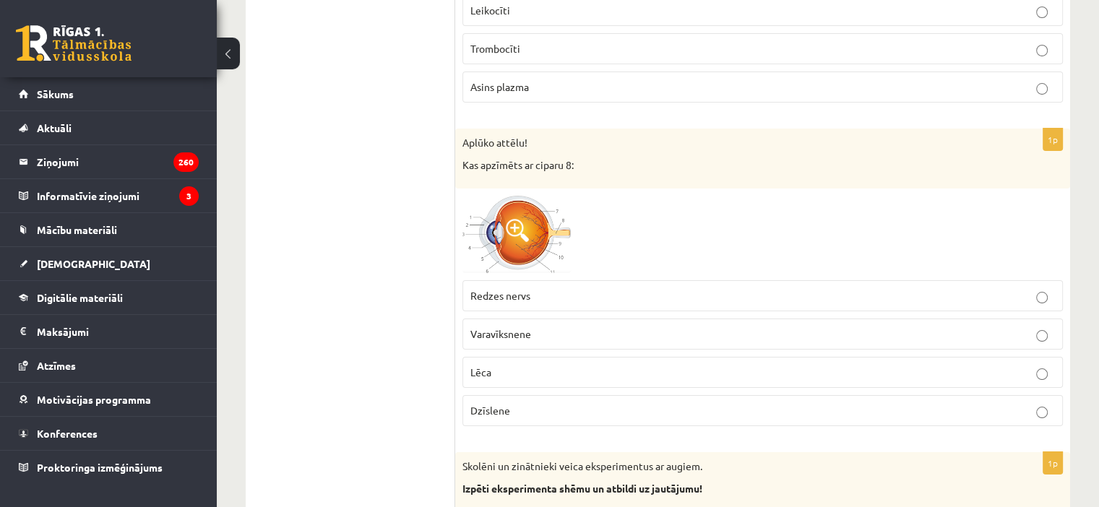
click at [514, 219] on span at bounding box center [517, 230] width 23 height 23
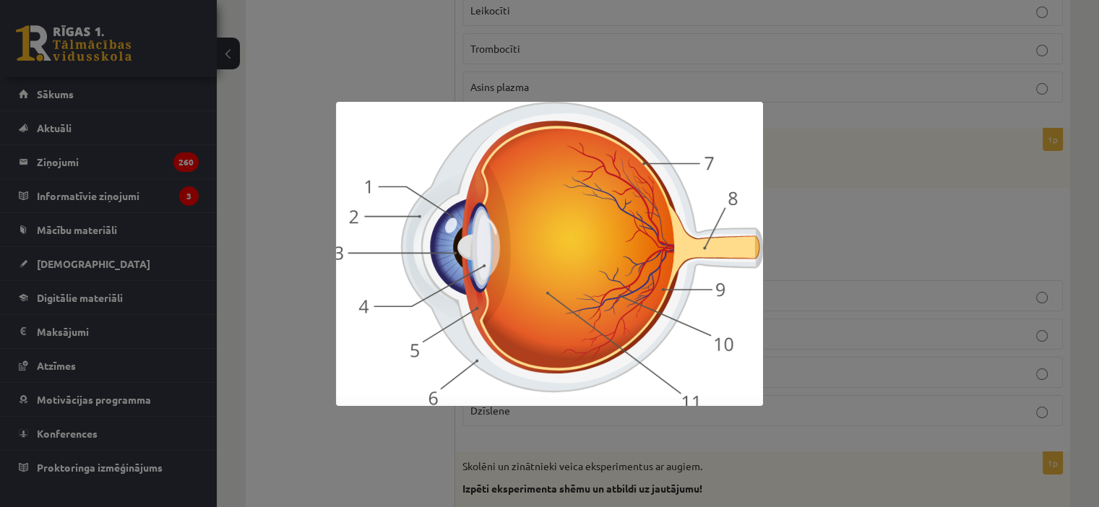
click at [393, 455] on div at bounding box center [549, 253] width 1099 height 507
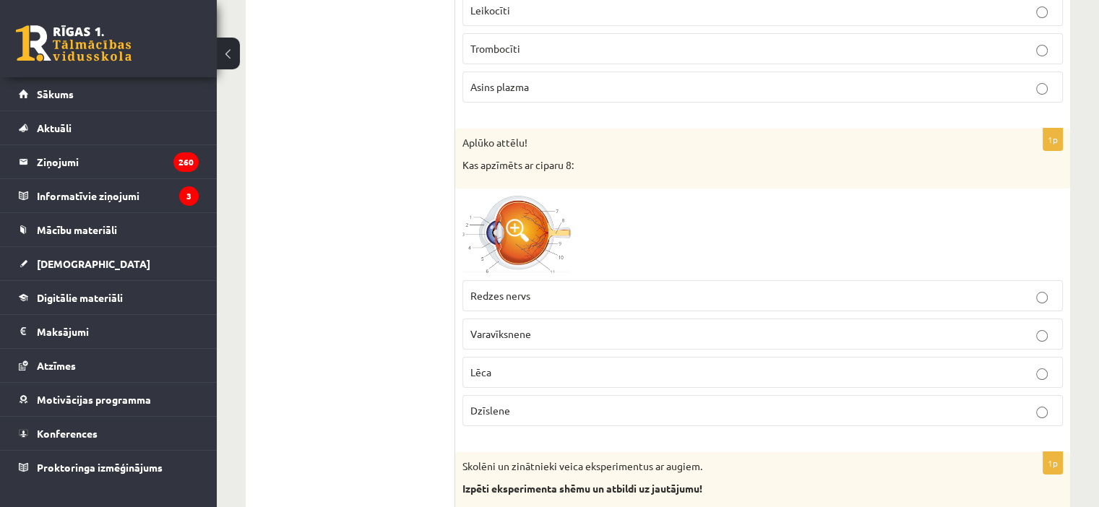
click at [526, 219] on span at bounding box center [517, 230] width 23 height 23
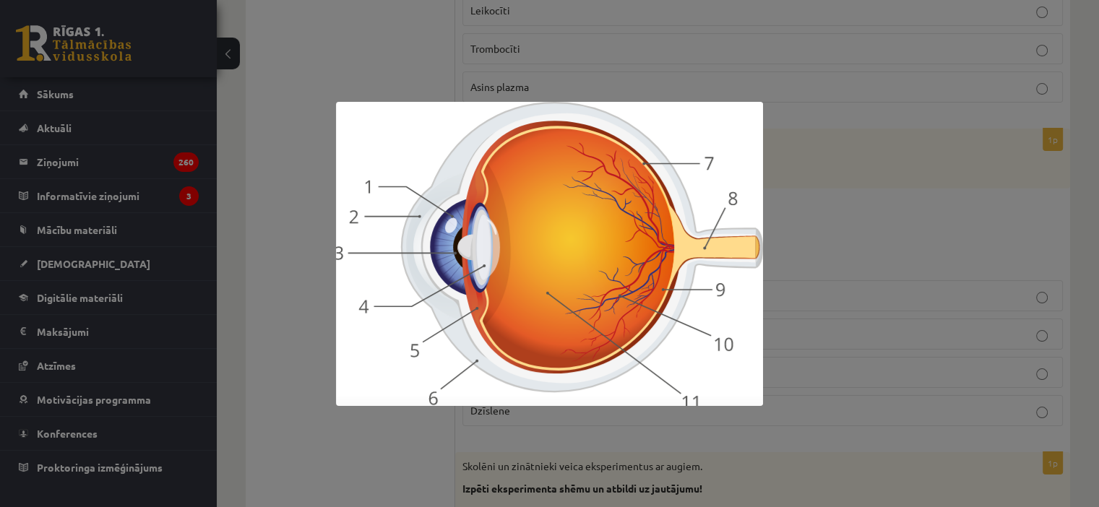
click at [304, 114] on div at bounding box center [549, 253] width 1099 height 507
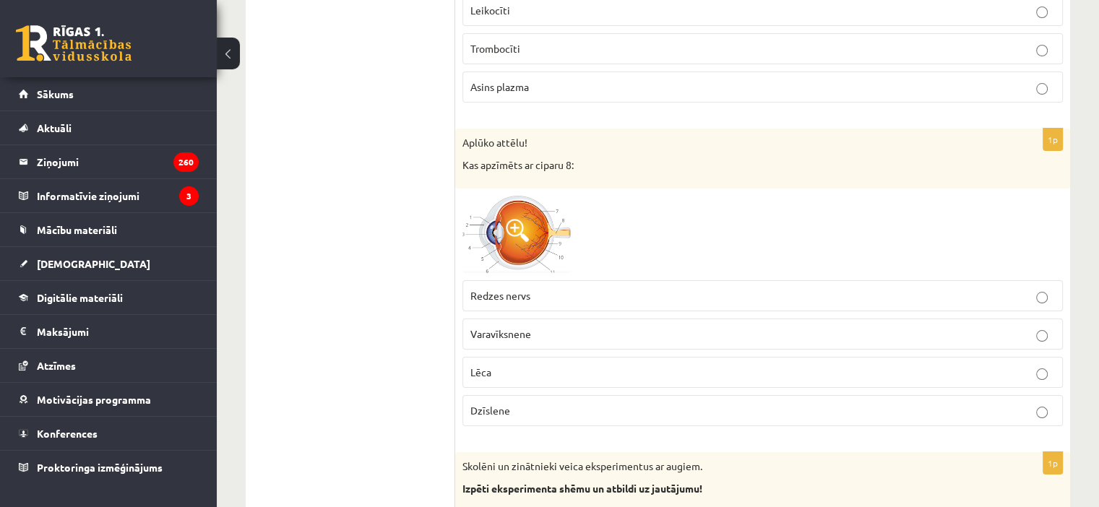
click at [544, 280] on label "Redzes nervs" at bounding box center [762, 295] width 600 height 31
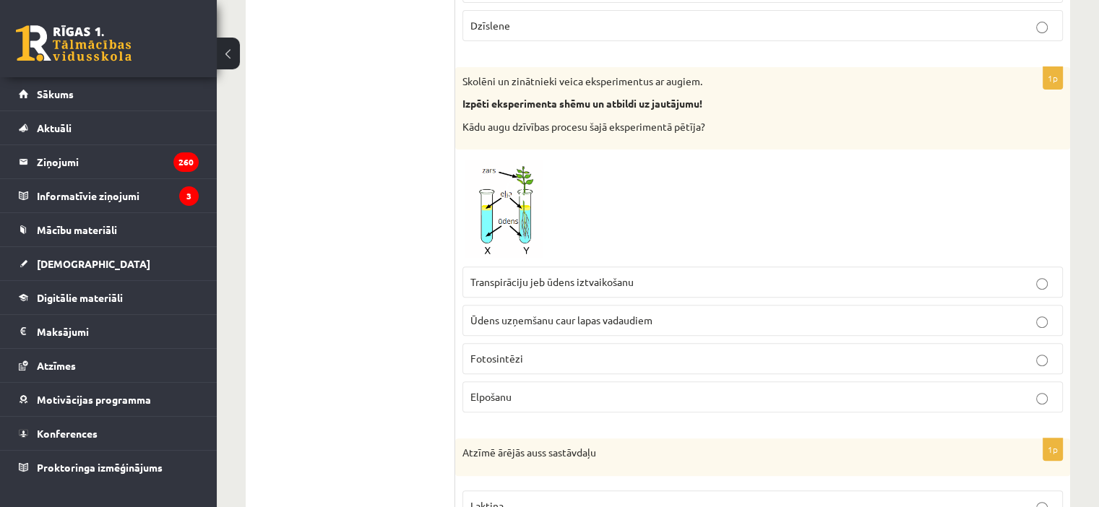
scroll to position [6001, 0]
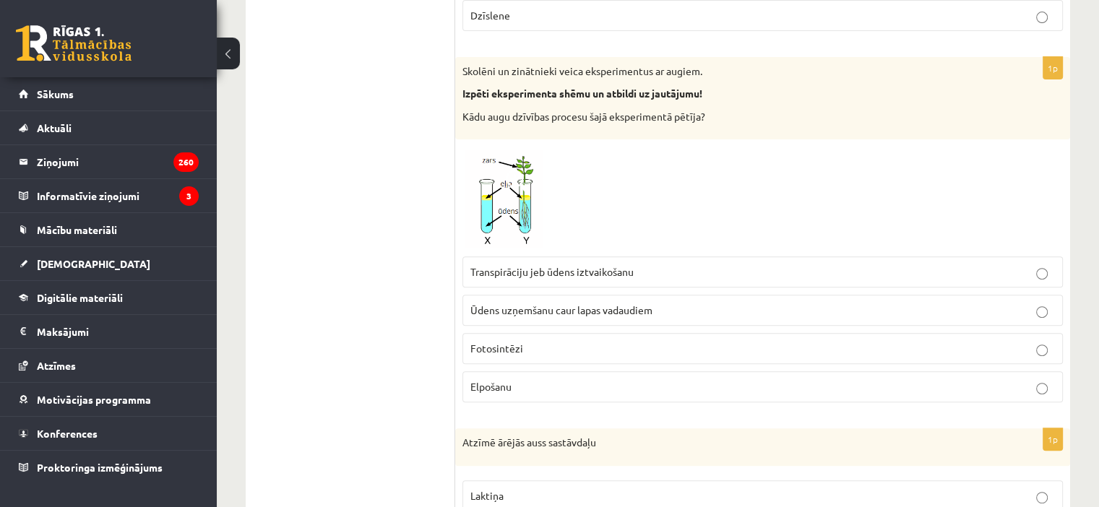
click at [539, 256] on label "Transpirāciju jeb ūdens iztvaikošanu" at bounding box center [762, 271] width 600 height 31
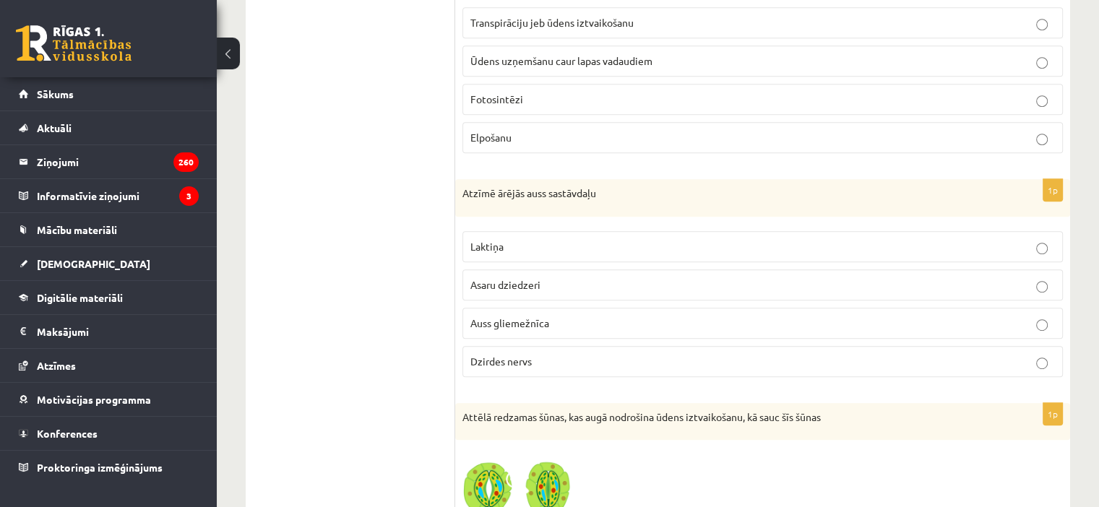
scroll to position [6352, 0]
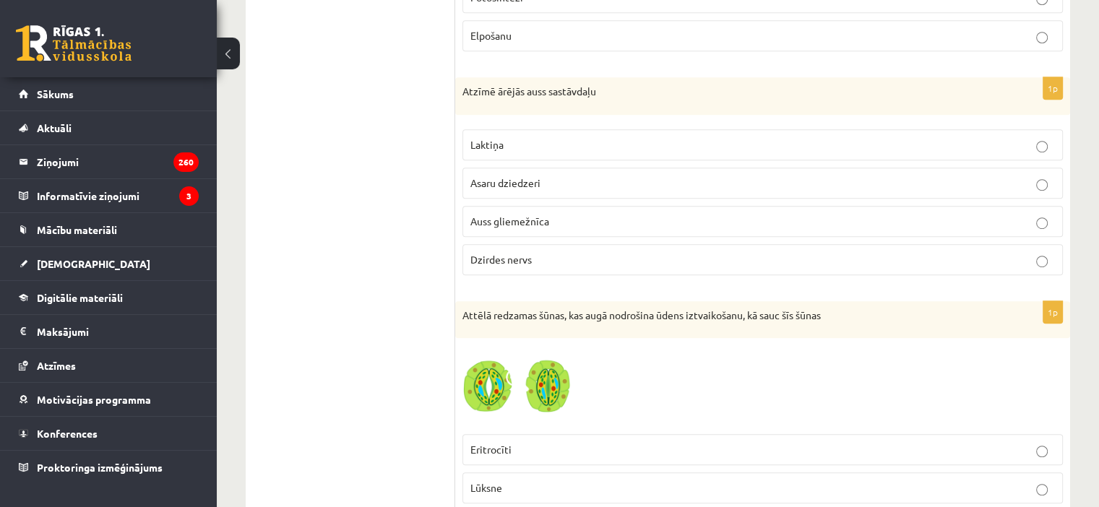
click at [501, 208] on label "Auss gliemežnīca" at bounding box center [762, 221] width 600 height 31
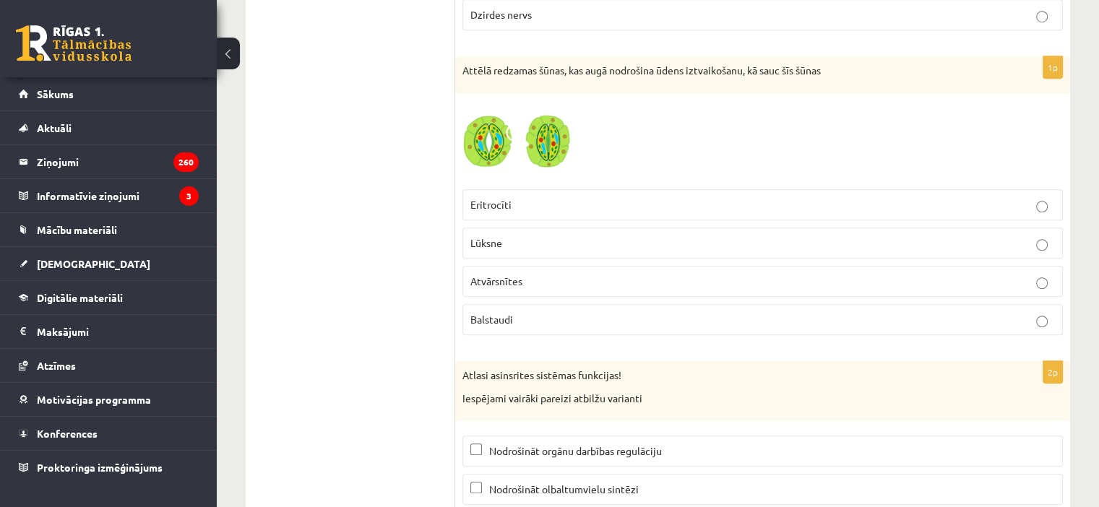
scroll to position [6588, 0]
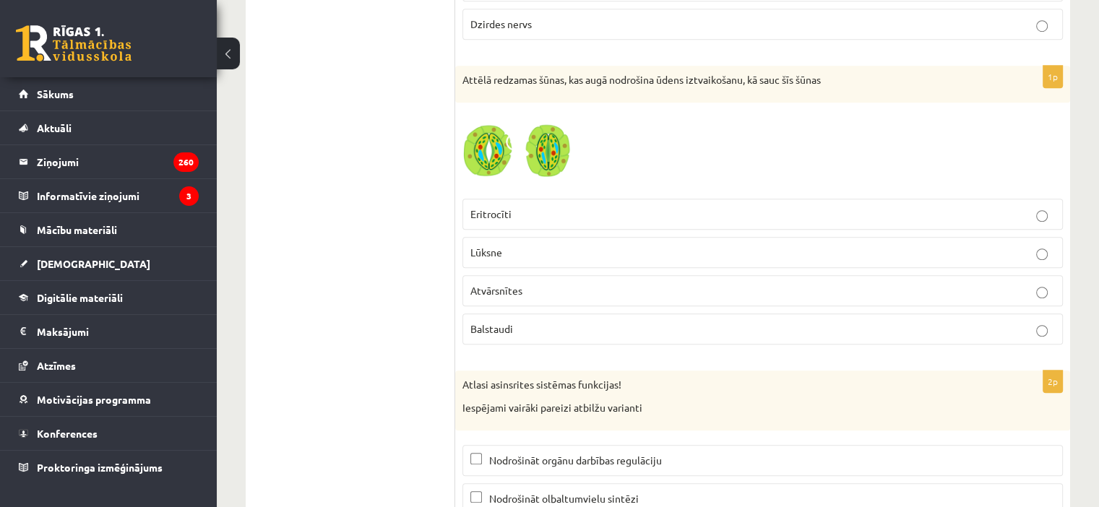
click at [532, 127] on img at bounding box center [516, 151] width 108 height 82
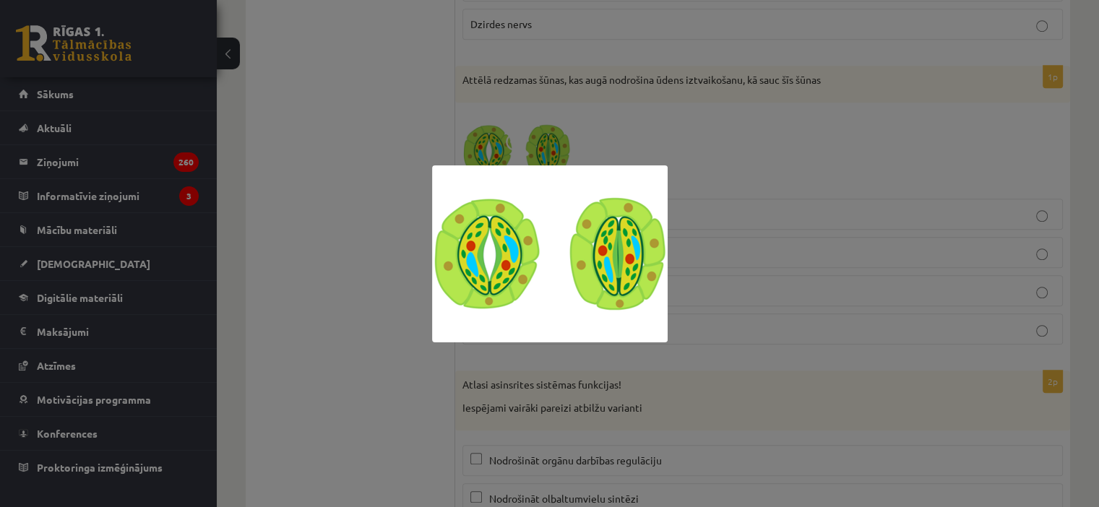
click at [550, 262] on img at bounding box center [549, 253] width 235 height 177
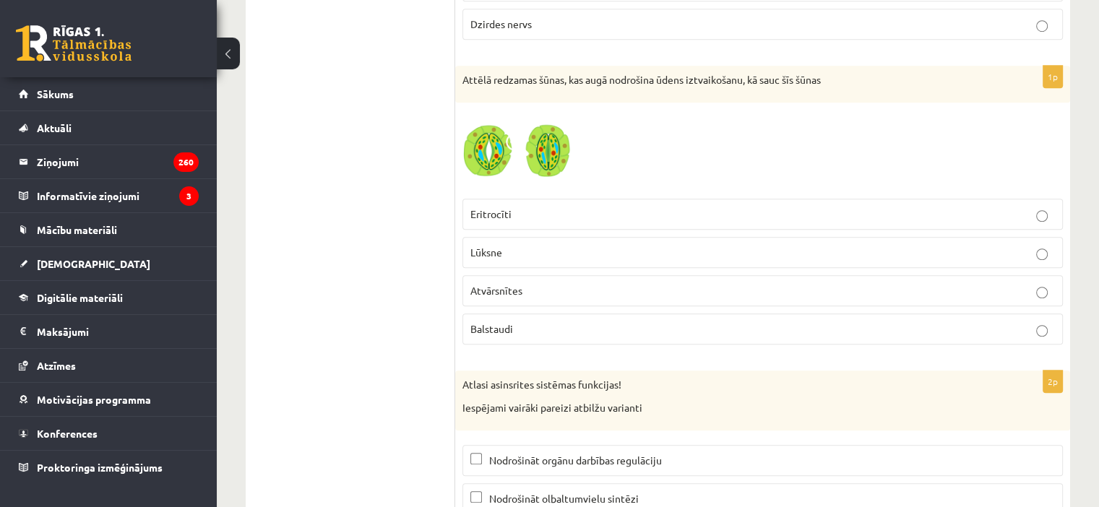
click at [523, 131] on img at bounding box center [516, 151] width 108 height 82
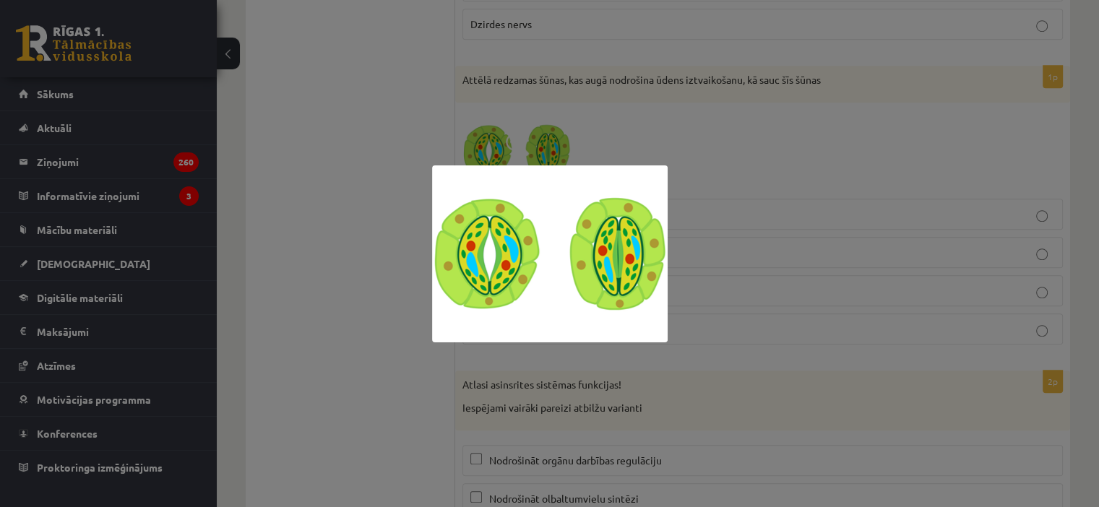
click at [527, 255] on img at bounding box center [549, 253] width 235 height 177
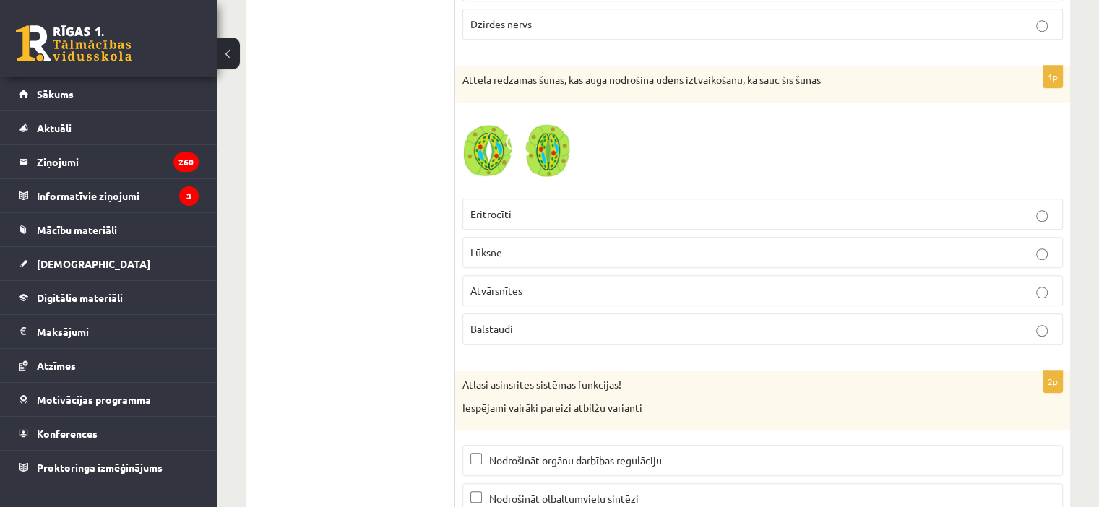
click at [517, 133] on span at bounding box center [517, 144] width 23 height 23
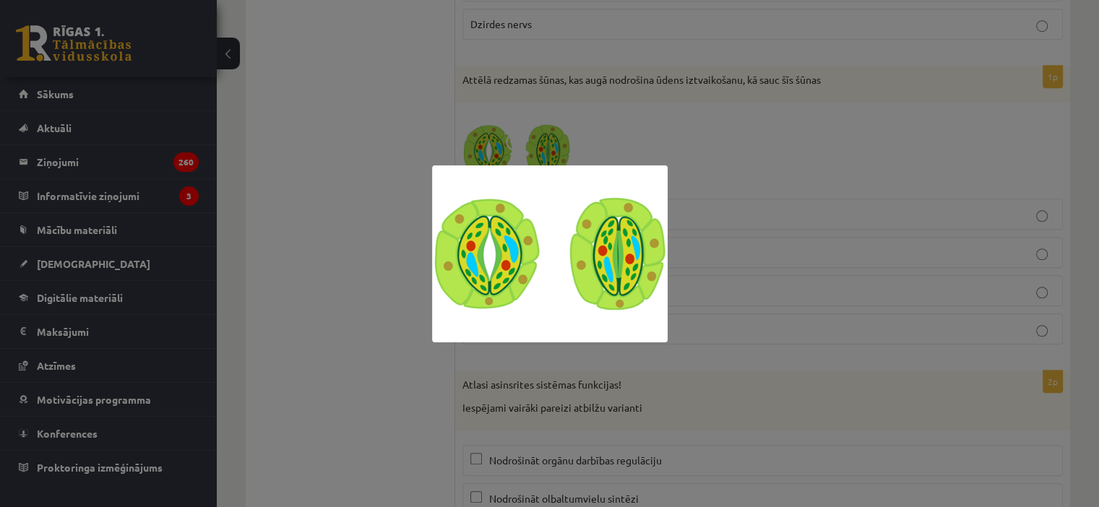
click at [364, 362] on div at bounding box center [549, 253] width 1099 height 507
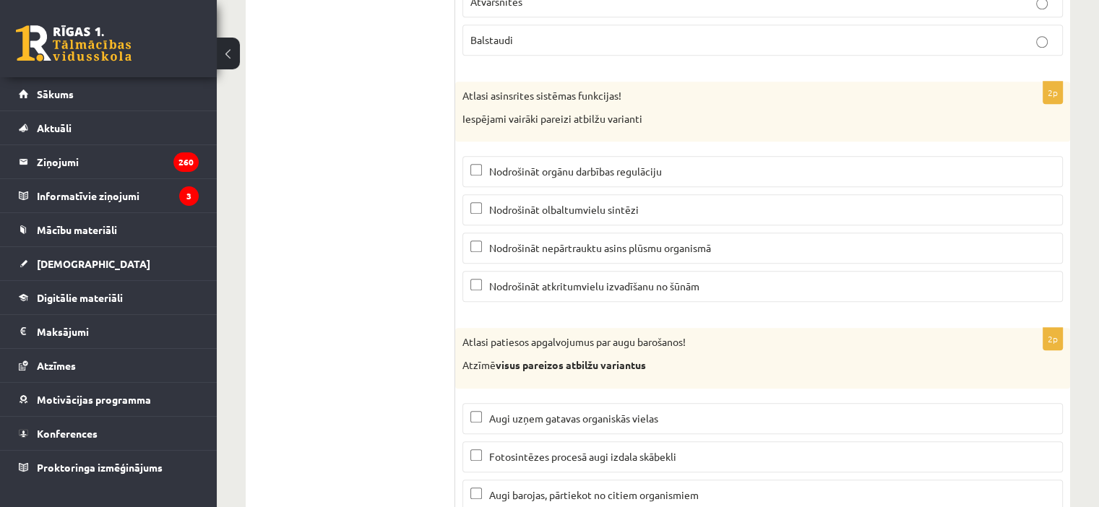
scroll to position [6876, 0]
click at [516, 241] on span "Nodrošināt nepārtrauktu asins plūsmu organismā" at bounding box center [600, 247] width 222 height 13
click at [568, 280] on span "Nodrošināt atkritumvielu izvadīšanu no šūnām" at bounding box center [594, 286] width 210 height 13
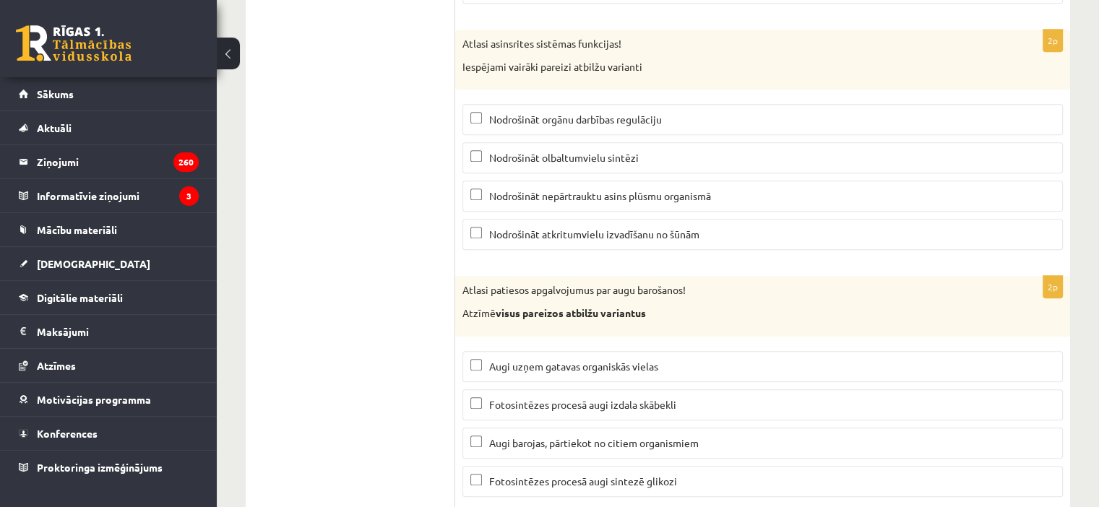
scroll to position [6944, 0]
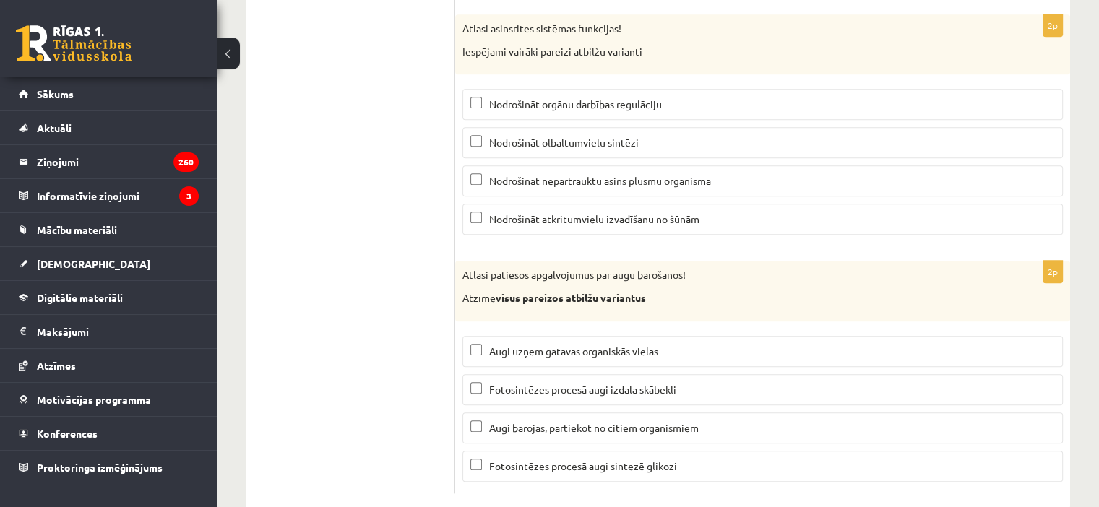
click at [506, 383] on span "Fotosintēzes procesā augi izdala skābekli" at bounding box center [582, 389] width 187 height 13
click at [504, 459] on p "Fotosintēzes procesā augi sintezē glikozi" at bounding box center [762, 466] width 584 height 15
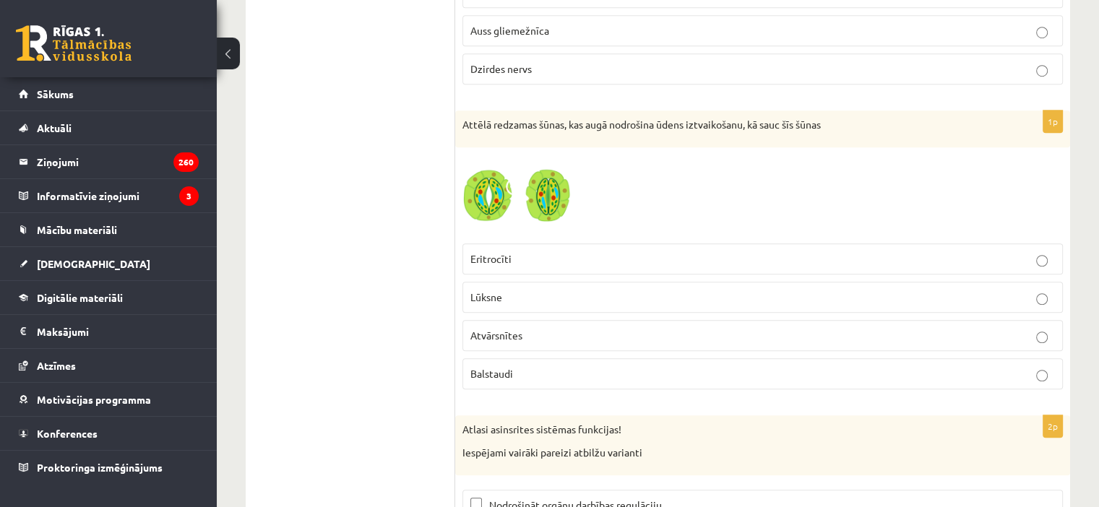
scroll to position [6525, 0]
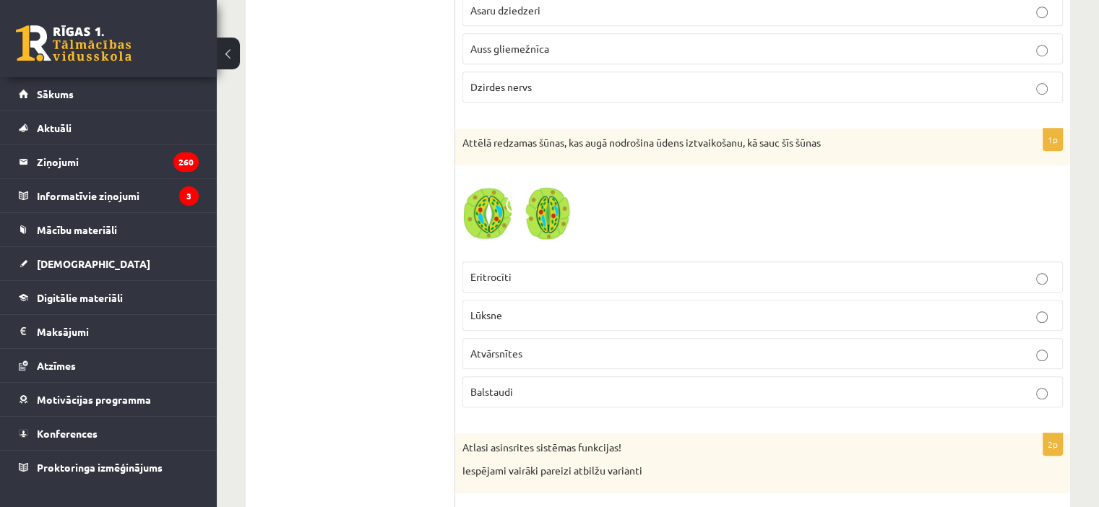
click at [546, 346] on p "Atvārsnītes" at bounding box center [762, 353] width 584 height 15
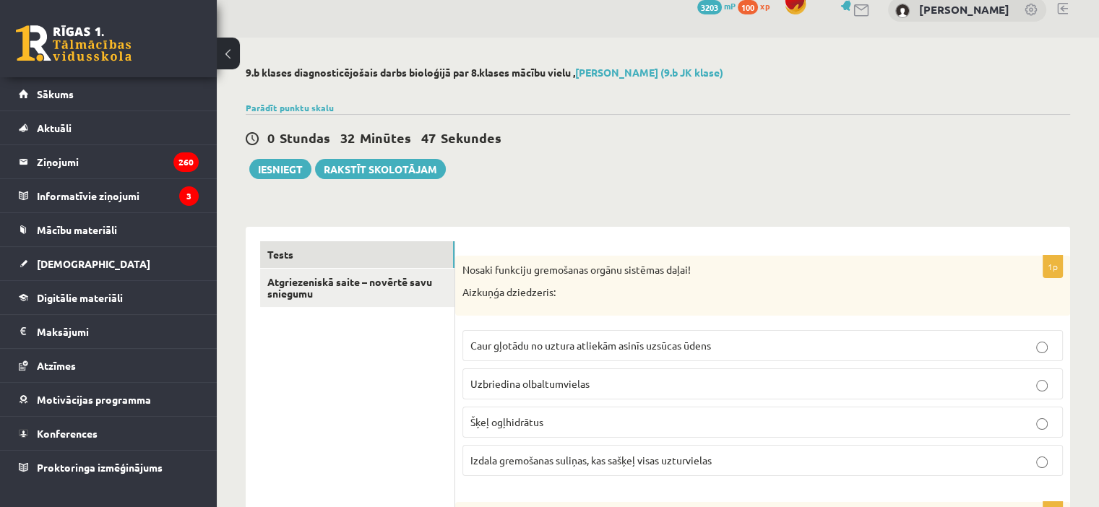
scroll to position [0, 0]
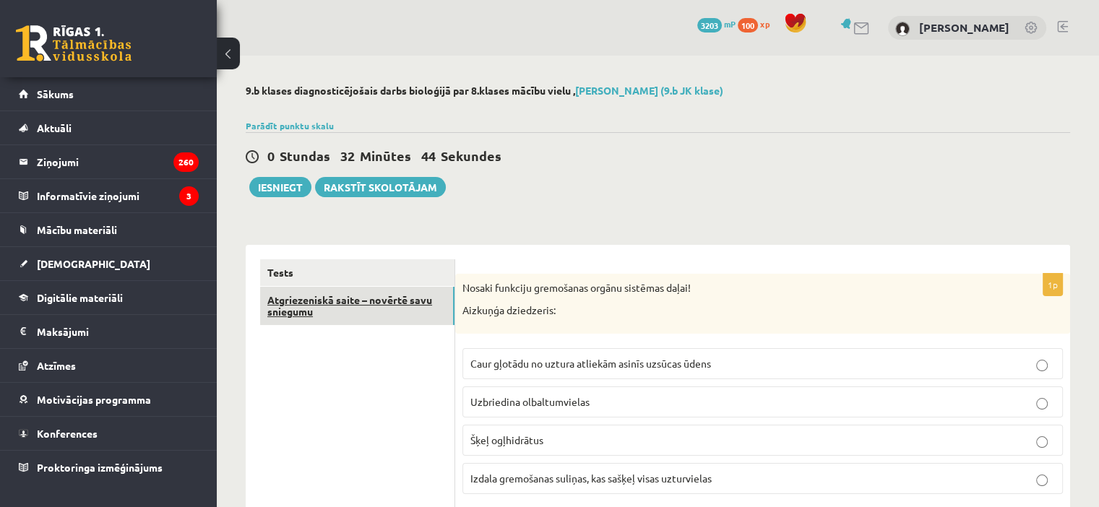
click at [370, 315] on link "Atgriezeniskā saite – novērtē savu sniegumu" at bounding box center [357, 306] width 194 height 39
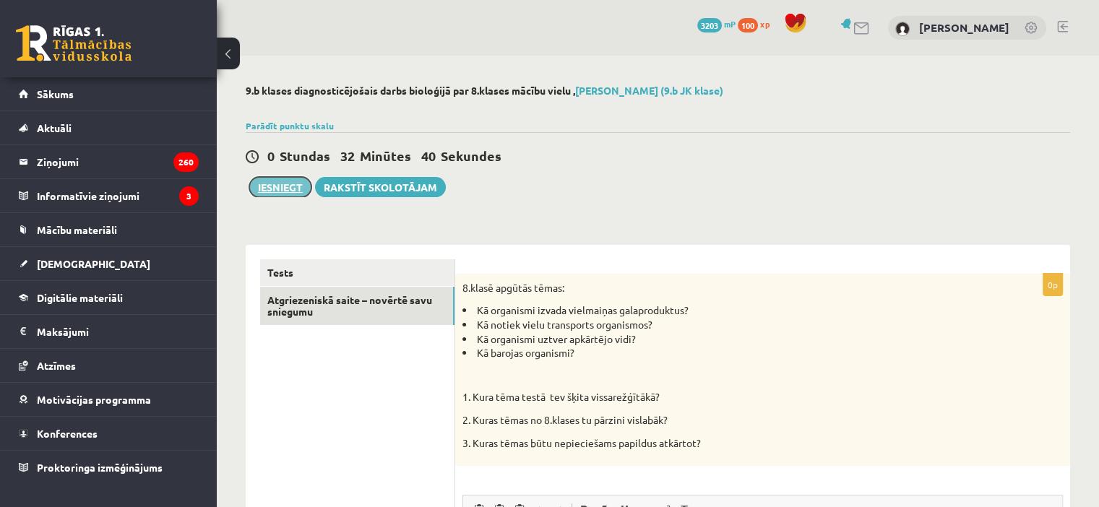
click at [286, 192] on button "Iesniegt" at bounding box center [280, 187] width 62 height 20
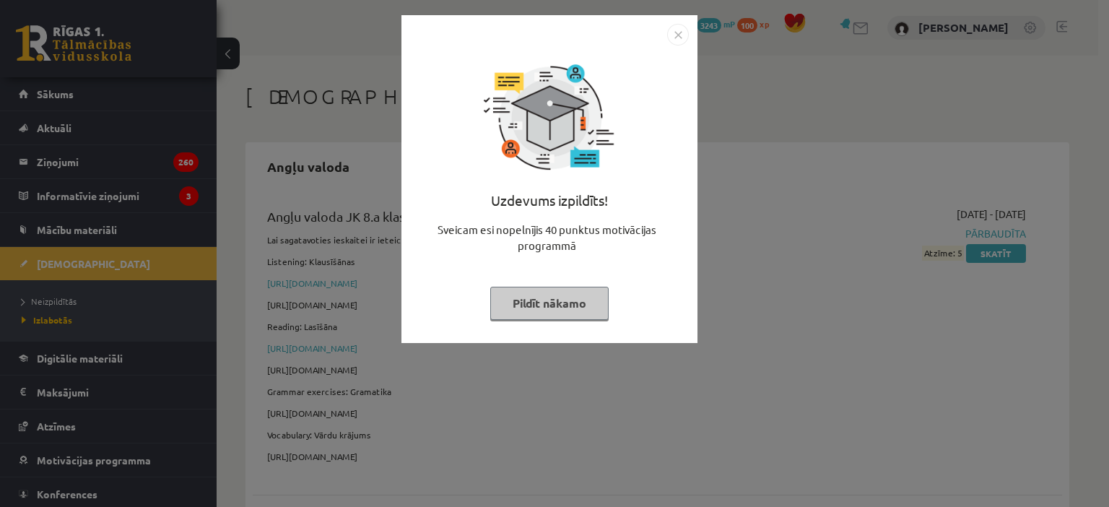
click at [568, 313] on button "Pildīt nākamo" at bounding box center [549, 303] width 118 height 33
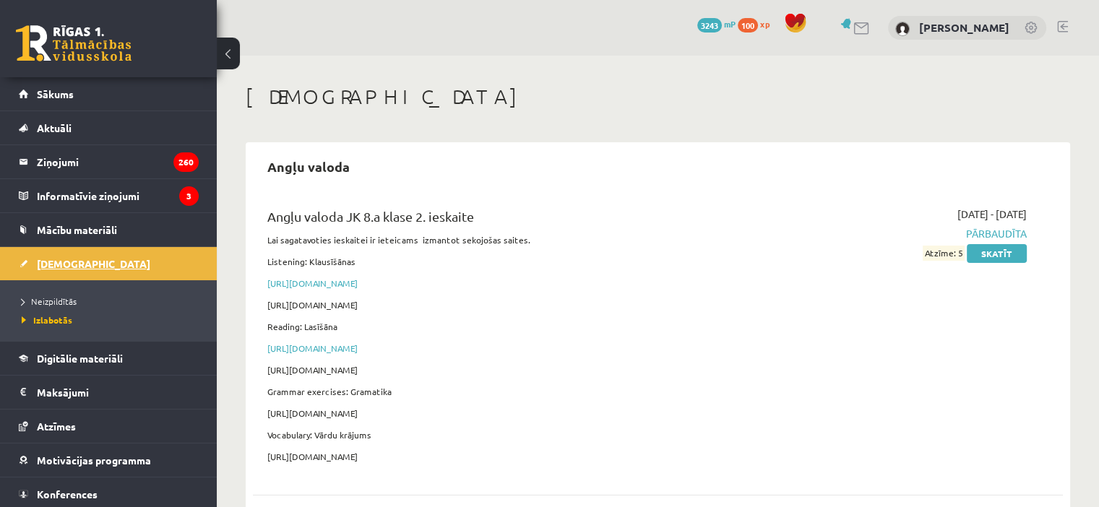
click at [74, 267] on span "[DEMOGRAPHIC_DATA]" at bounding box center [93, 263] width 113 height 13
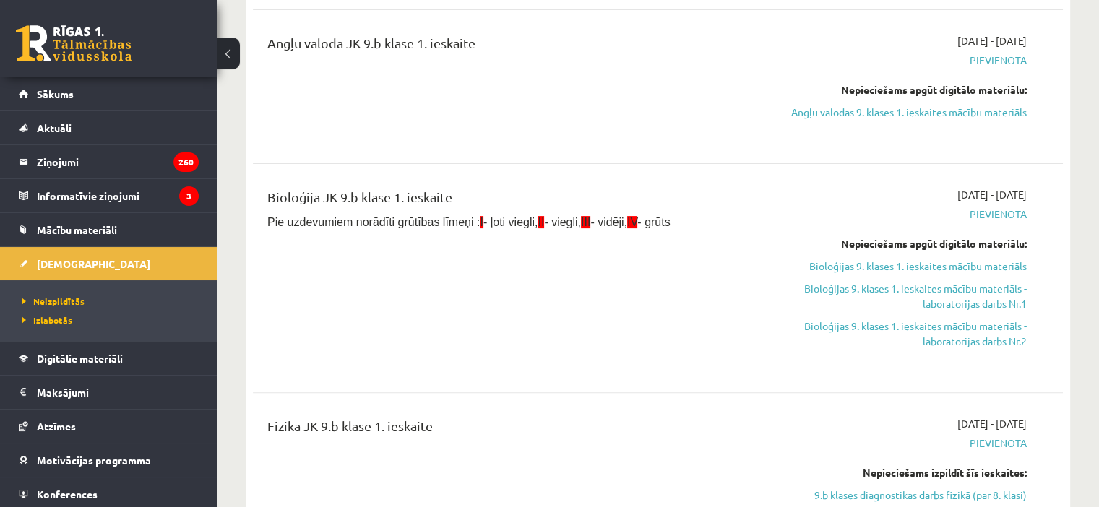
scroll to position [377, 0]
